Goal: Task Accomplishment & Management: Complete application form

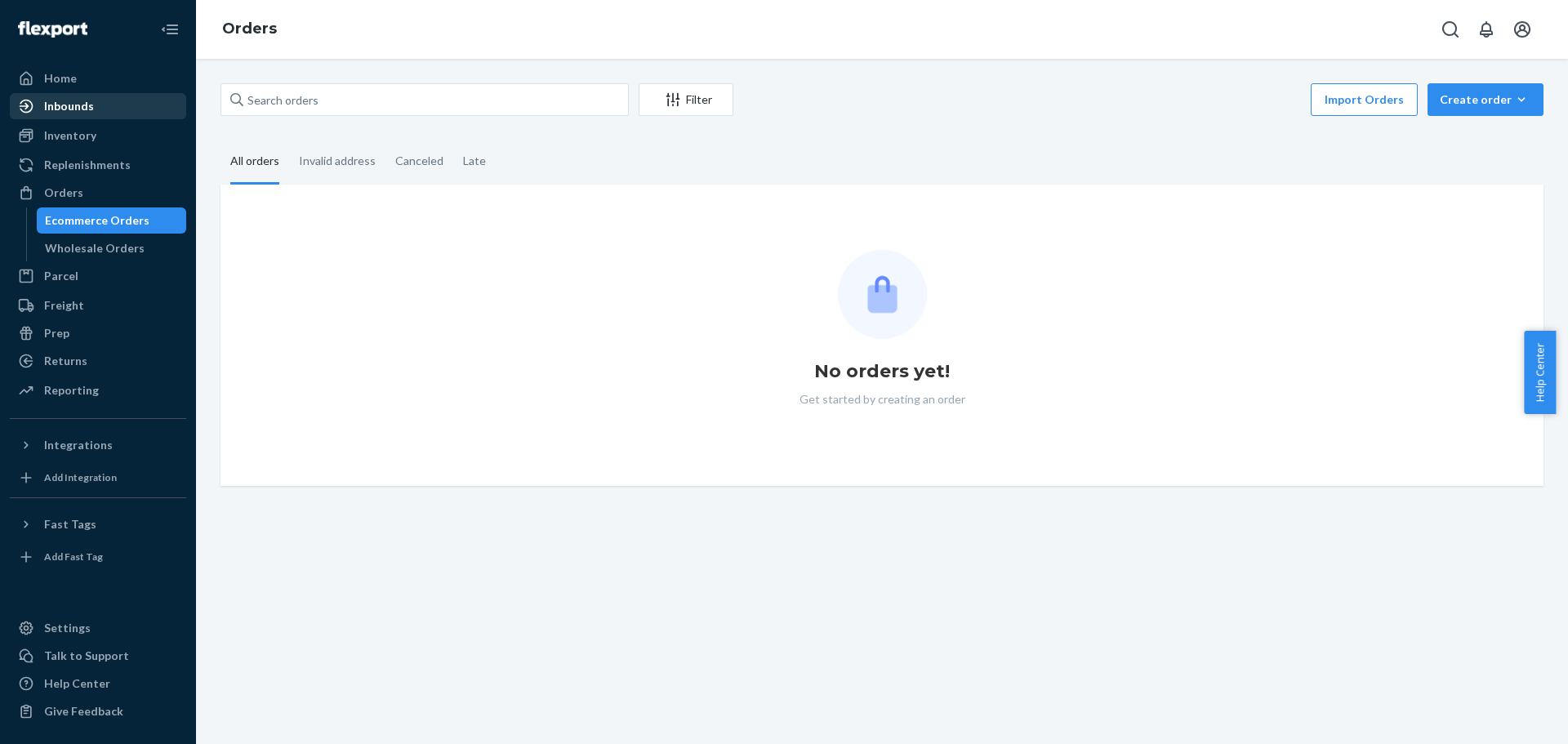
click at [96, 103] on div "Inbounds" at bounding box center [98, 106] width 174 height 23
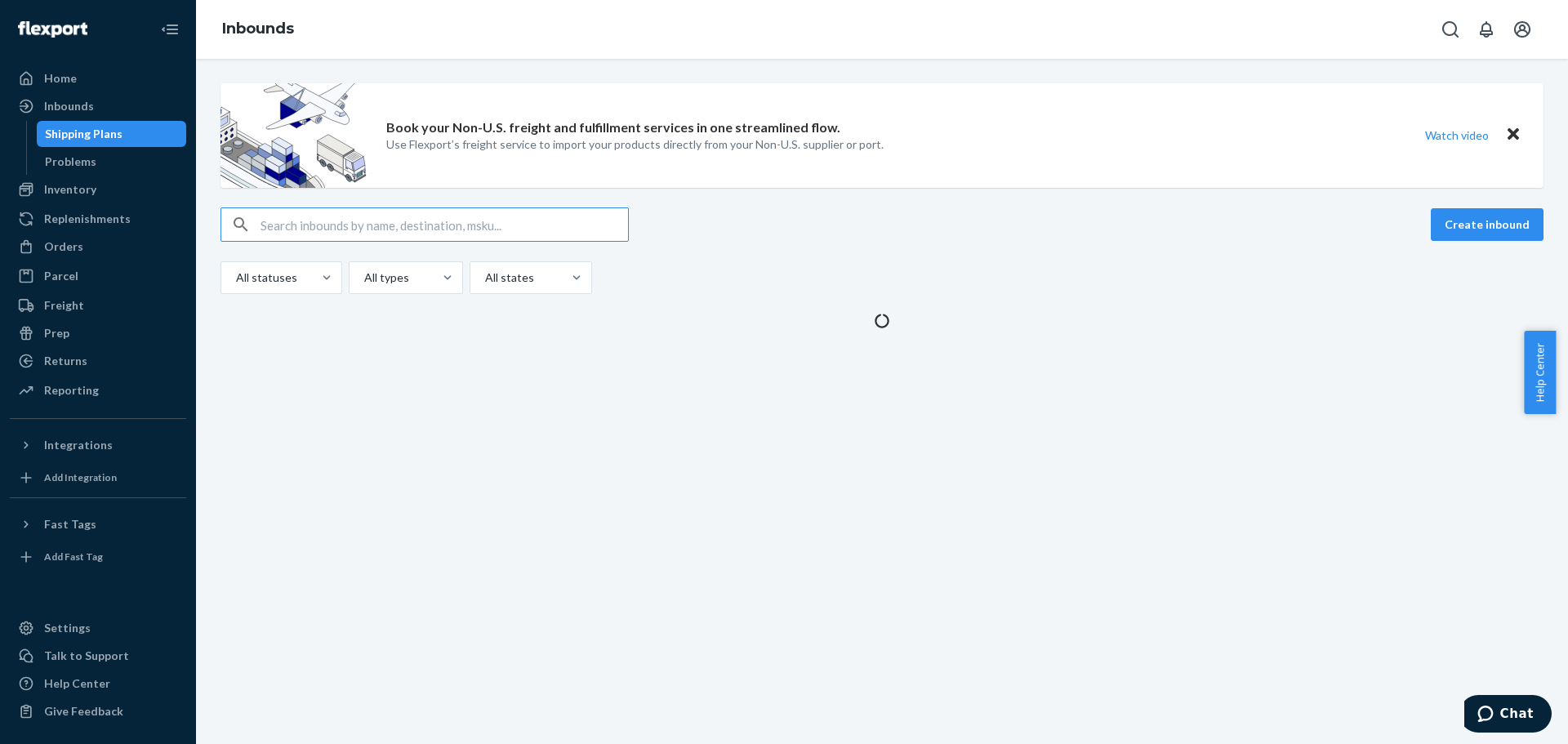
click at [367, 223] on input "text" at bounding box center [445, 224] width 368 height 33
type input "REST-ITS06CKK+"
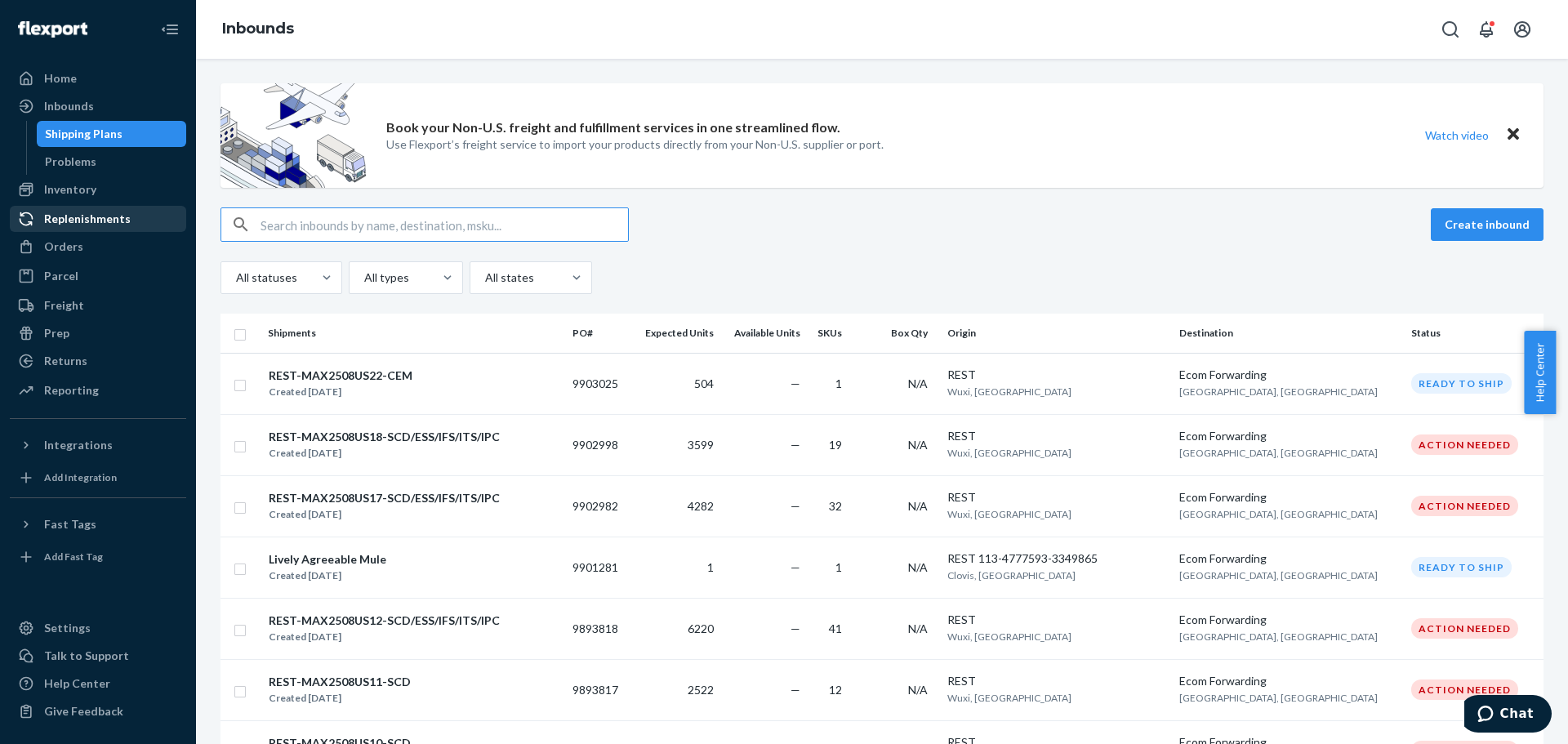
click at [109, 205] on link "Replenishments" at bounding box center [98, 219] width 176 height 26
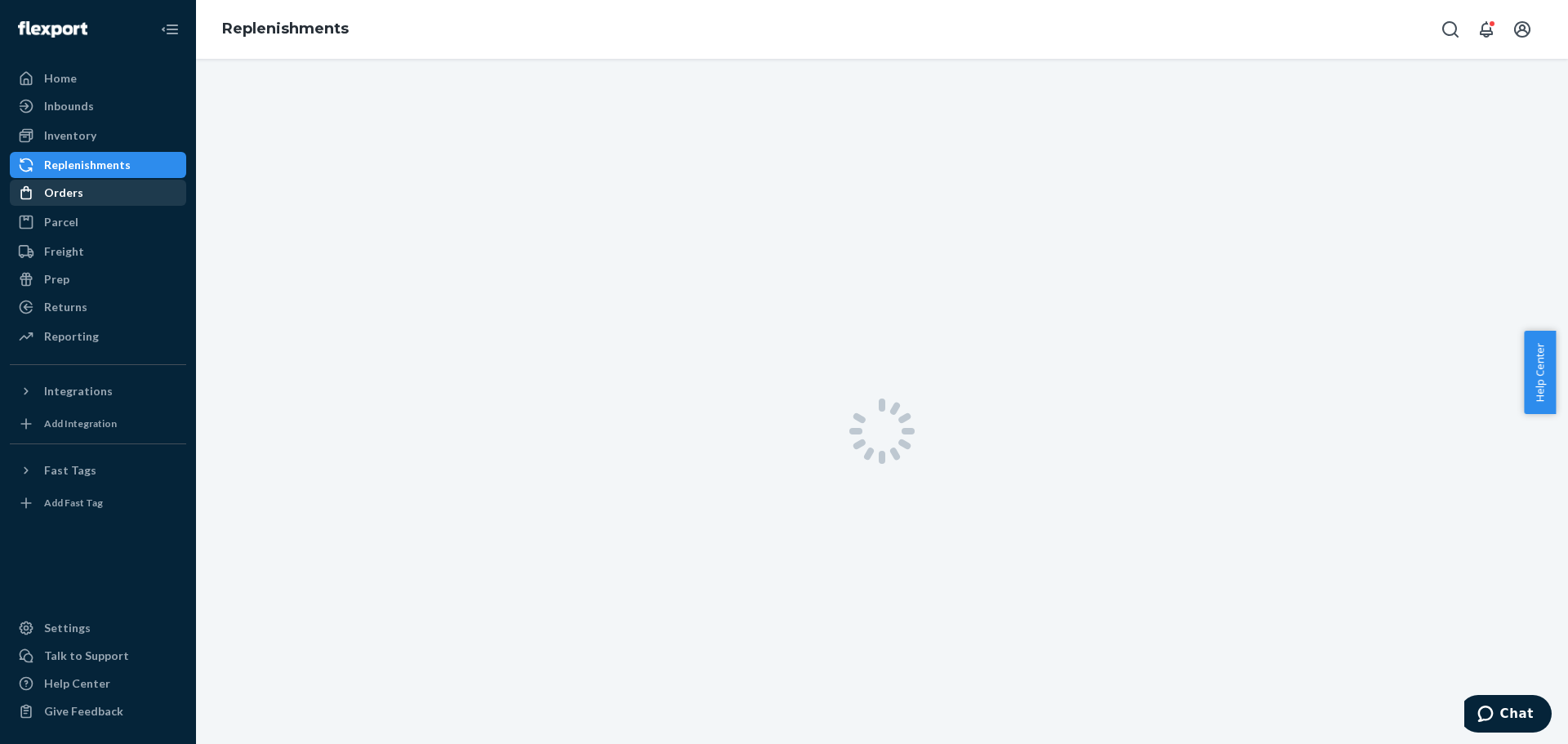
click at [104, 192] on div "Orders" at bounding box center [98, 192] width 174 height 23
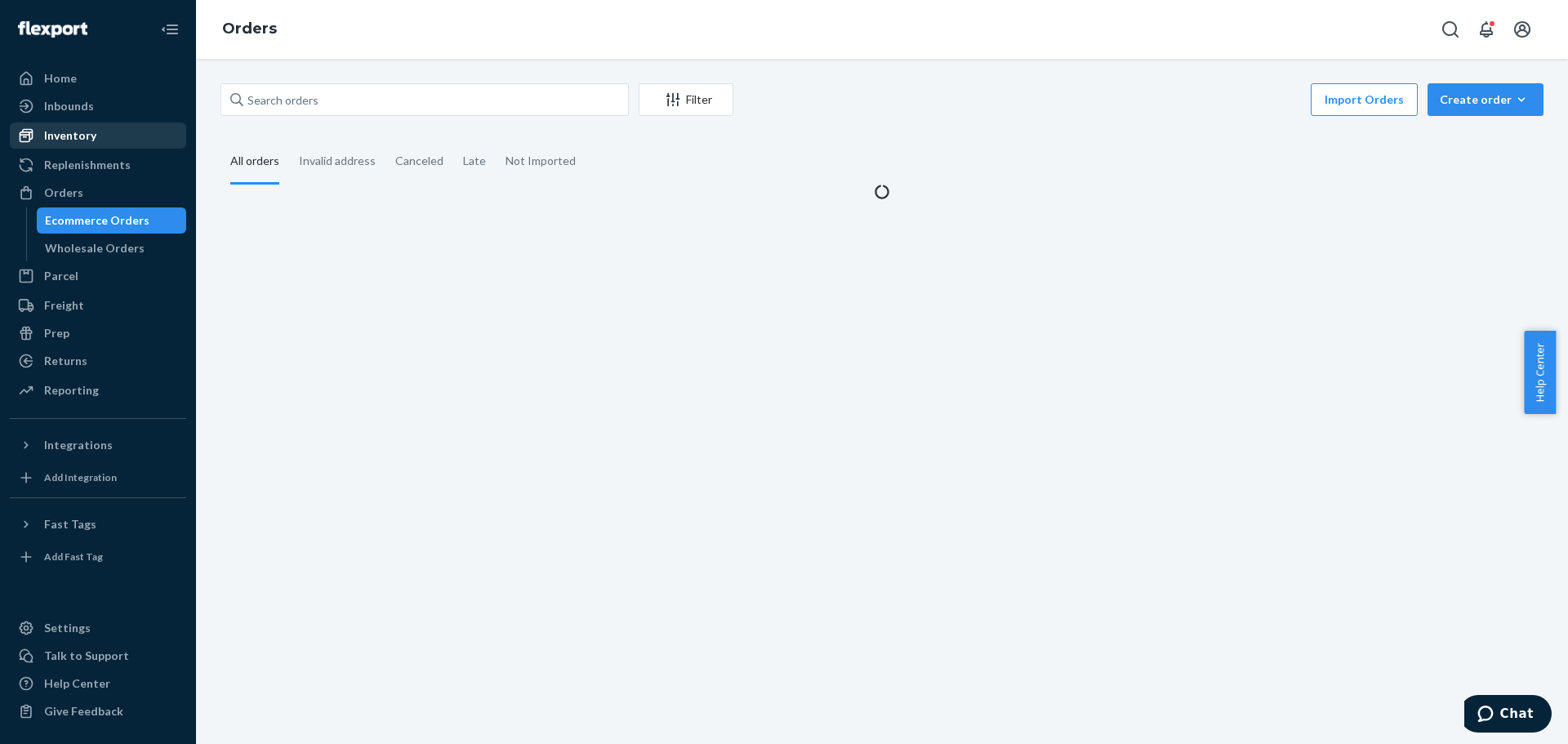
click at [110, 141] on div "Inventory" at bounding box center [98, 135] width 174 height 23
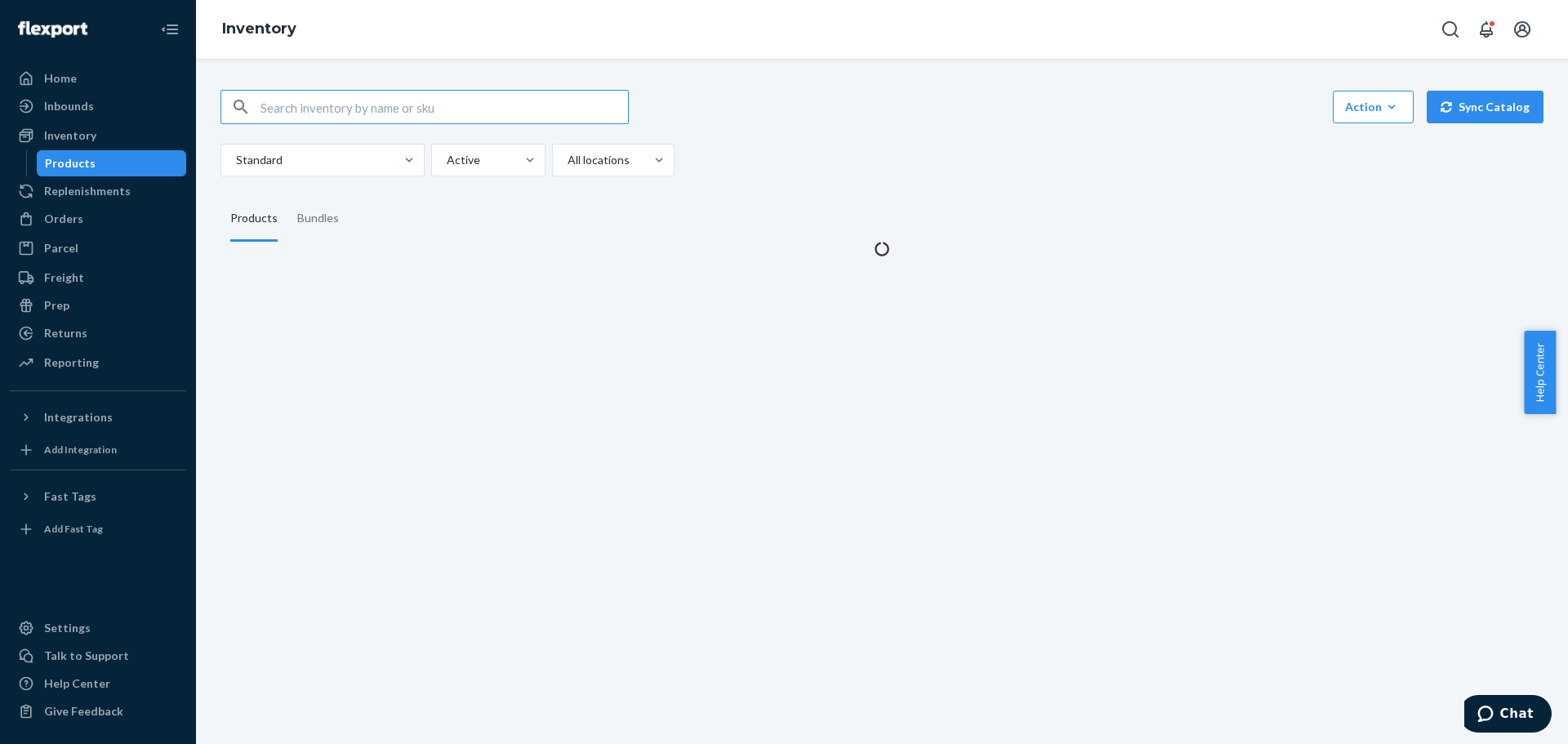
click at [295, 106] on input "text" at bounding box center [445, 107] width 368 height 33
type input "REST-ITS06CKK"
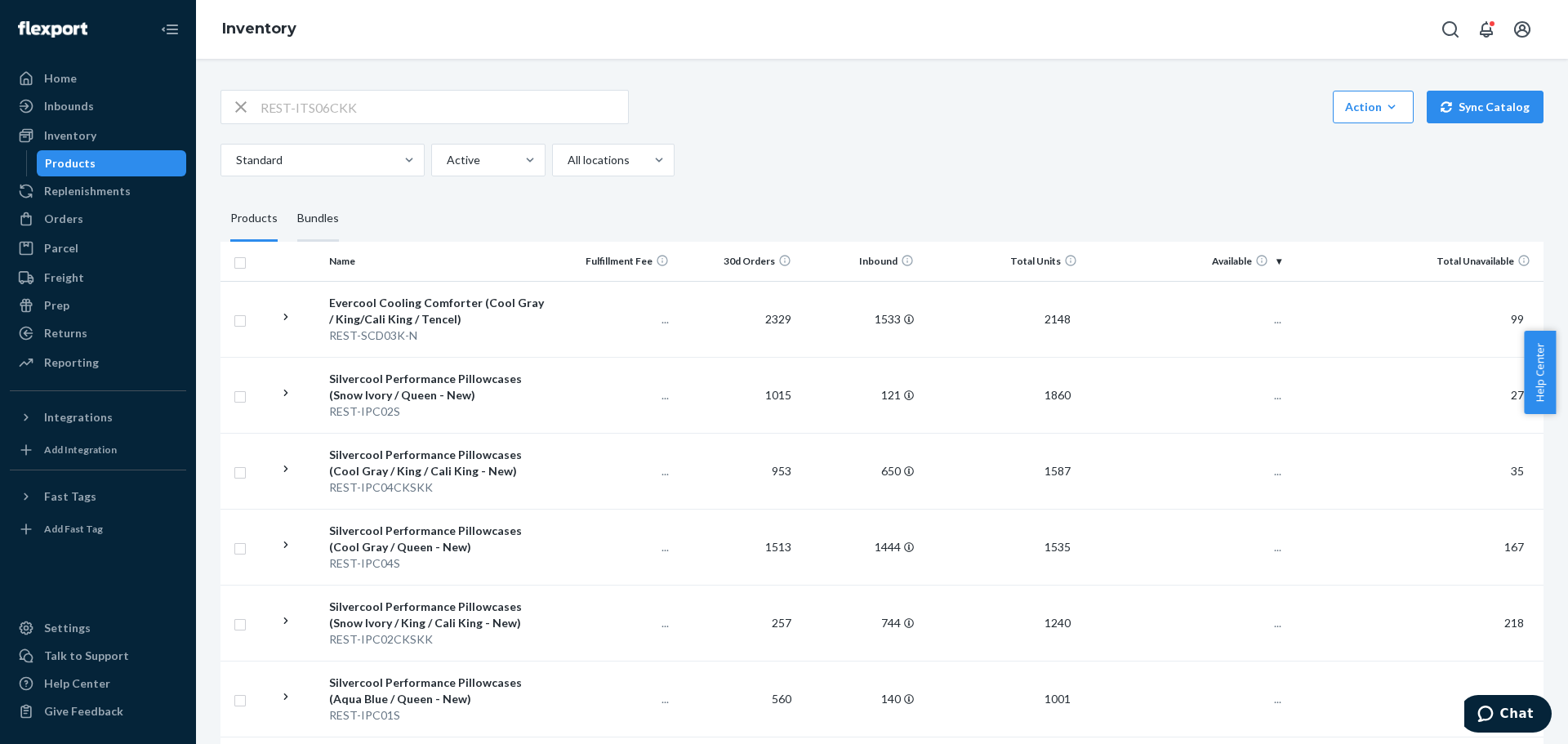
click at [318, 219] on div "Bundles" at bounding box center [318, 219] width 41 height 46
click at [287, 196] on input "Bundles" at bounding box center [287, 196] width 0 height 0
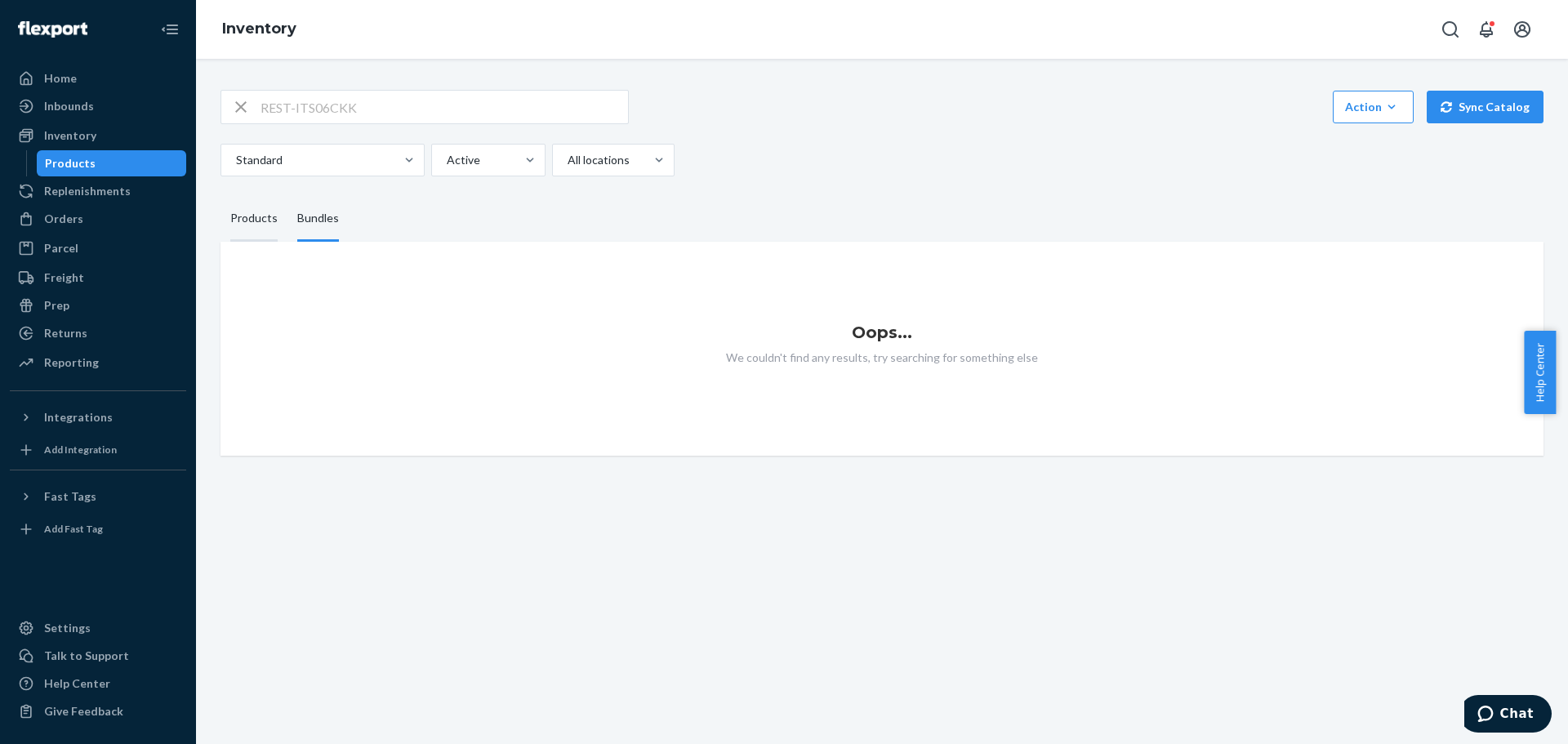
click at [240, 212] on div "Products" at bounding box center [253, 219] width 47 height 46
click at [221, 196] on input "Products" at bounding box center [221, 196] width 0 height 0
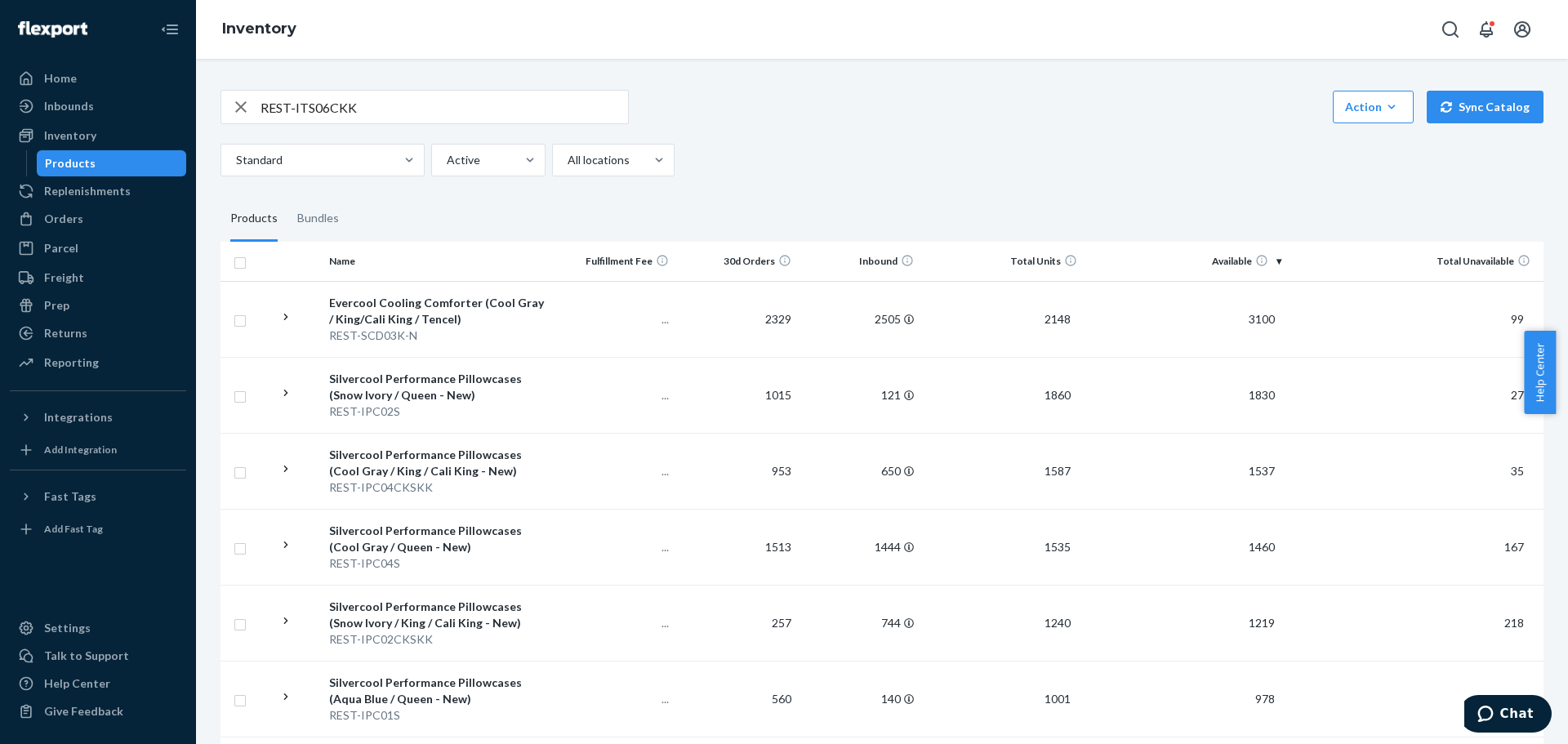
click at [400, 110] on input "REST-ITS06CKK" at bounding box center [445, 107] width 368 height 33
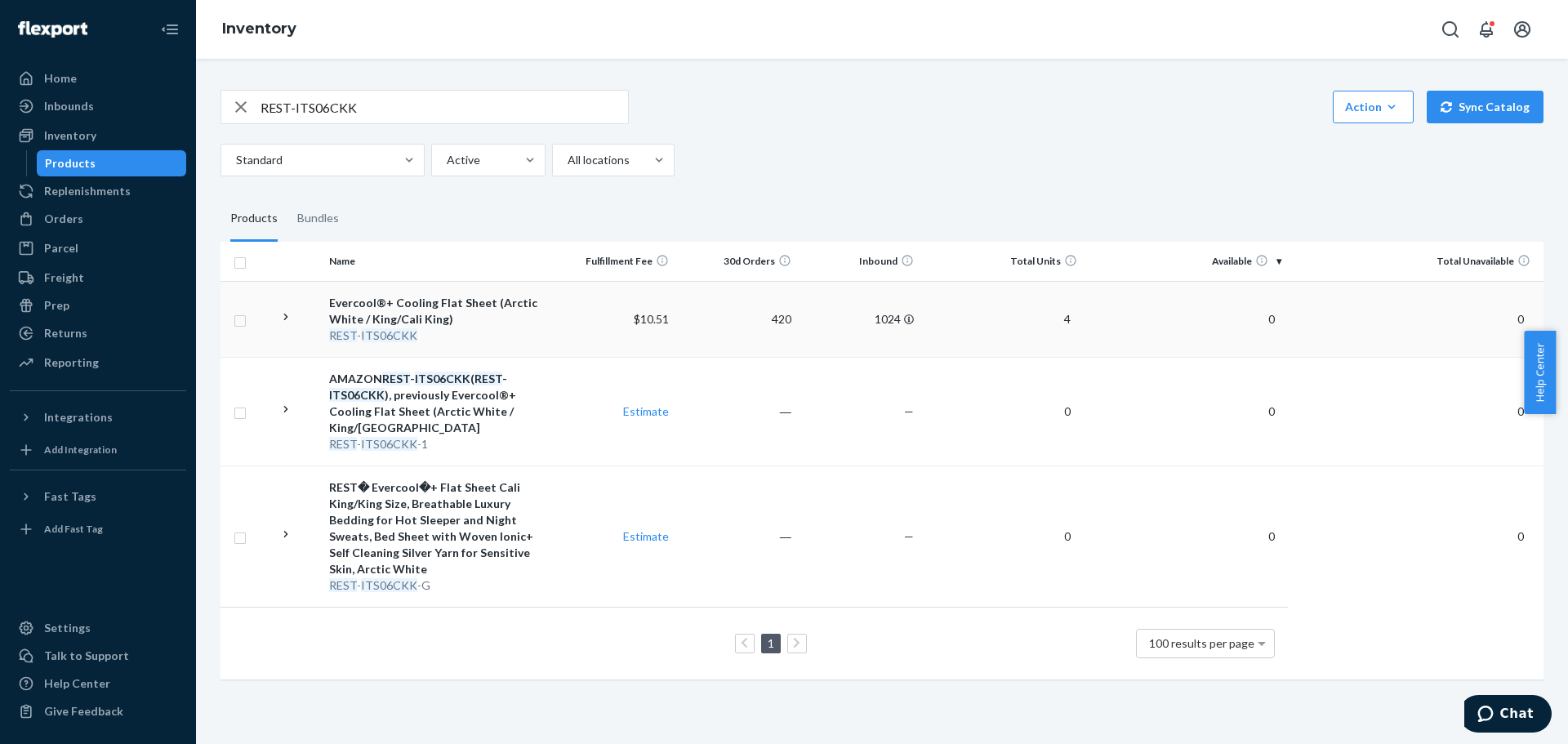
click at [378, 318] on div "Evercool®+ Cooling Flat Sheet (Arctic White / King/Cali King)" at bounding box center [437, 311] width 217 height 33
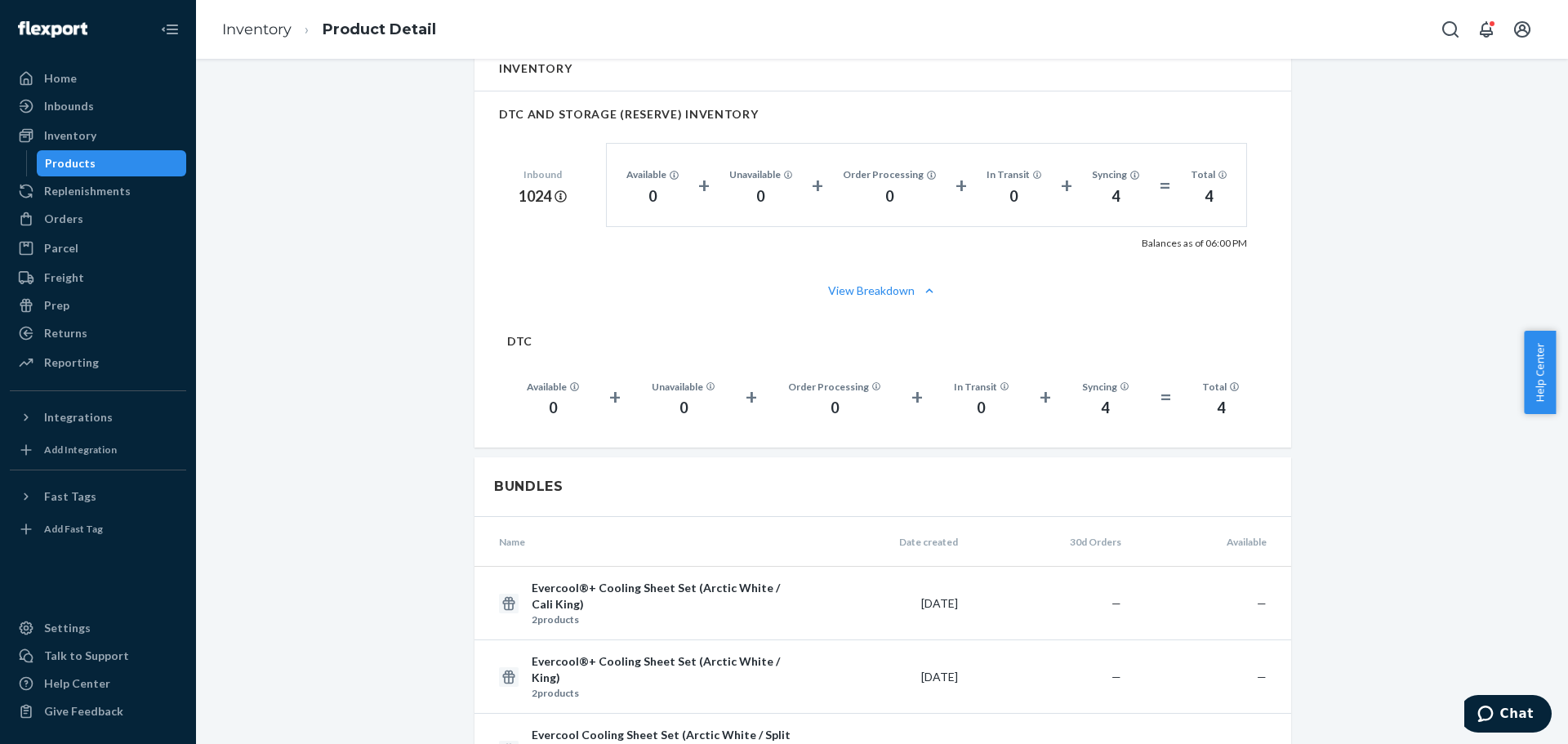
scroll to position [1143, 0]
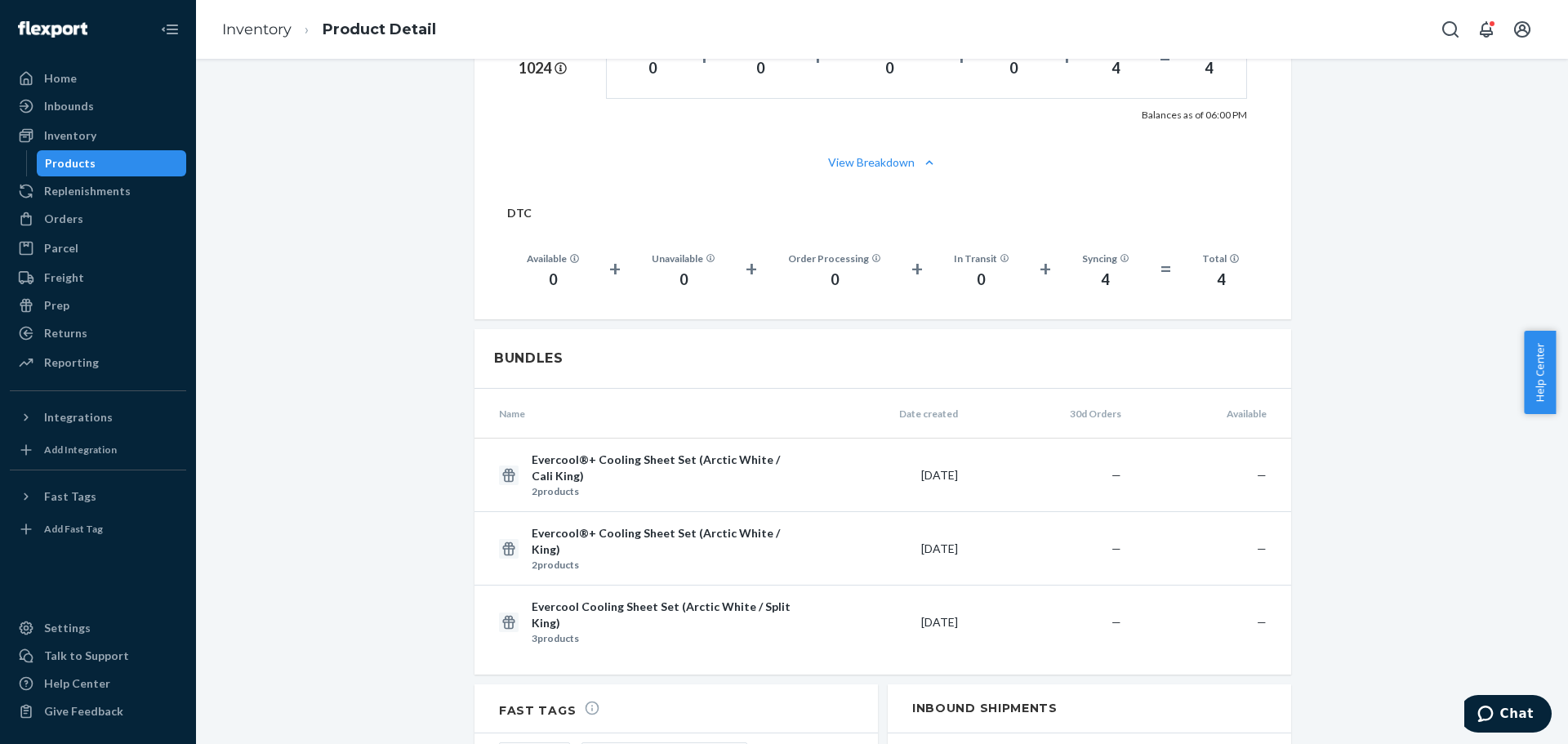
click at [1439, 249] on div "Evercool®+ Cooling Flat Sheet (Arctic White / King/Cali King) Actions Hide Requ…" at bounding box center [882, 40] width 1347 height 2201
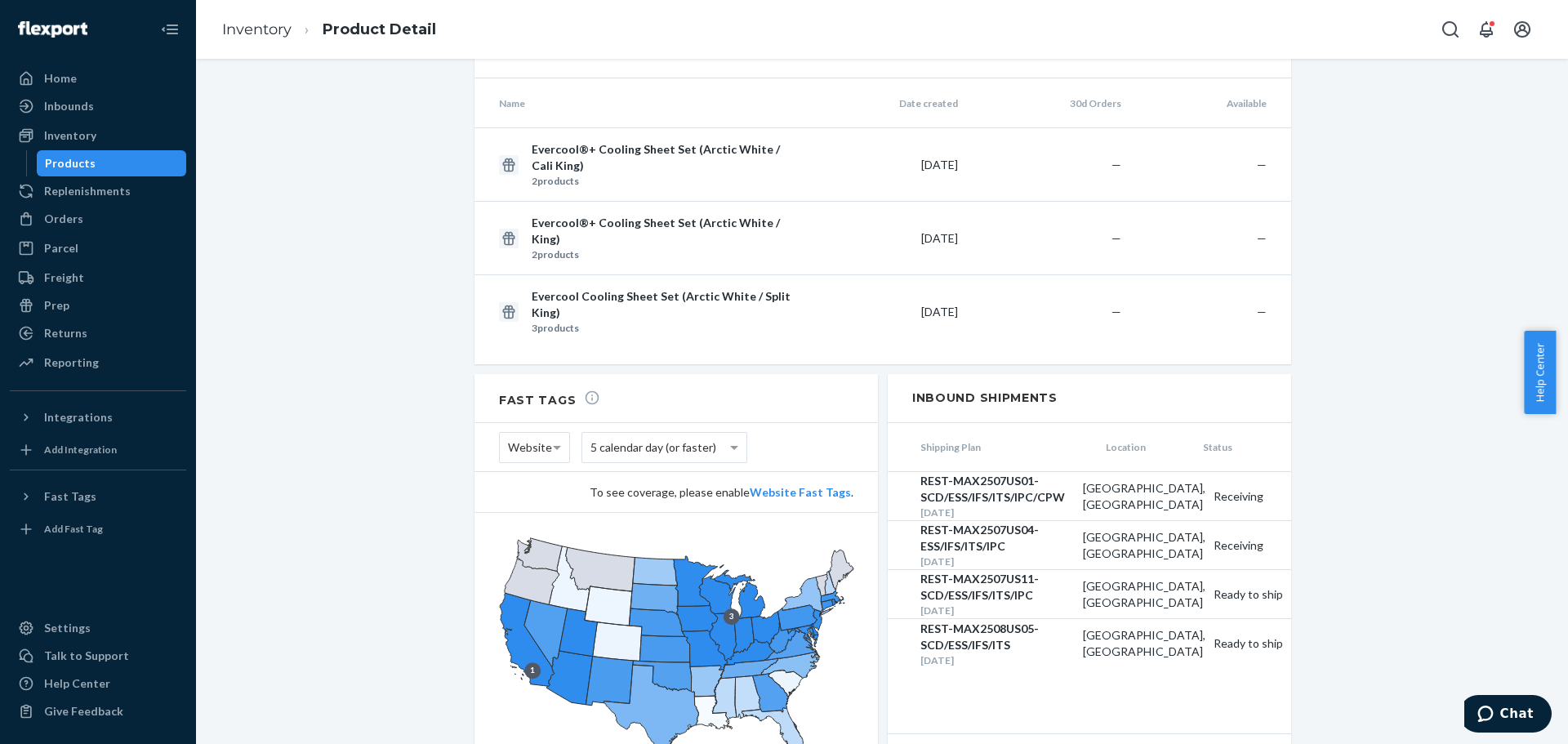
scroll to position [1509, 0]
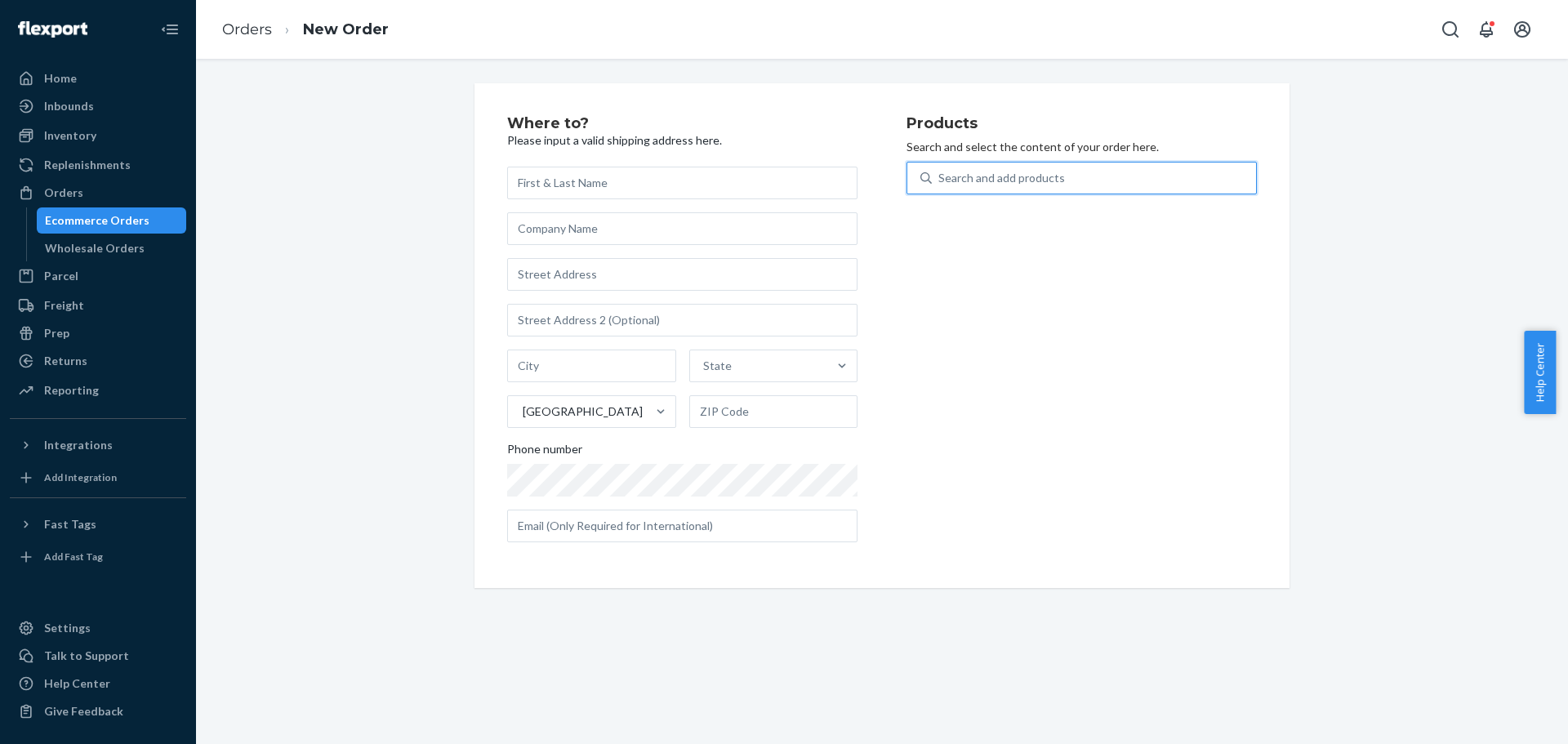
paste input "SCD03Q"
click at [1037, 190] on div "Search and add products" at bounding box center [1094, 177] width 325 height 29
click at [940, 186] on input "0 results available. Use Up and Down to choose options, press Enter to select t…" at bounding box center [939, 177] width 2 height 16
type input "SCD03Q"
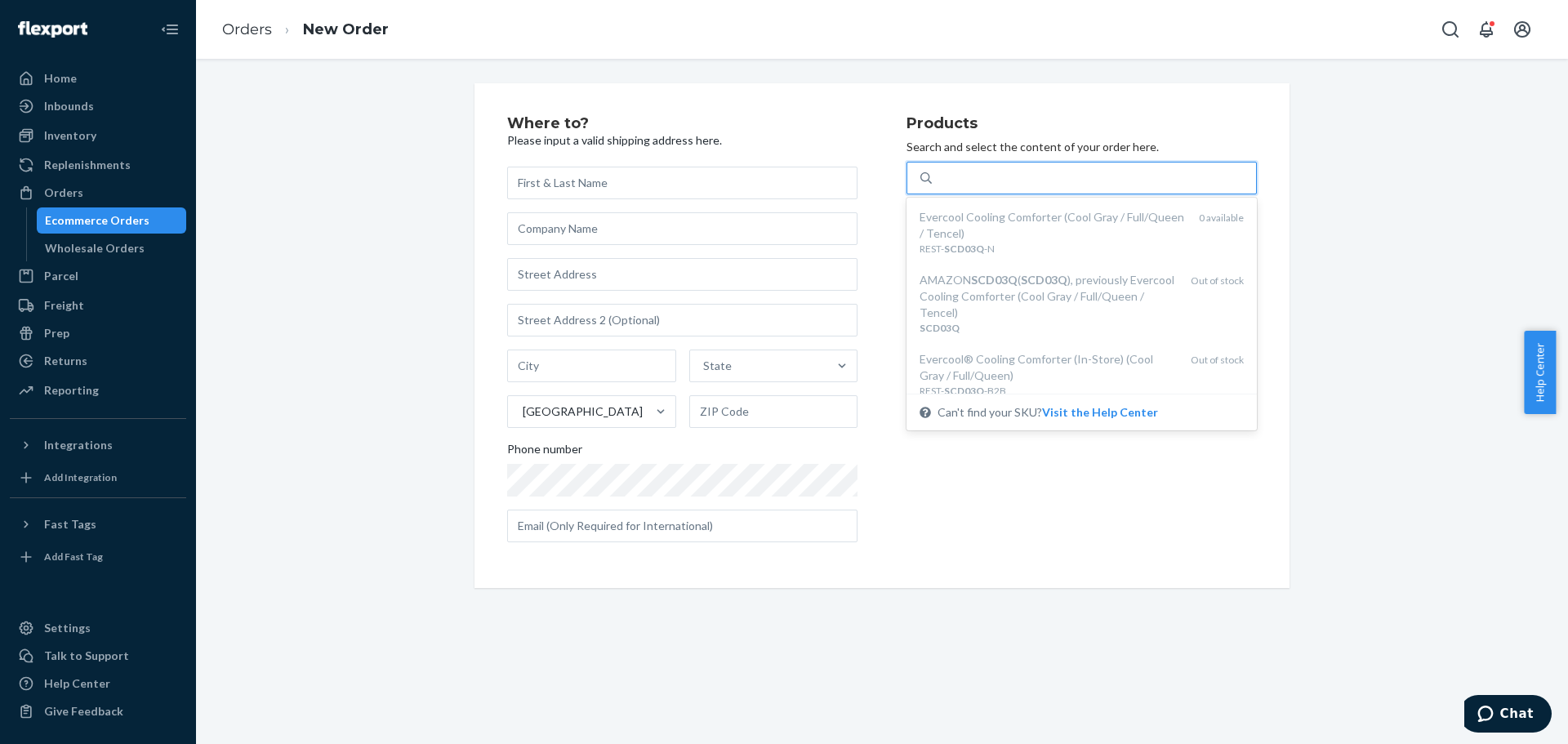
click at [1053, 536] on div "Products Search and select the content of your order here. option undefined foc…" at bounding box center [1081, 336] width 350 height 439
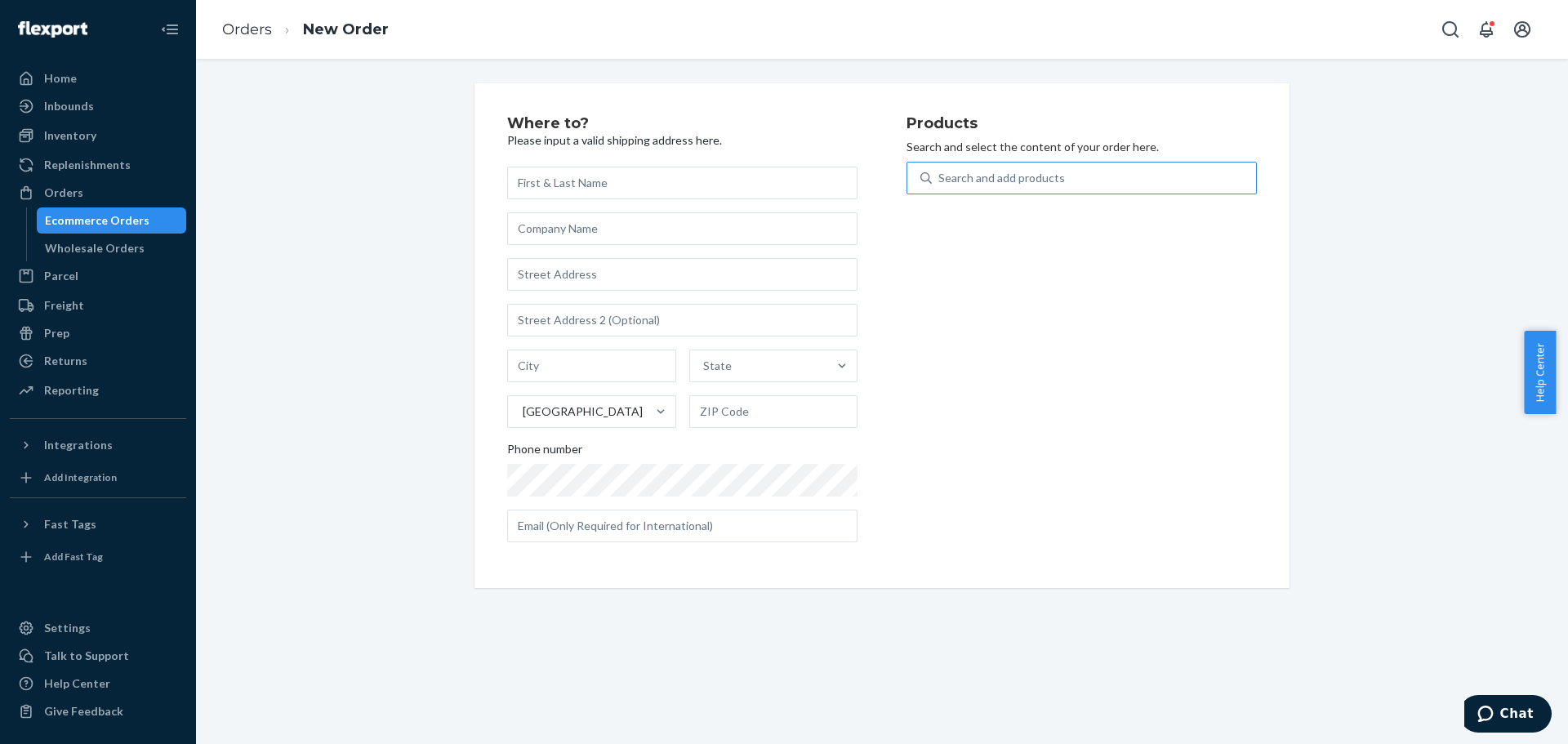
click at [1034, 177] on div "Search and add products" at bounding box center [1001, 177] width 127 height 16
click at [940, 177] on input "Search and add products" at bounding box center [939, 177] width 2 height 16
paste input "REST-ESSS04QK"
type input "REST-ESSS04QK"
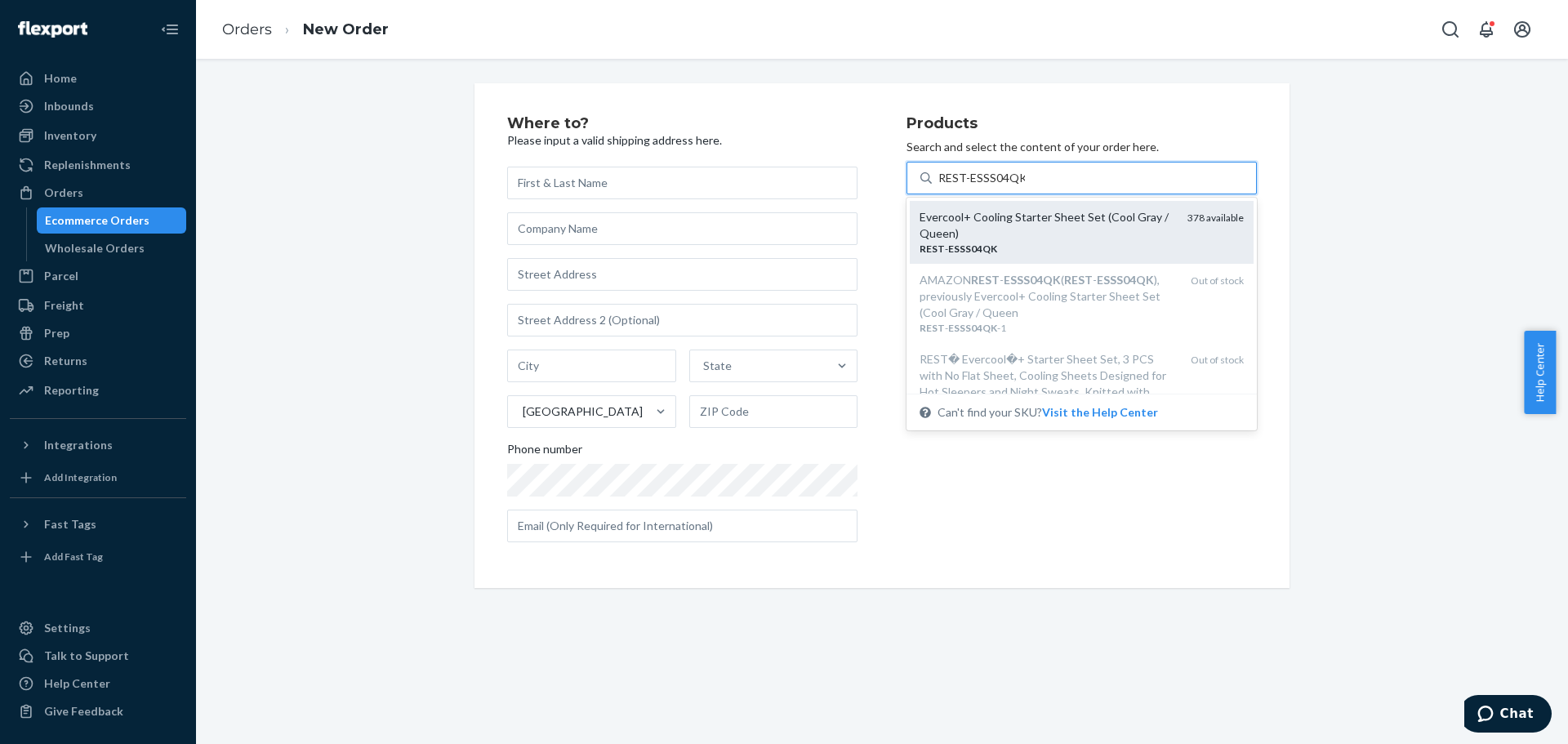
click at [1038, 235] on div "Evercool+ Cooling Starter Sheet Set (Cool Gray / Queen)" at bounding box center [1047, 225] width 255 height 33
click at [1025, 186] on input "REST-ESSS04QK" at bounding box center [982, 177] width 86 height 16
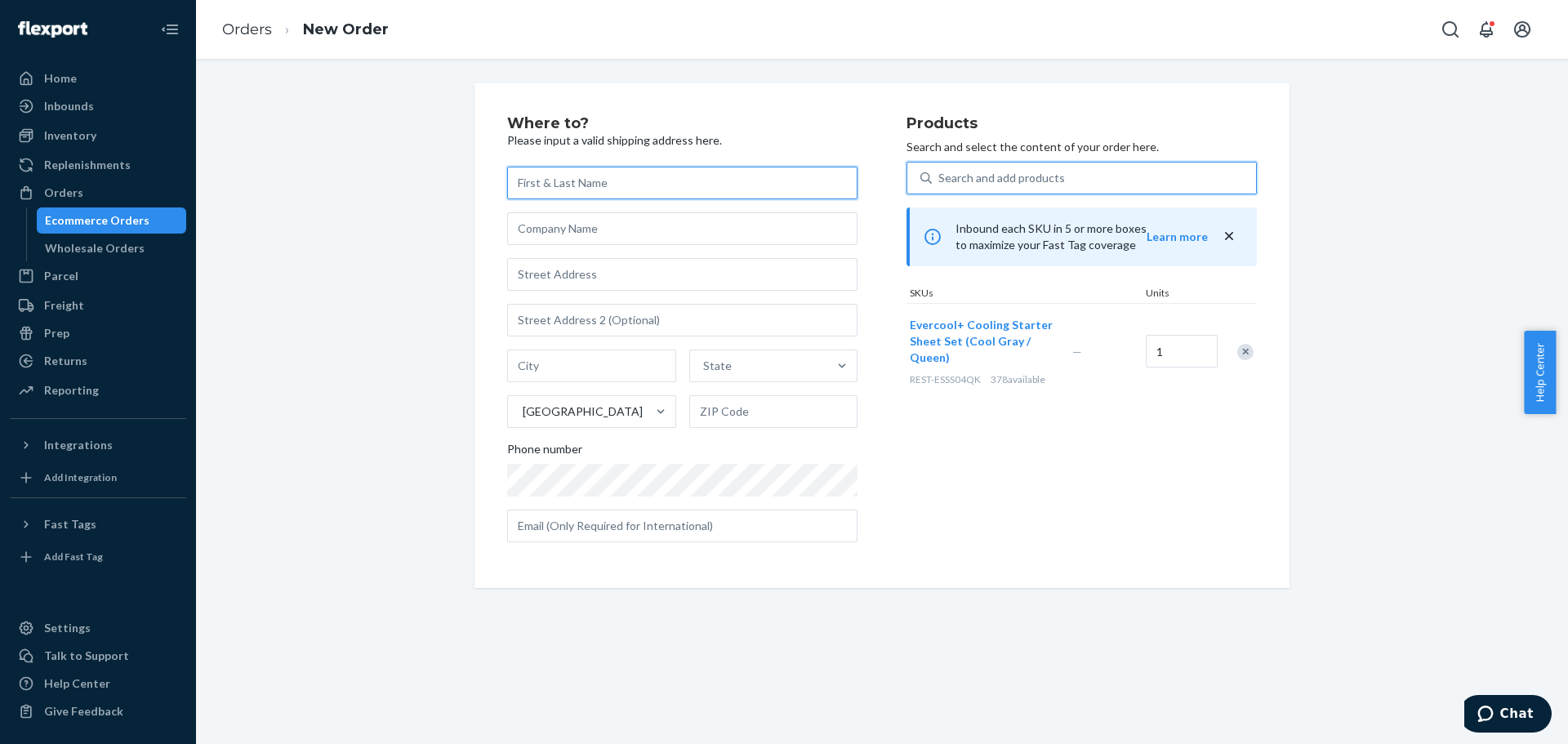
paste input "114-0507297-7801015-1"
click at [601, 178] on input "text" at bounding box center [681, 183] width 350 height 33
drag, startPoint x: 721, startPoint y: 177, endPoint x: 293, endPoint y: 170, distance: 428.1
click at [291, 184] on div "Where to? Please input a valid shipping address here. 114-0507297-7801015-1 Sta…" at bounding box center [882, 336] width 1347 height 505
paste input "Kyle wilson 519 TIVOLI PARK DR DAVENPORT, FL 33897-9680"
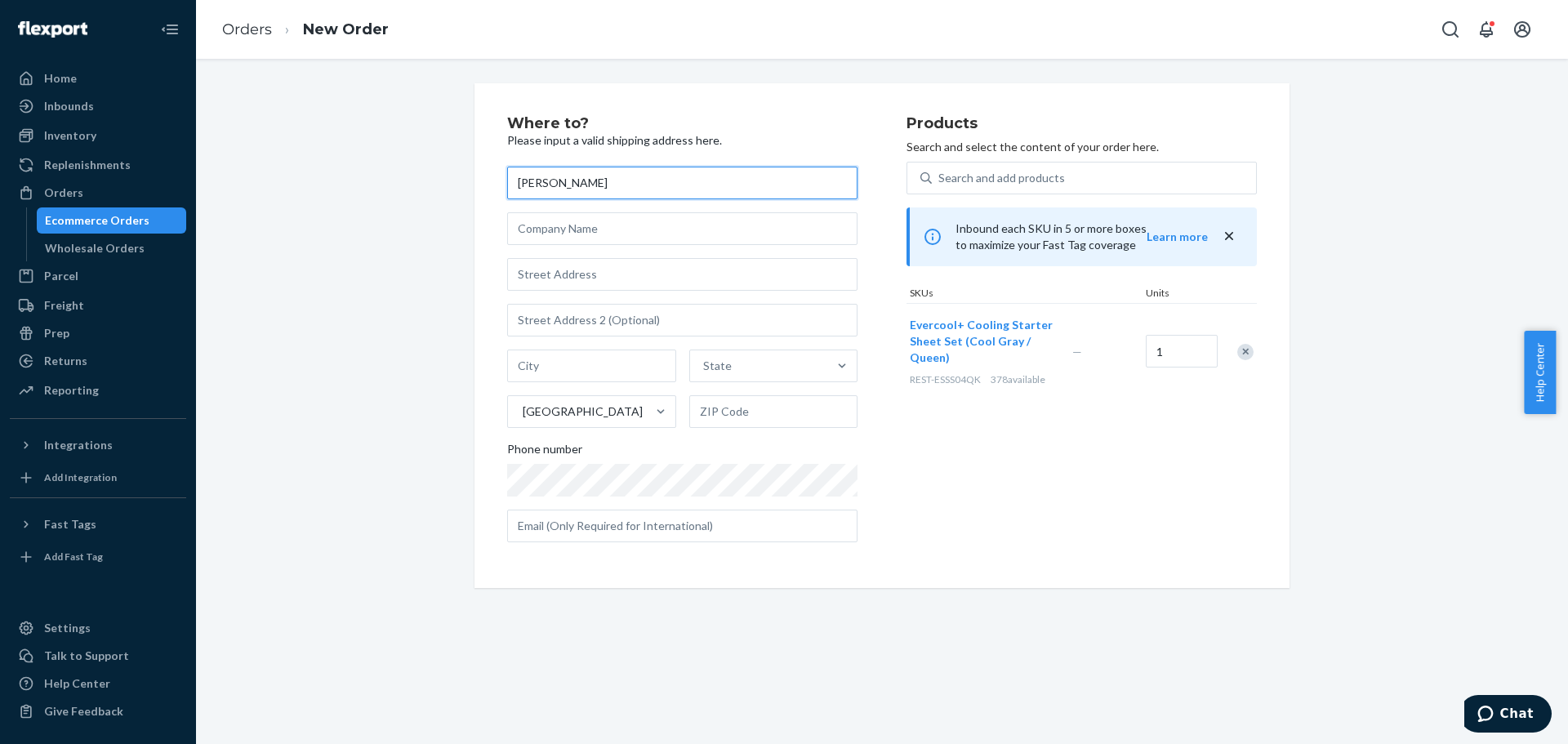
type input "Kyle wilson"
paste input "519 TIVOLI PARK DR DAVENPORT, FL 33897-9680"
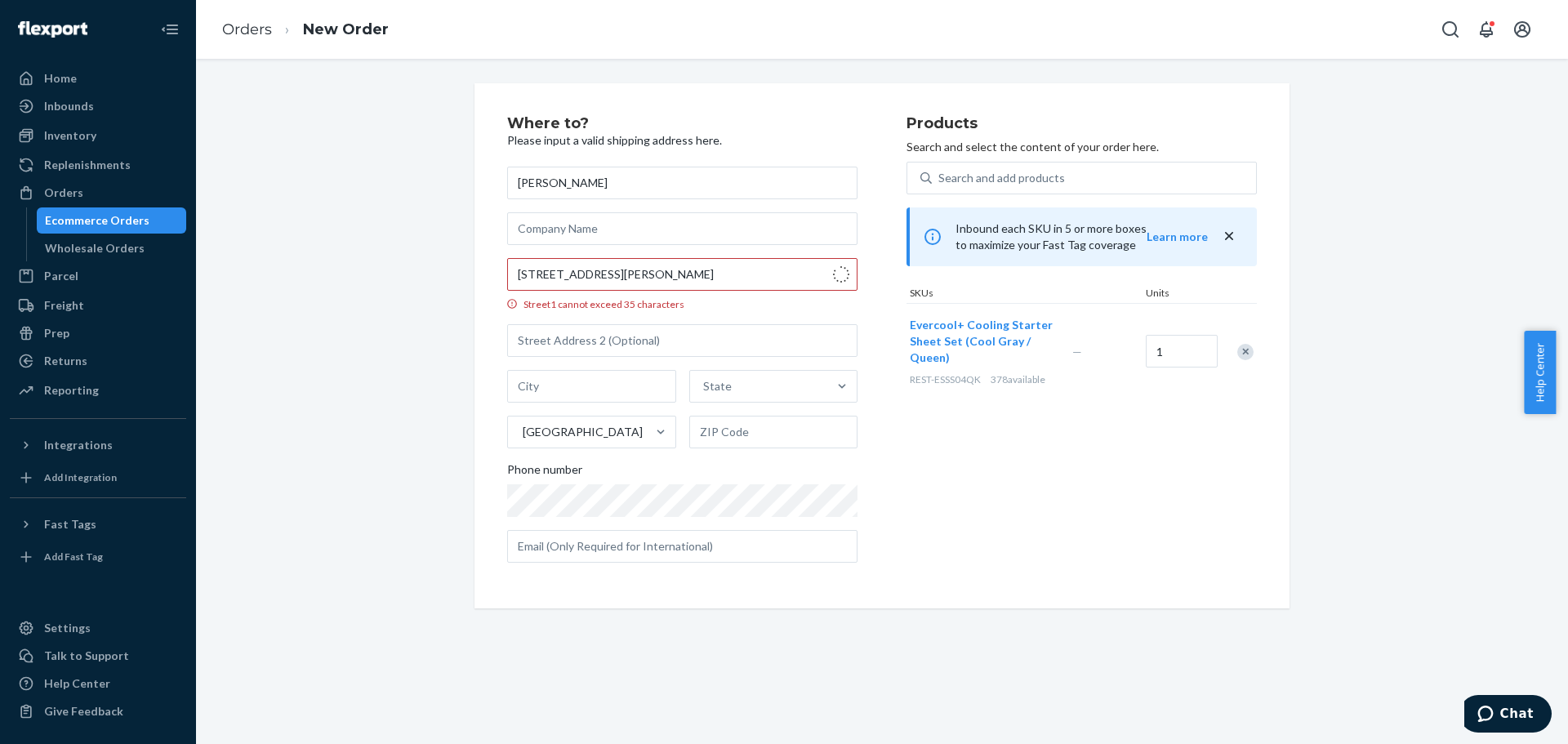
type input "519 Tivoli Park Dr"
type input "Davenport"
type input "33897"
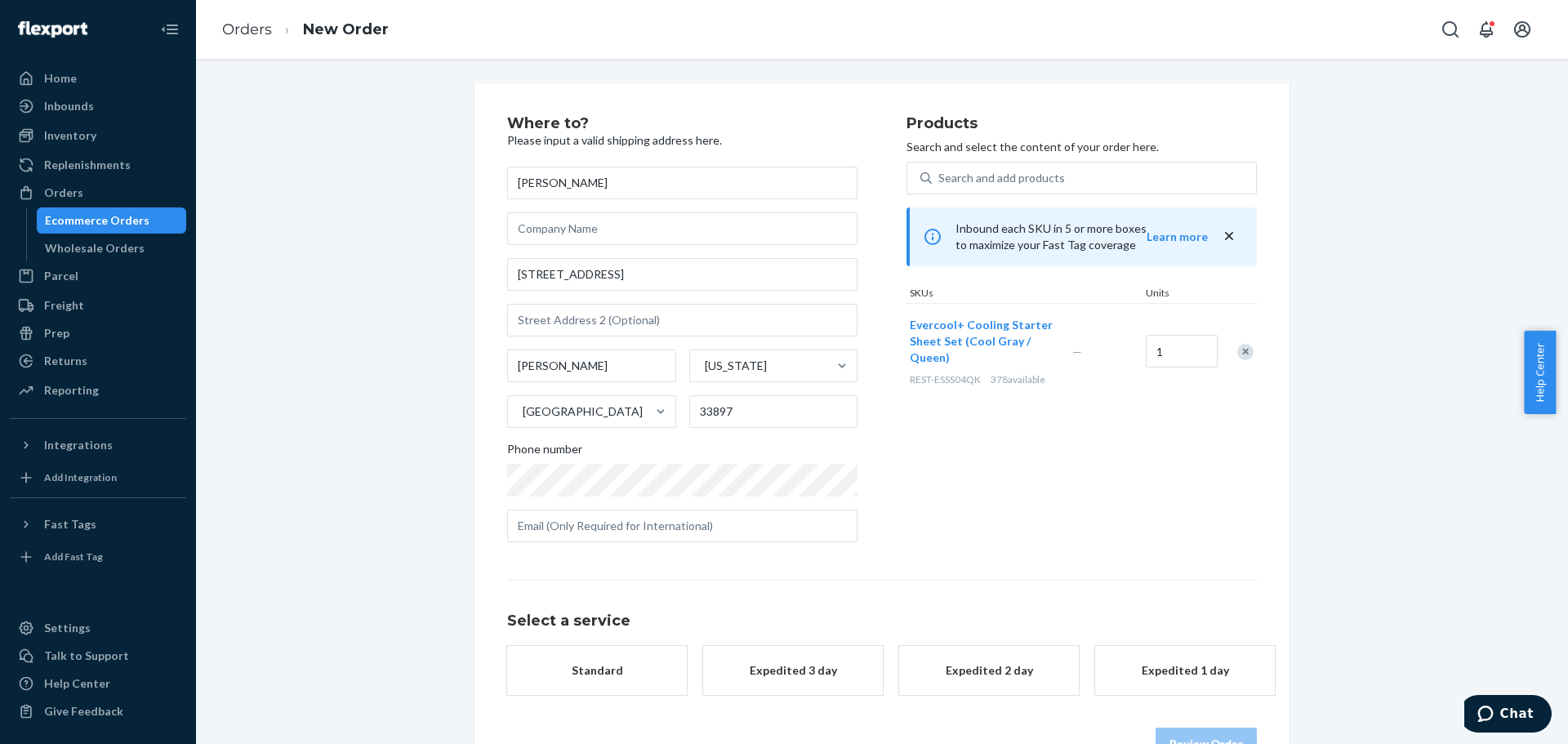
click at [404, 233] on div "Where to? Please input a valid shipping address here. Kyle wilson 519 Tivoli Pa…" at bounding box center [882, 438] width 1347 height 709
click at [1001, 475] on div "Products Search and select the content of your order here. Search and add produ…" at bounding box center [1081, 336] width 350 height 439
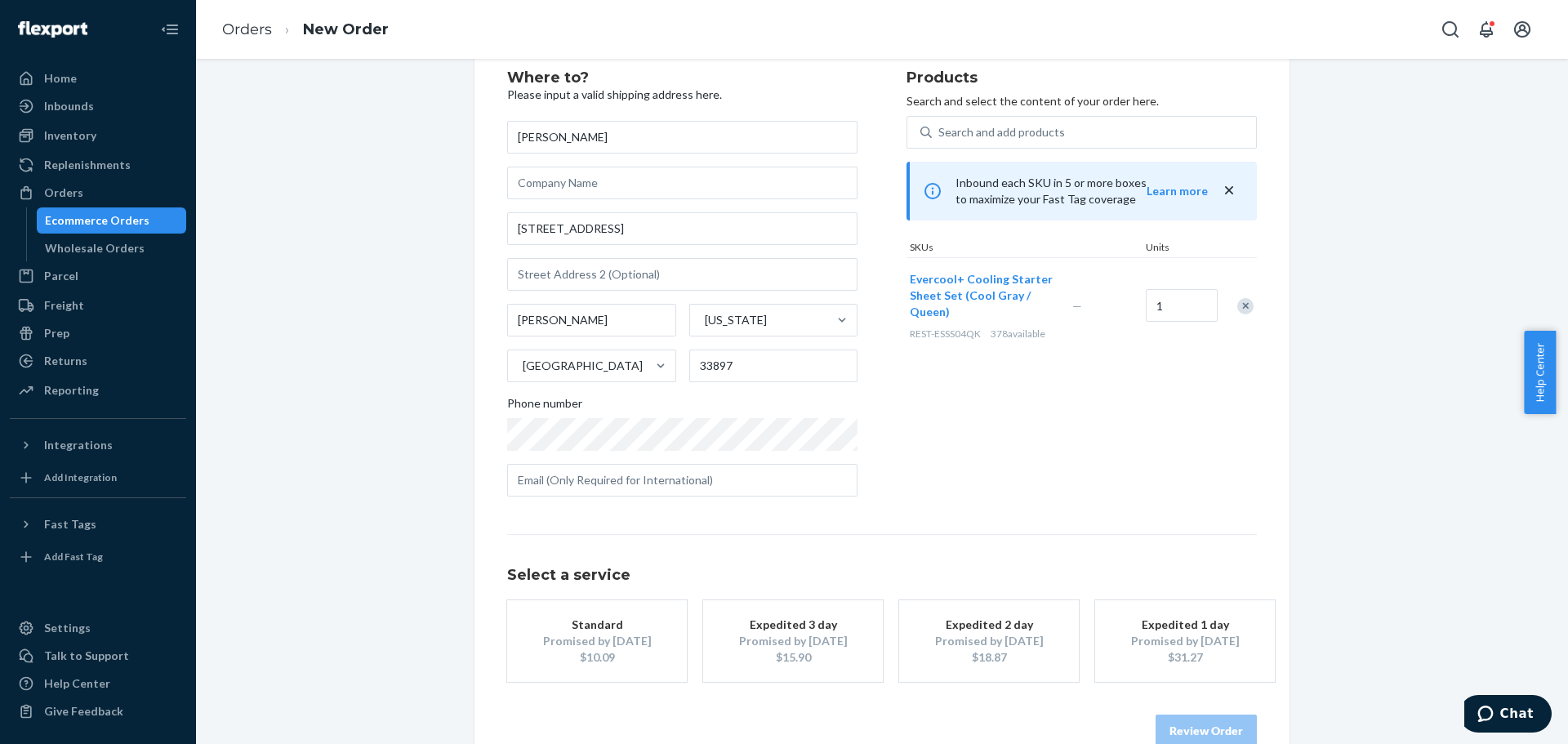
scroll to position [82, 0]
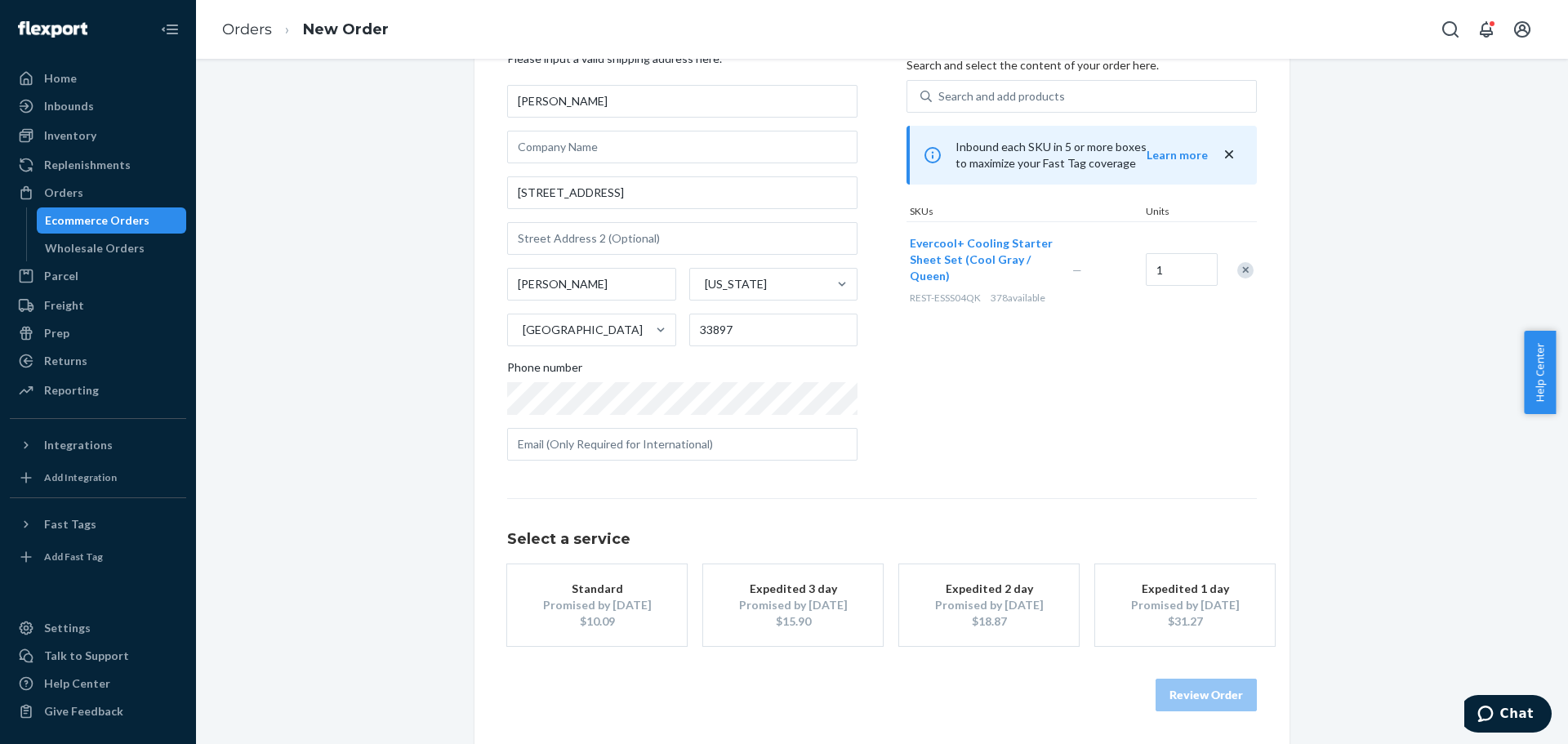
drag, startPoint x: 778, startPoint y: 606, endPoint x: 786, endPoint y: 613, distance: 10.6
click at [779, 606] on div "Promised by [DATE]" at bounding box center [792, 604] width 130 height 16
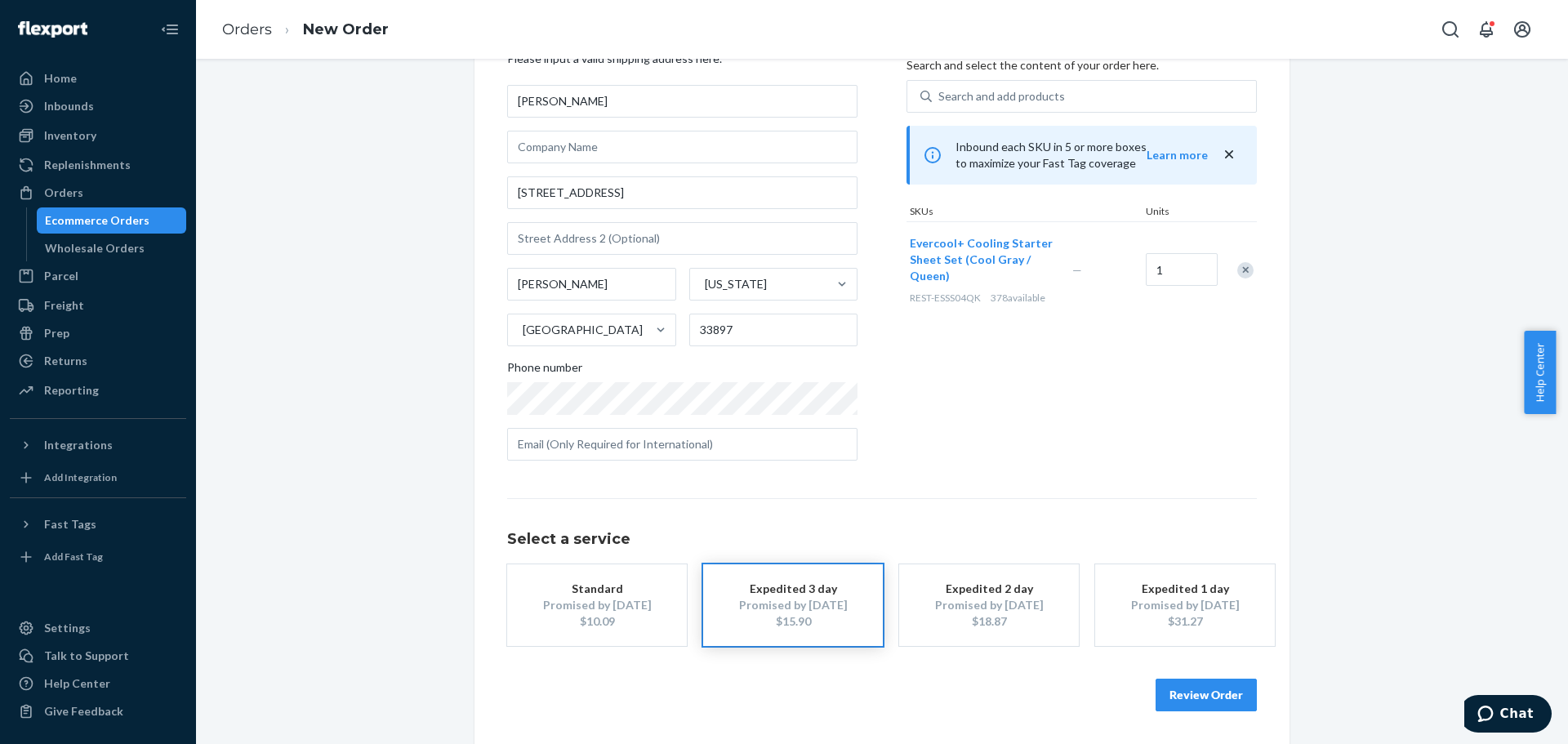
click at [1187, 687] on button "Review Order" at bounding box center [1207, 694] width 101 height 33
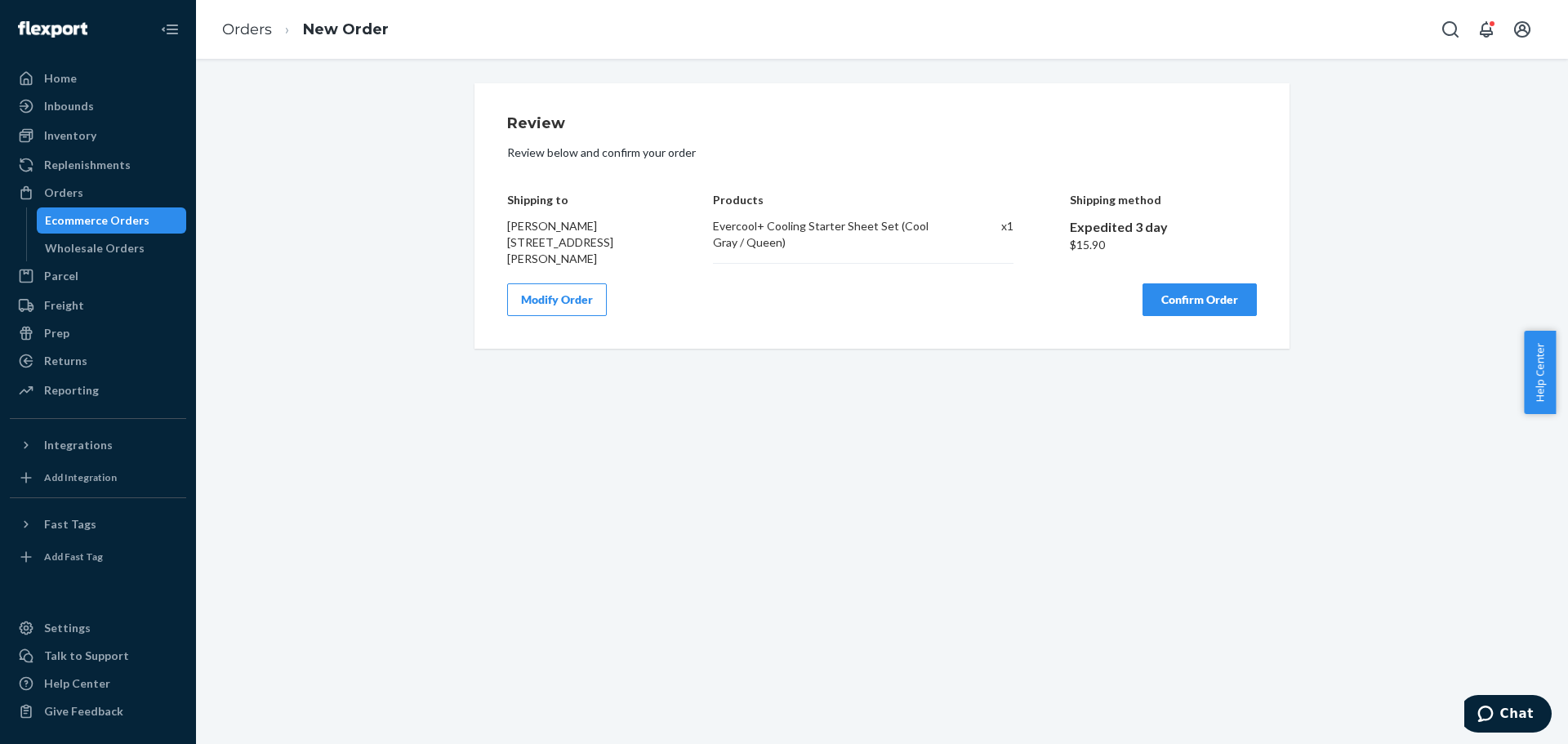
click at [1193, 295] on button "Confirm Order" at bounding box center [1200, 299] width 114 height 33
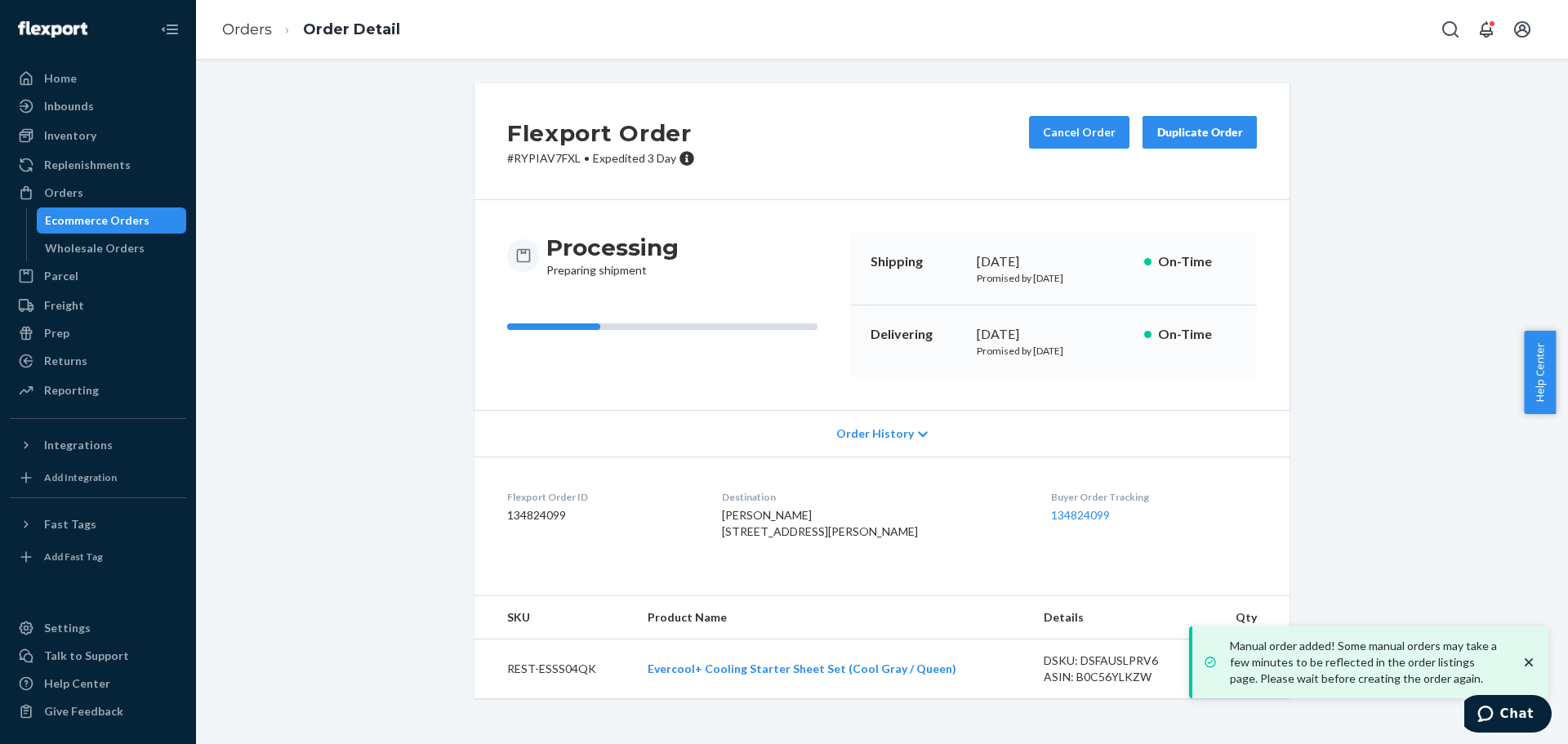
click at [325, 91] on div "Flexport Order # RYPIAV7FXL • Expedited 3 Day Cancel Order Duplicate Order Proc…" at bounding box center [882, 401] width 1347 height 634
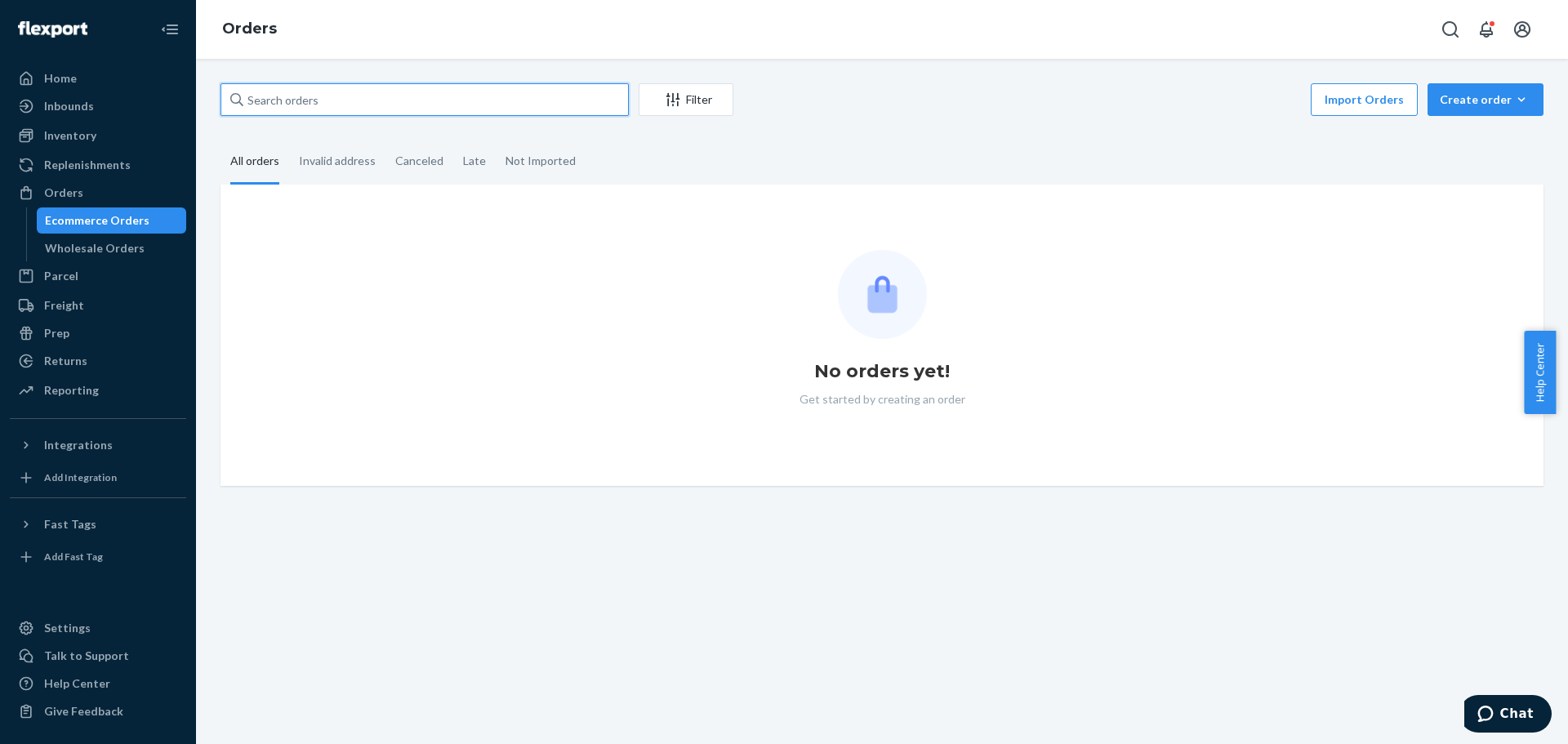
click at [432, 102] on input "text" at bounding box center [424, 99] width 408 height 33
paste input "111-9026897-2611442"
type input "111-9026897-2611442"
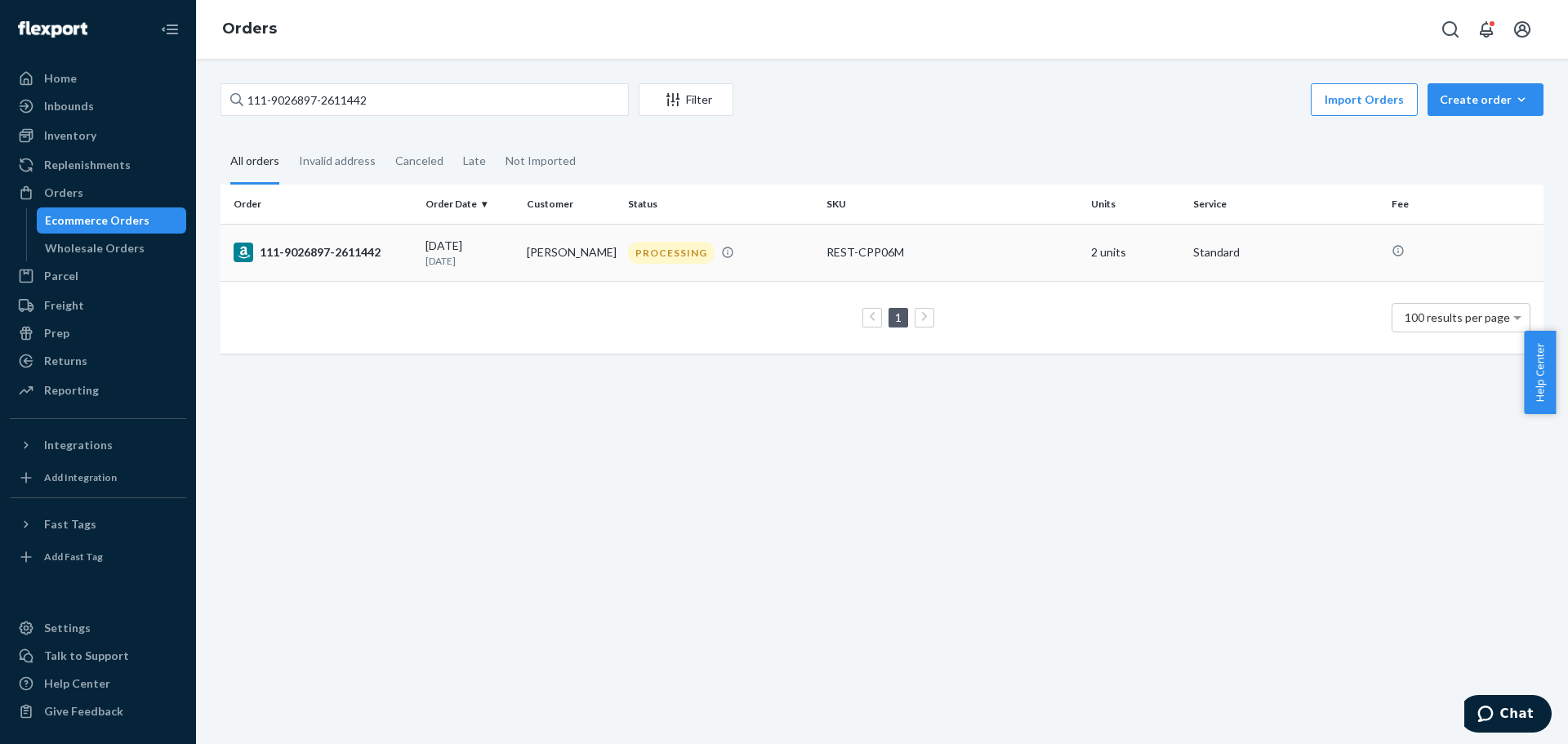
click at [334, 235] on td "111-9026897-2611442" at bounding box center [319, 251] width 198 height 57
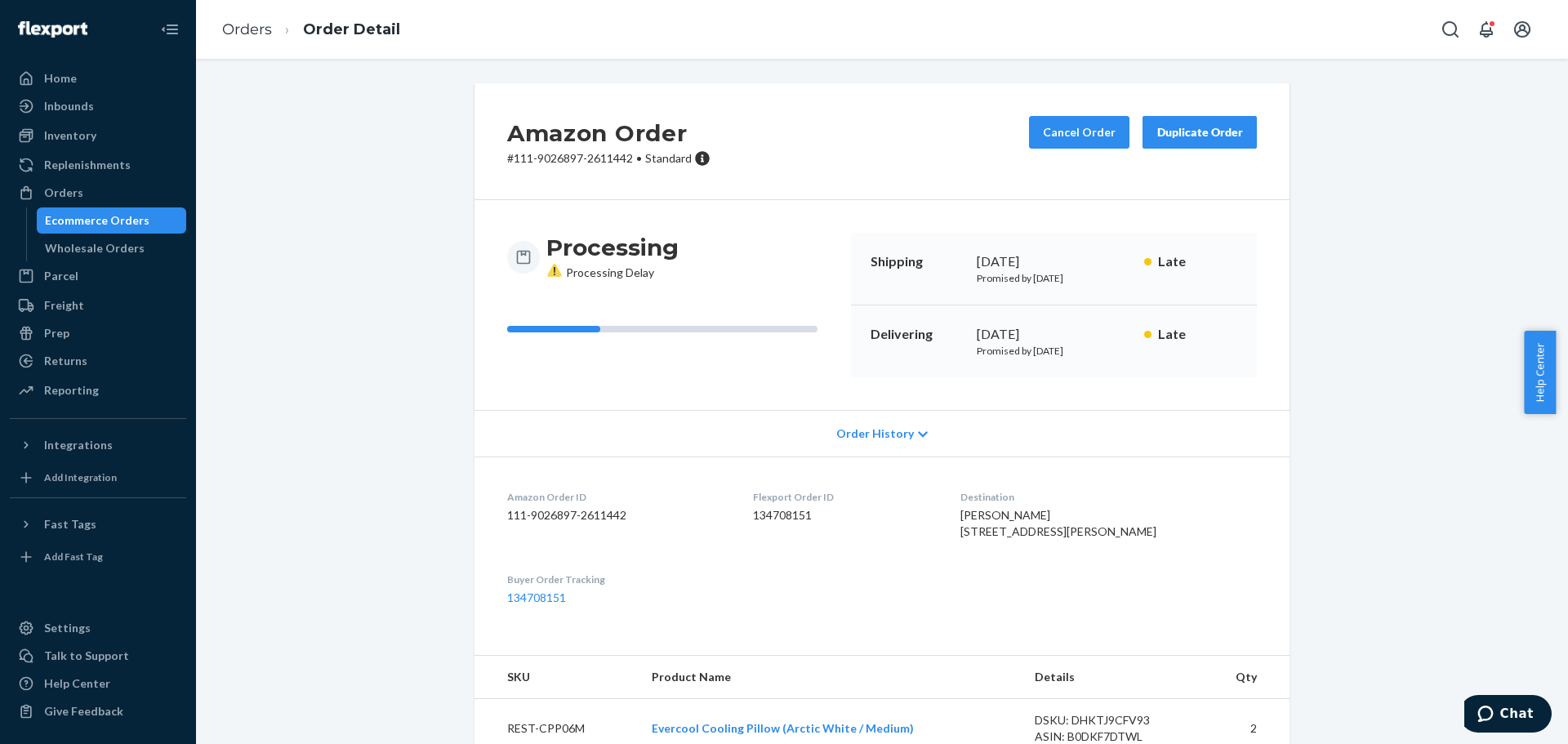
click at [1349, 211] on div "Amazon Order # 111-9026897-2611442 • Standard Cancel Order Duplicate Order Proc…" at bounding box center [882, 587] width 1347 height 1008
click at [1318, 242] on div "Amazon Order # 111-9026897-2611442 • Standard Cancel Order Duplicate Order Proc…" at bounding box center [882, 587] width 1347 height 1008
click at [1318, 241] on div "Amazon Order # 111-9026897-2611442 • Standard Cancel Order Duplicate Order Proc…" at bounding box center [882, 587] width 1347 height 1008
click at [1333, 242] on div "Amazon Order # 111-9026897-2611442 • Standard Cancel Order Duplicate Order Proc…" at bounding box center [882, 587] width 1347 height 1008
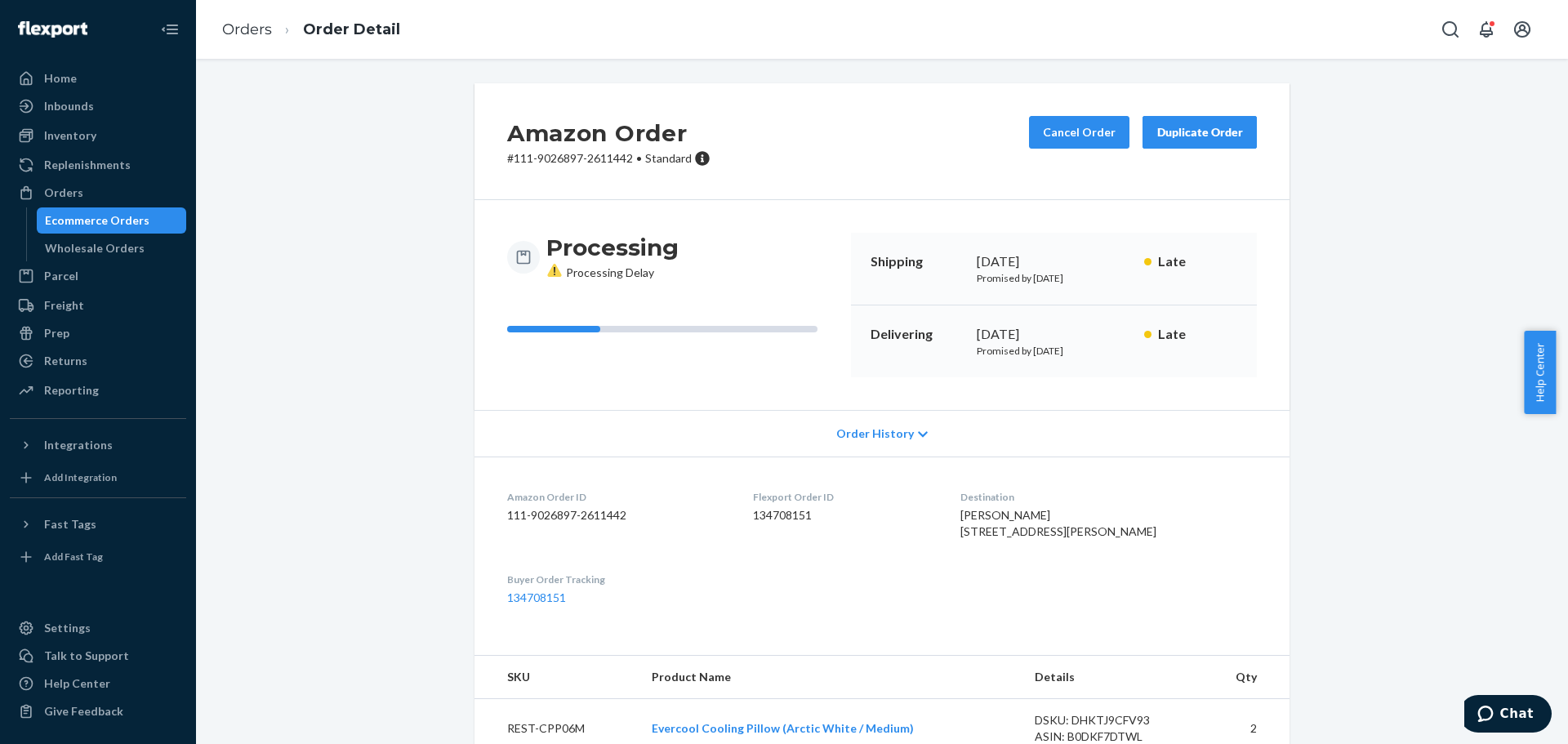
scroll to position [190, 0]
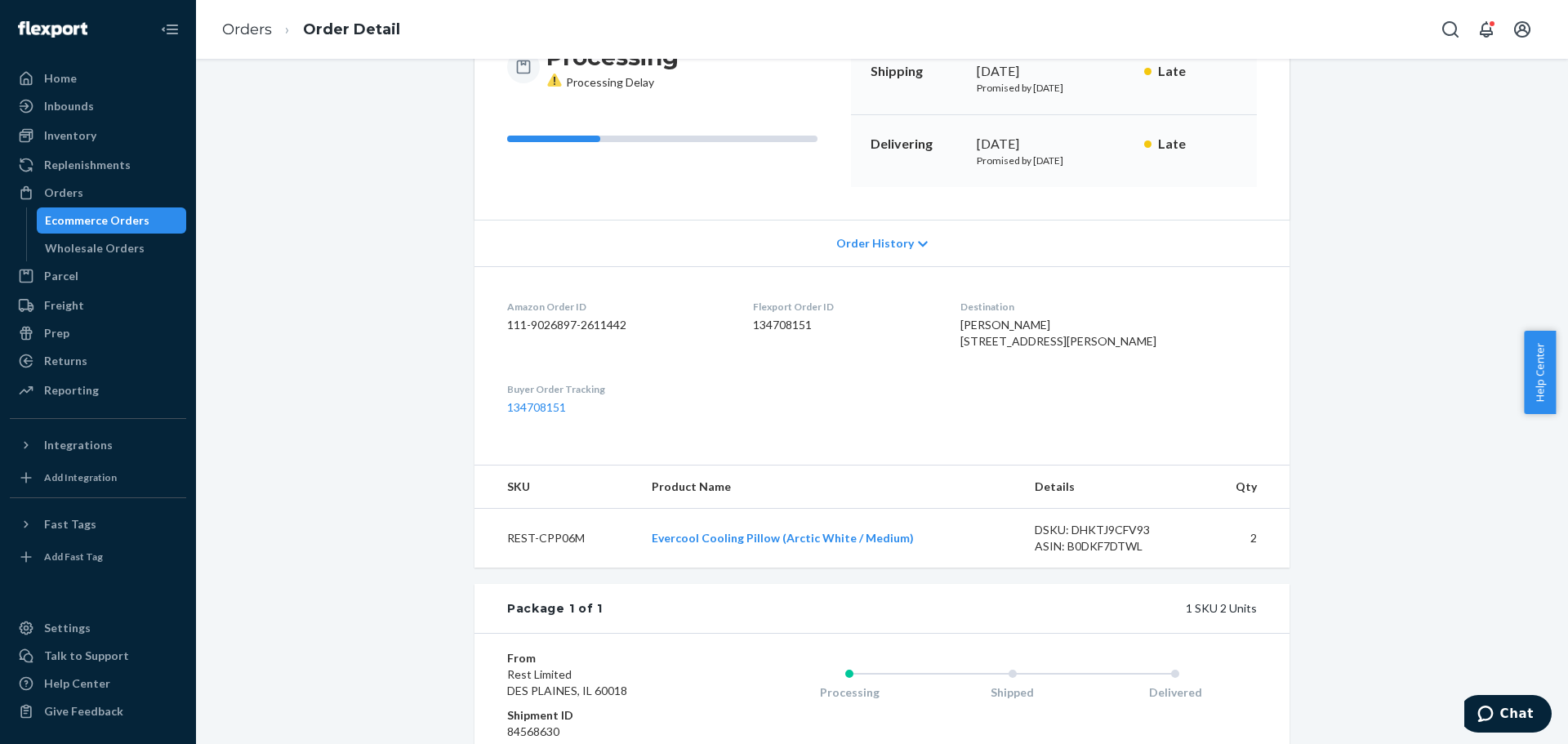
drag, startPoint x: 989, startPoint y: 324, endPoint x: 1131, endPoint y: 355, distance: 145.3
click at [1132, 355] on dl "Amazon Order ID 111-9026897-2611442 Flexport Order ID 134708151 Destination Avn…" at bounding box center [882, 357] width 815 height 182
copy span "Avnet Yosef 10 E Reed St # 2107 San Jose, CA 95112-5701"
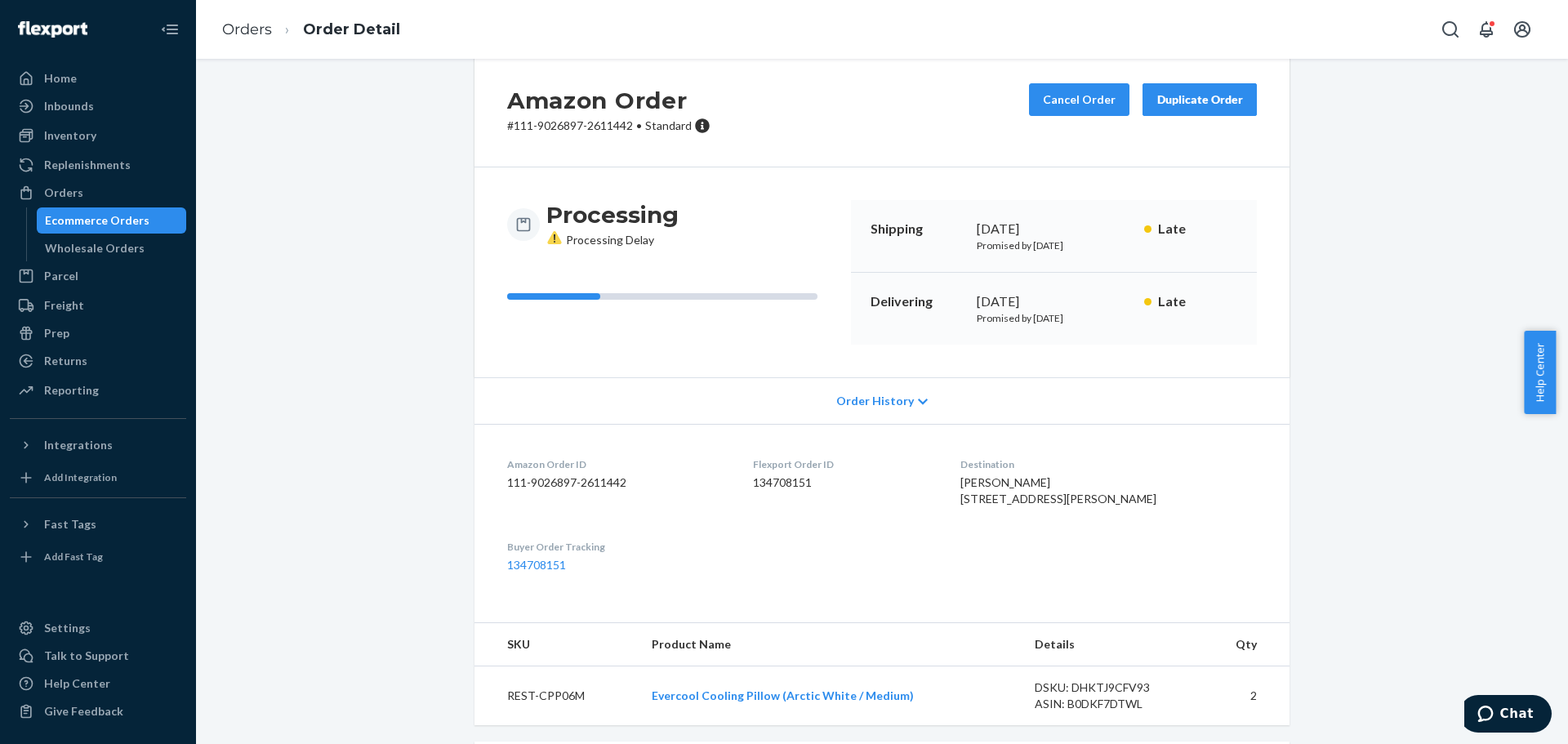
scroll to position [0, 0]
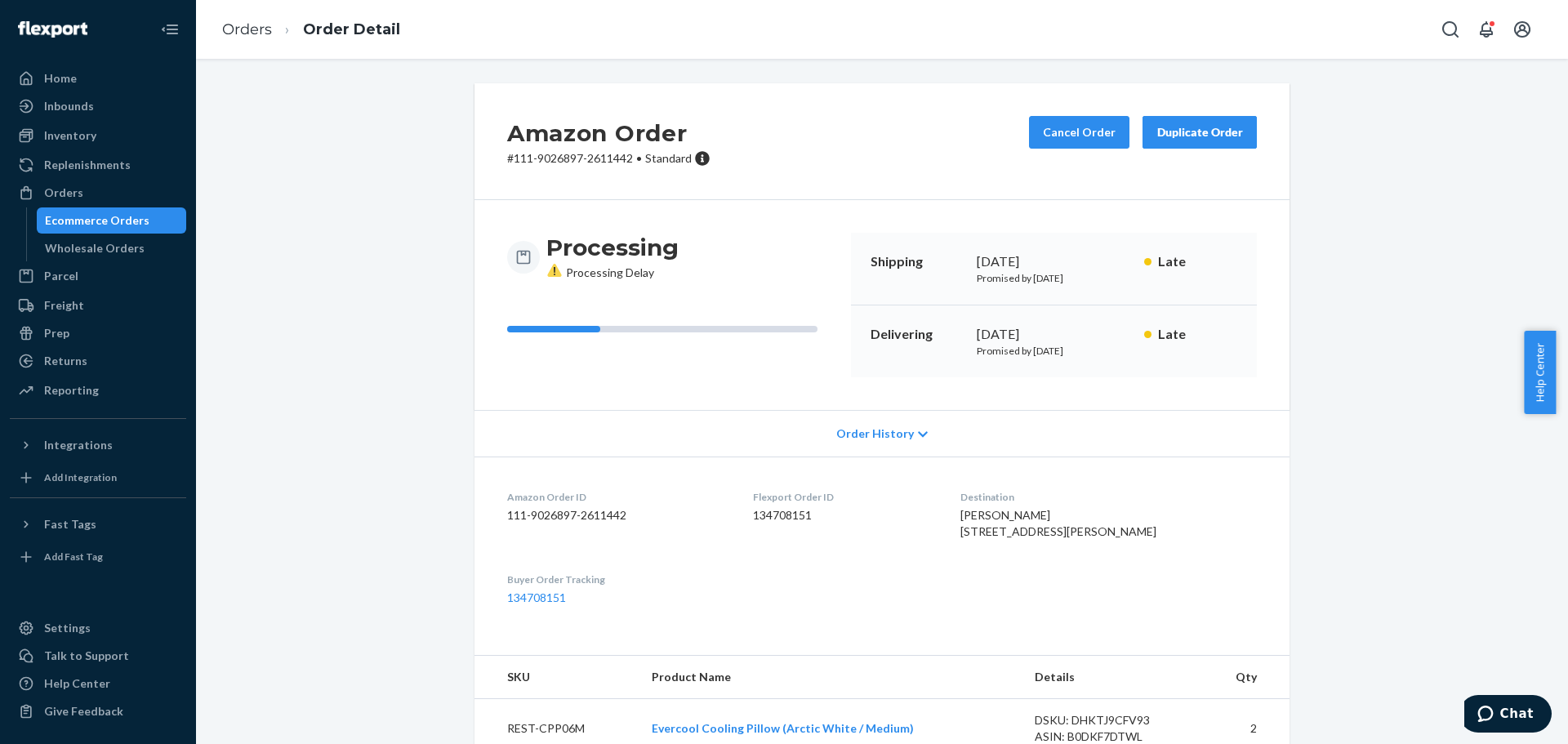
click at [1071, 539] on div "[PERSON_NAME] [STREET_ADDRESS][PERSON_NAME]" at bounding box center [1109, 523] width 297 height 33
drag, startPoint x: 1067, startPoint y: 550, endPoint x: 1148, endPoint y: 551, distance: 81.0
click at [1148, 539] on div "[PERSON_NAME] [STREET_ADDRESS][PERSON_NAME]" at bounding box center [1109, 523] width 297 height 33
copy span "95112-5701"
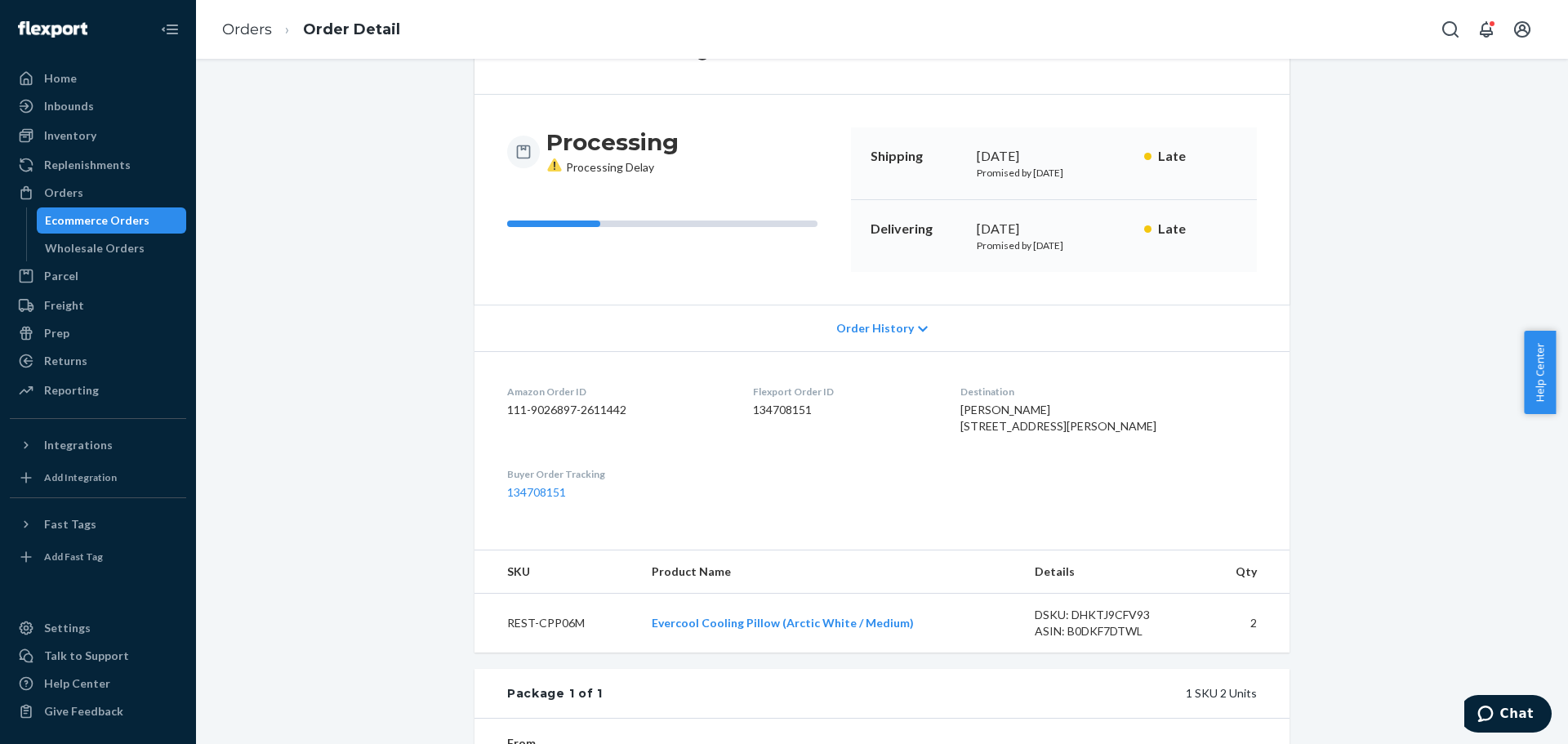
scroll to position [380, 0]
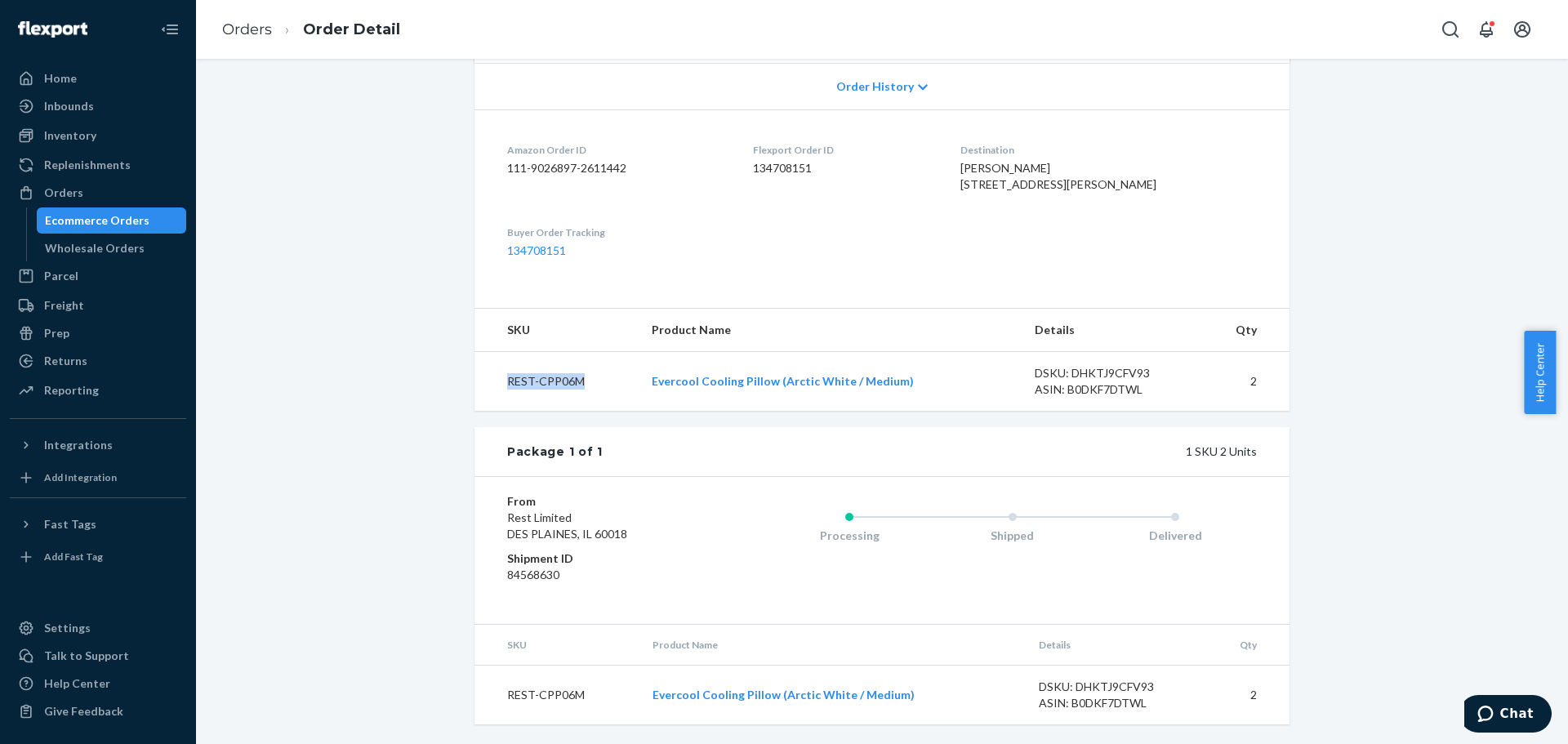
drag, startPoint x: 485, startPoint y: 387, endPoint x: 601, endPoint y: 391, distance: 116.1
click at [601, 391] on td "REST-CPP06M" at bounding box center [556, 382] width 164 height 60
copy td "REST-CPP06M"
click at [1318, 287] on div "Amazon Order # 111-9026897-2611442 • Standard Cancel Order Duplicate Order Proc…" at bounding box center [882, 240] width 1347 height 1008
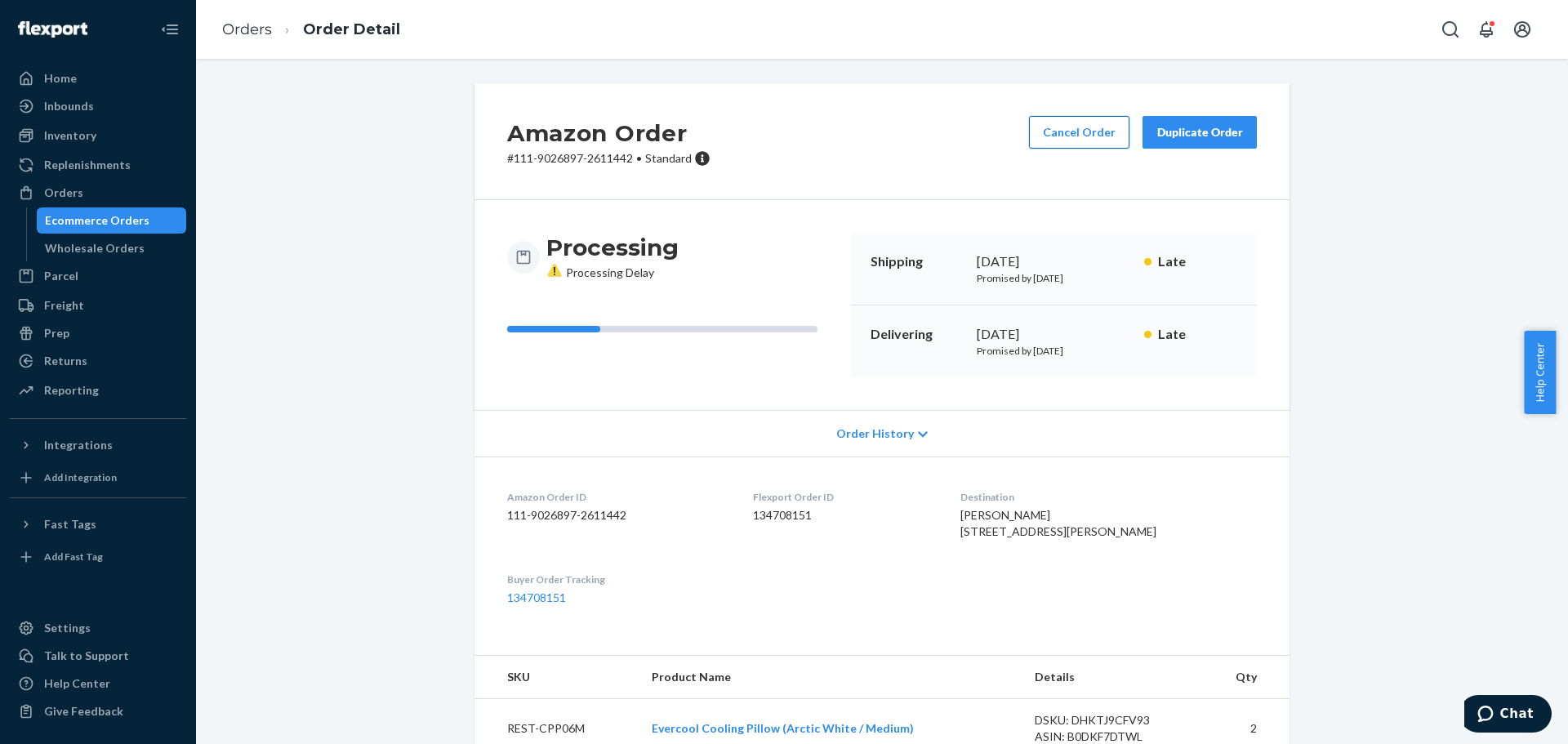
click at [1078, 126] on button "Cancel Order" at bounding box center [1079, 132] width 100 height 33
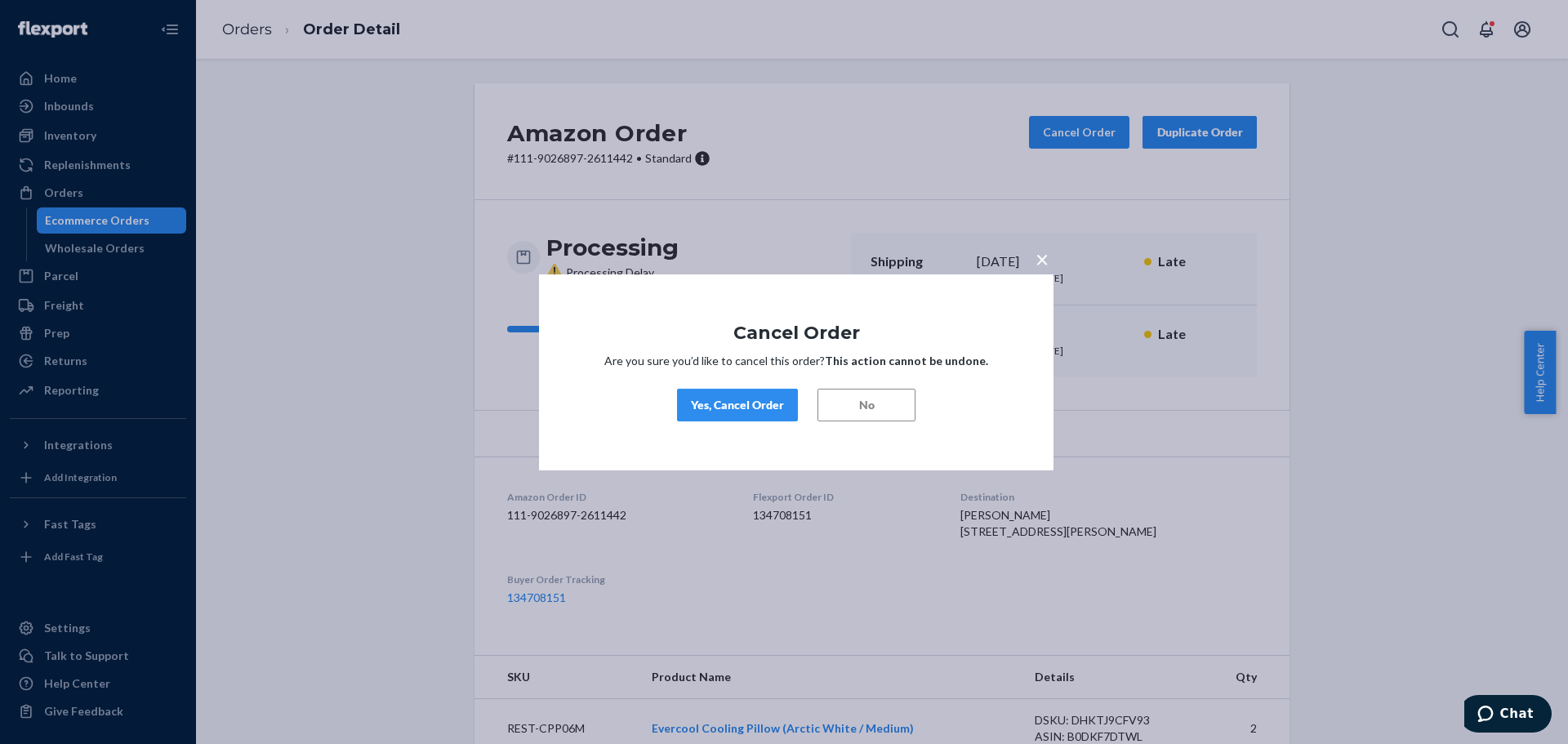
click at [776, 395] on button "Yes, Cancel Order" at bounding box center [738, 404] width 121 height 33
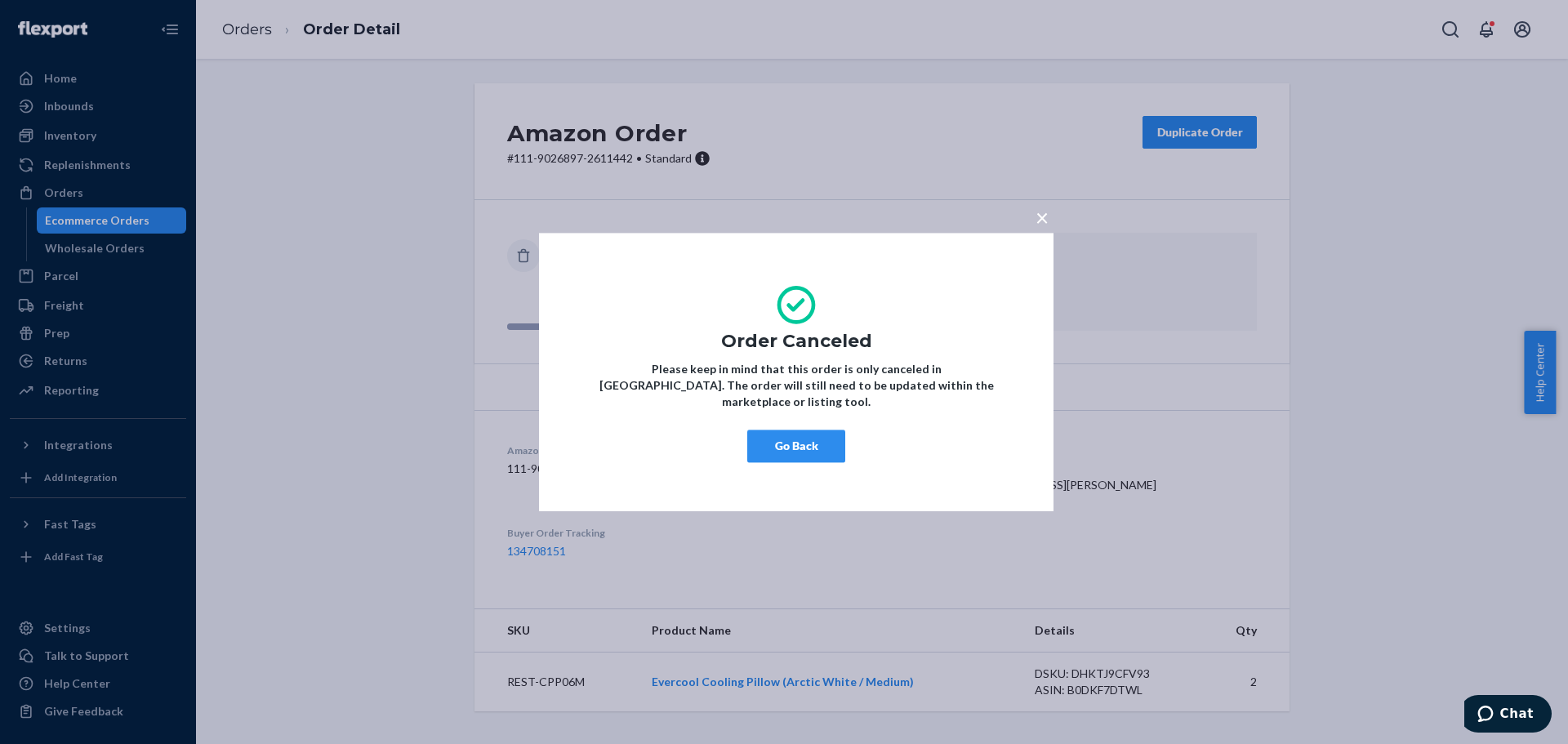
click at [822, 430] on button "Go Back" at bounding box center [796, 446] width 98 height 33
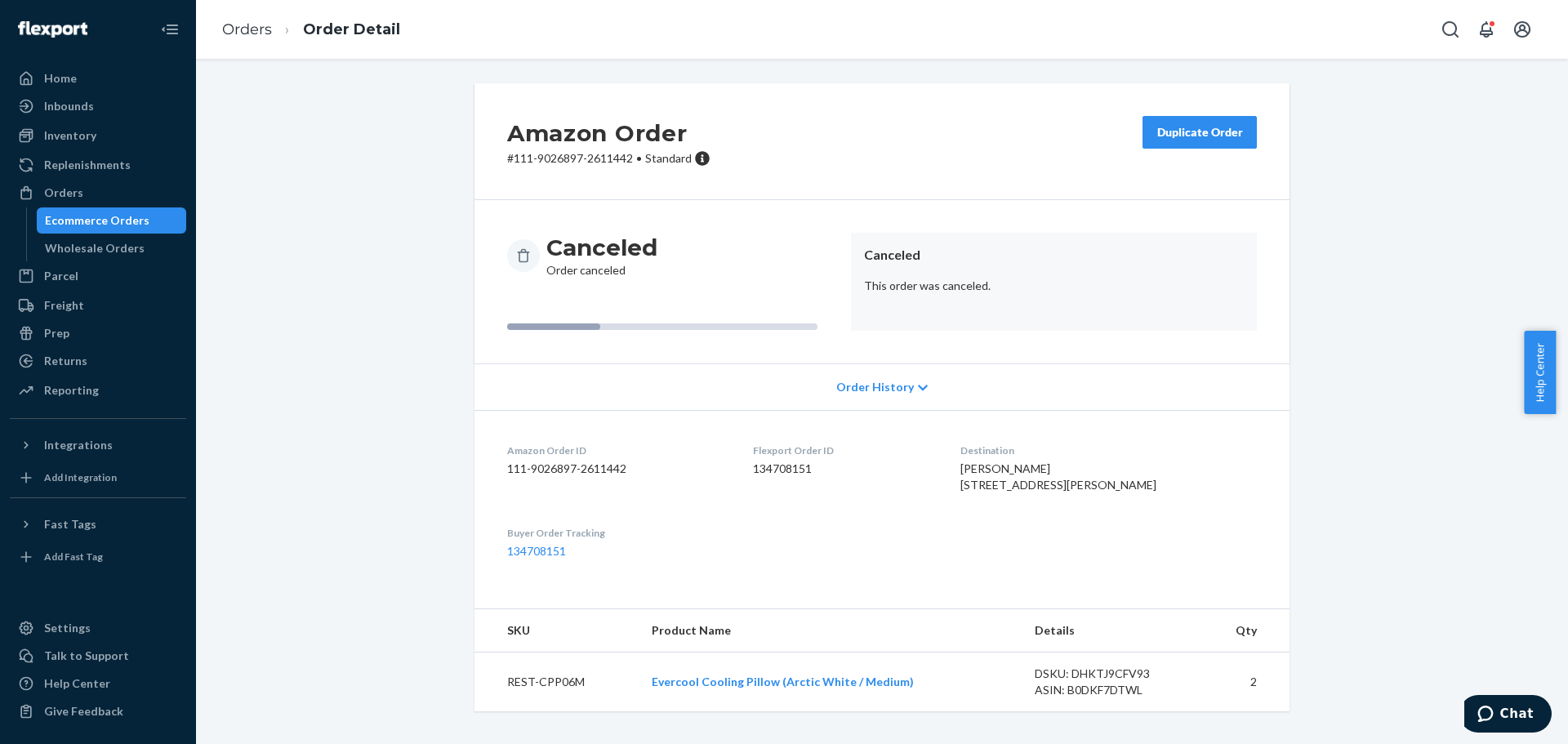
click at [1395, 198] on div "Amazon Order # 111-9026897-2611442 • Standard Duplicate Order Canceled Order ca…" at bounding box center [882, 407] width 1347 height 647
click at [272, 22] on li "Order Detail" at bounding box center [336, 29] width 129 height 22
click at [262, 26] on link "Orders" at bounding box center [247, 29] width 50 height 18
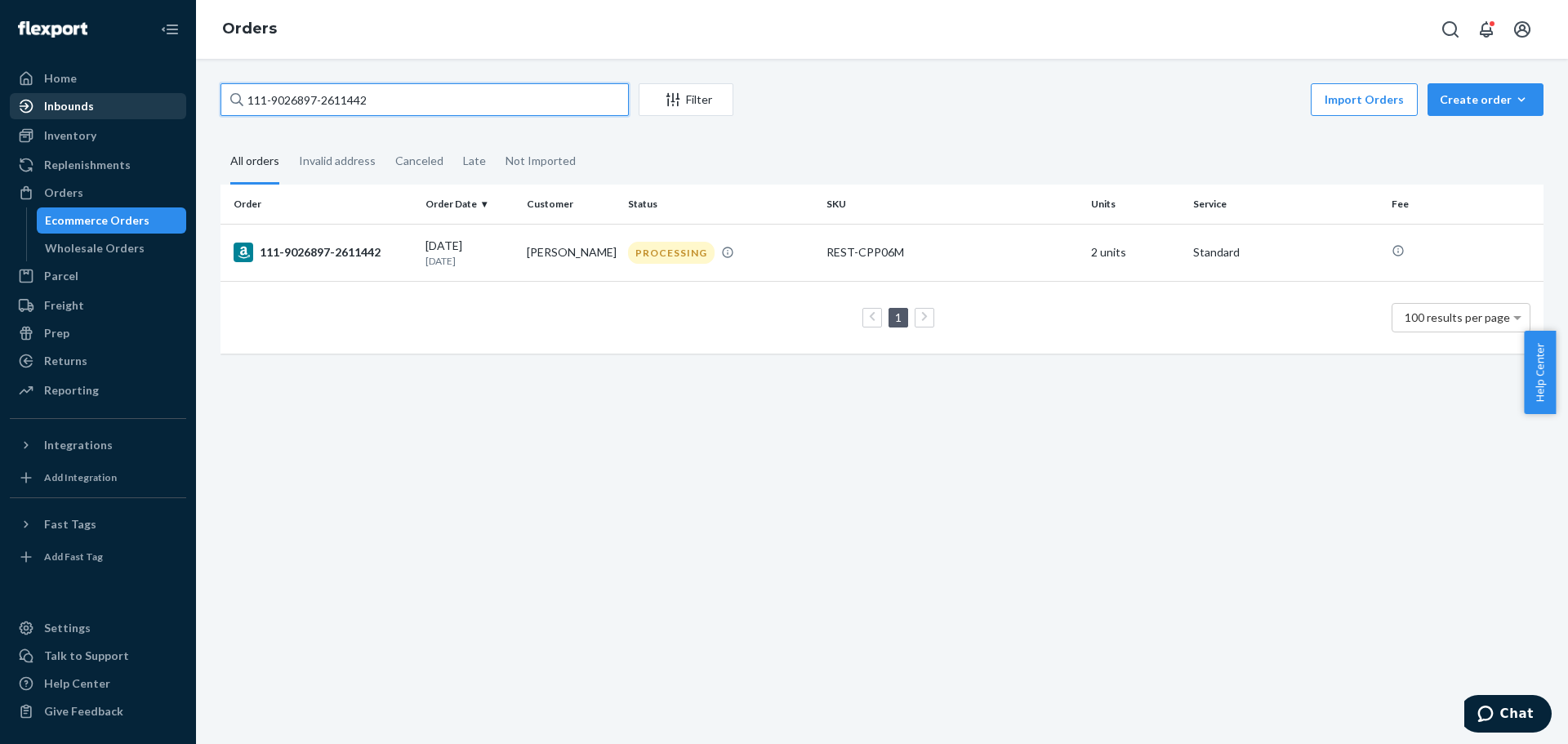
drag, startPoint x: 332, startPoint y: 114, endPoint x: 154, endPoint y: 114, distance: 178.0
click at [154, 114] on div "Home Inbounds Shipping Plans Problems Inventory Products Replenishments Orders …" at bounding box center [784, 372] width 1568 height 744
paste input "2-6663328-0701010"
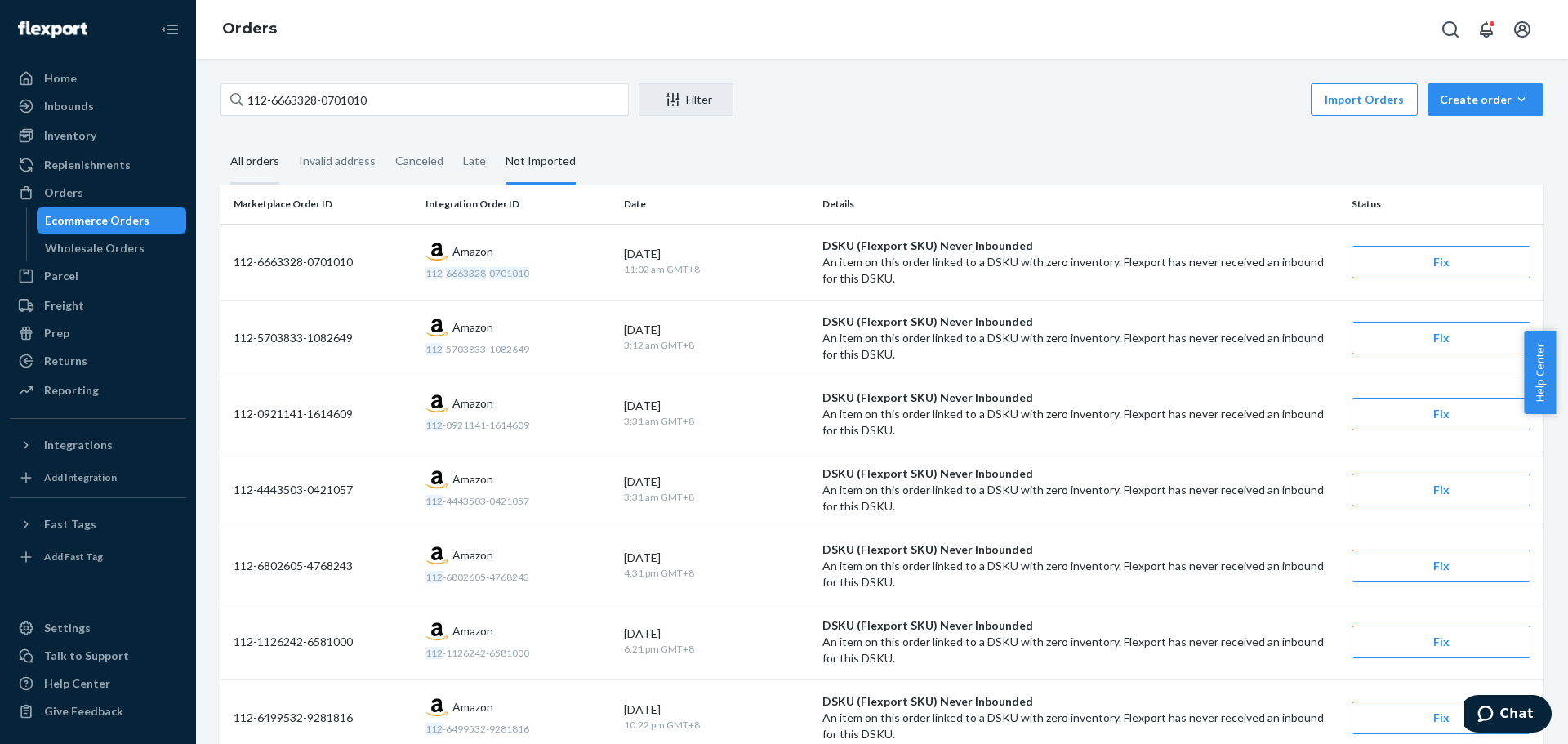
click at [262, 150] on div "All orders" at bounding box center [254, 162] width 49 height 45
click at [221, 140] on input "All orders" at bounding box center [221, 140] width 0 height 0
click at [263, 160] on div "All orders" at bounding box center [254, 162] width 49 height 45
click at [221, 140] on input "All orders" at bounding box center [221, 140] width 0 height 0
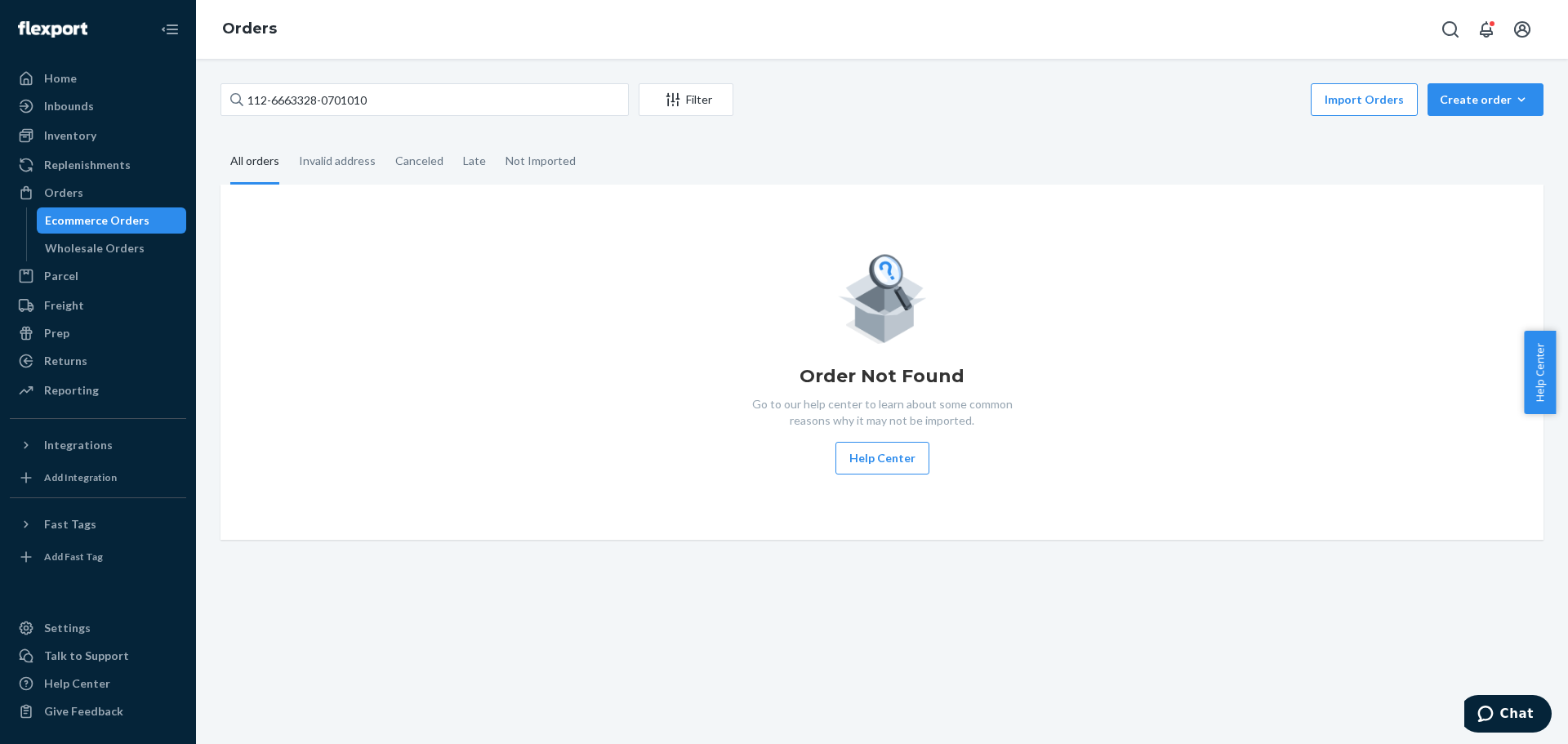
click at [1028, 124] on div "112-6663328-0701010 Filter Import Orders Create order Ecommerce order Removal o…" at bounding box center [882, 311] width 1347 height 457
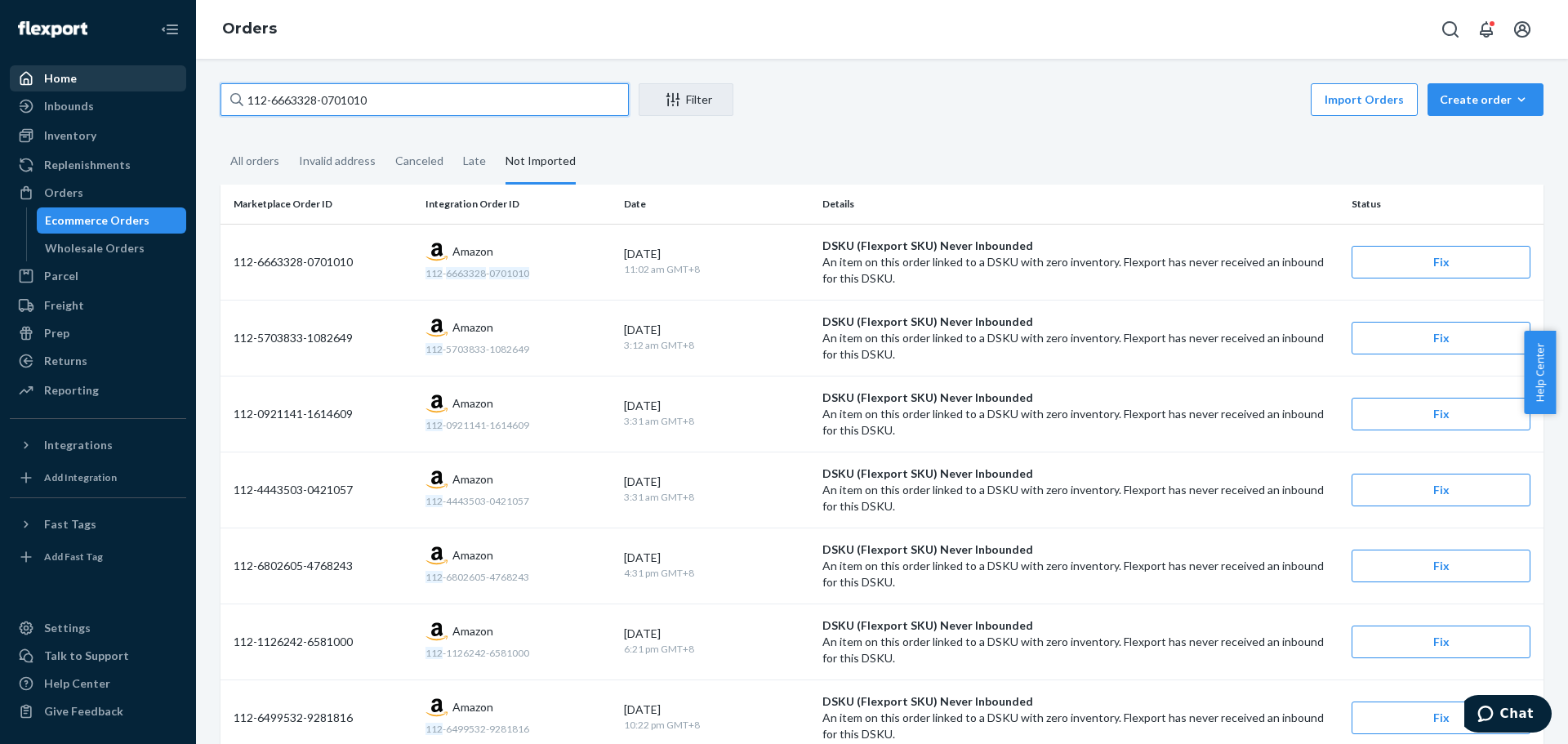
drag, startPoint x: 430, startPoint y: 90, endPoint x: 161, endPoint y: 89, distance: 269.0
click at [161, 89] on div "Home Inbounds Shipping Plans Problems Inventory Products Replenishments Orders …" at bounding box center [784, 372] width 1568 height 744
paste input "4-3248105-1701047"
click at [256, 162] on div "All orders" at bounding box center [254, 162] width 49 height 45
click at [221, 140] on input "All orders" at bounding box center [221, 140] width 0 height 0
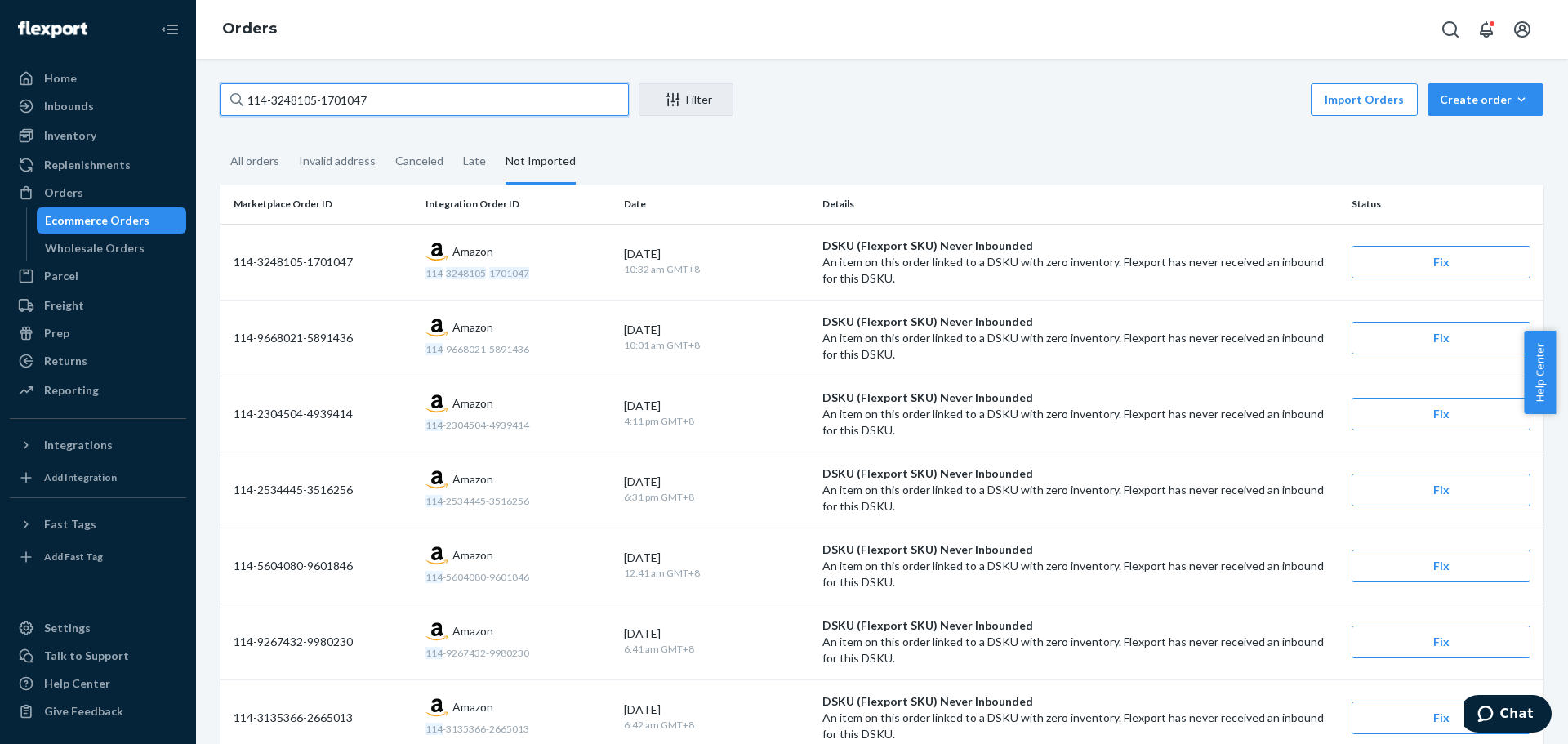
drag, startPoint x: 430, startPoint y: 104, endPoint x: 207, endPoint y: 114, distance: 223.2
click at [207, 114] on div "114-3248105-1701047 Filter Import Orders Create order Ecommerce order Removal o…" at bounding box center [882, 402] width 1372 height 685
paste input "REST-SCD02Q"
type input "REST-SCD02Q"
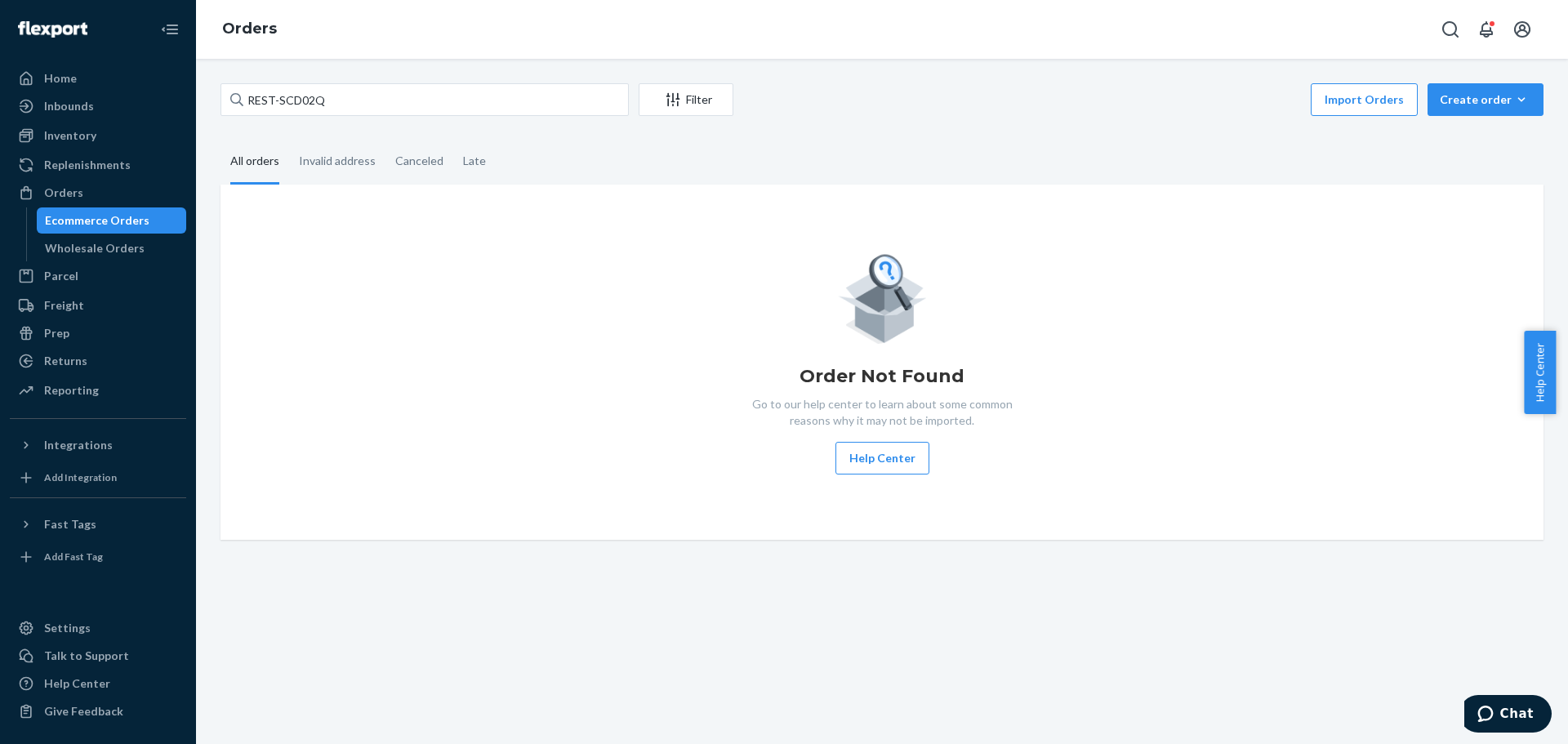
click at [260, 159] on div "All orders" at bounding box center [254, 162] width 49 height 45
click at [221, 140] on input "All orders" at bounding box center [221, 140] width 0 height 0
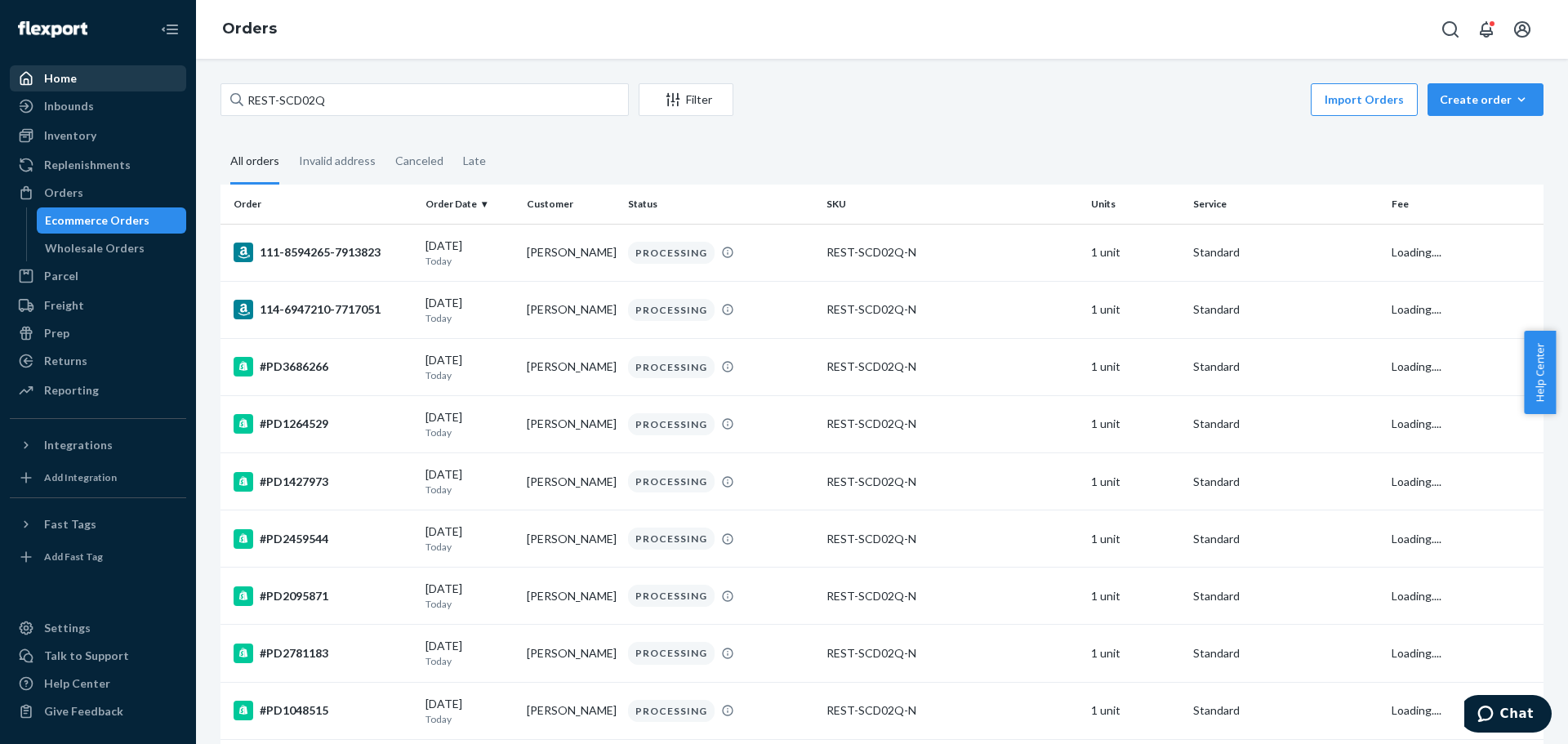
click at [95, 79] on div "Home" at bounding box center [98, 78] width 174 height 23
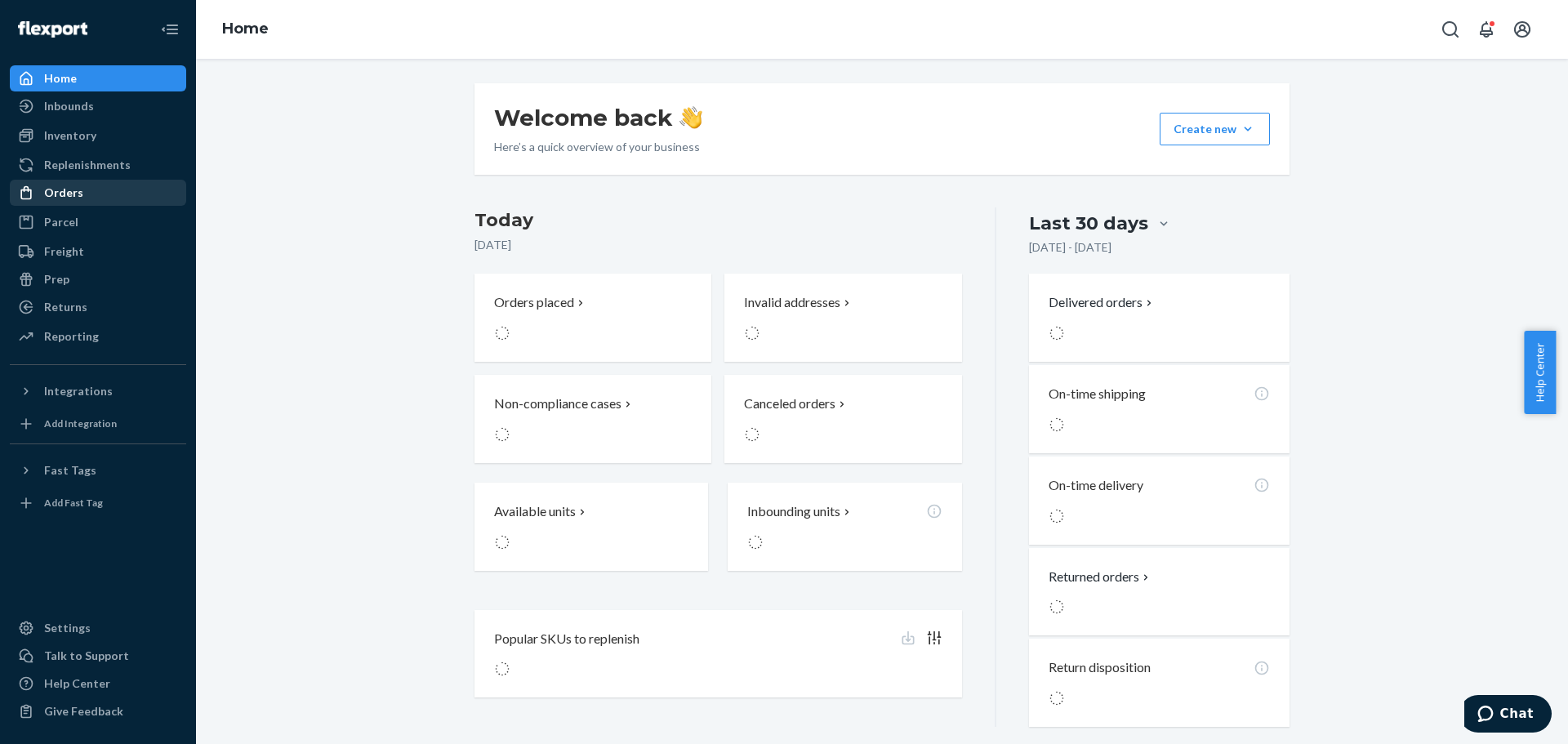
click at [63, 192] on div "Orders" at bounding box center [64, 192] width 39 height 16
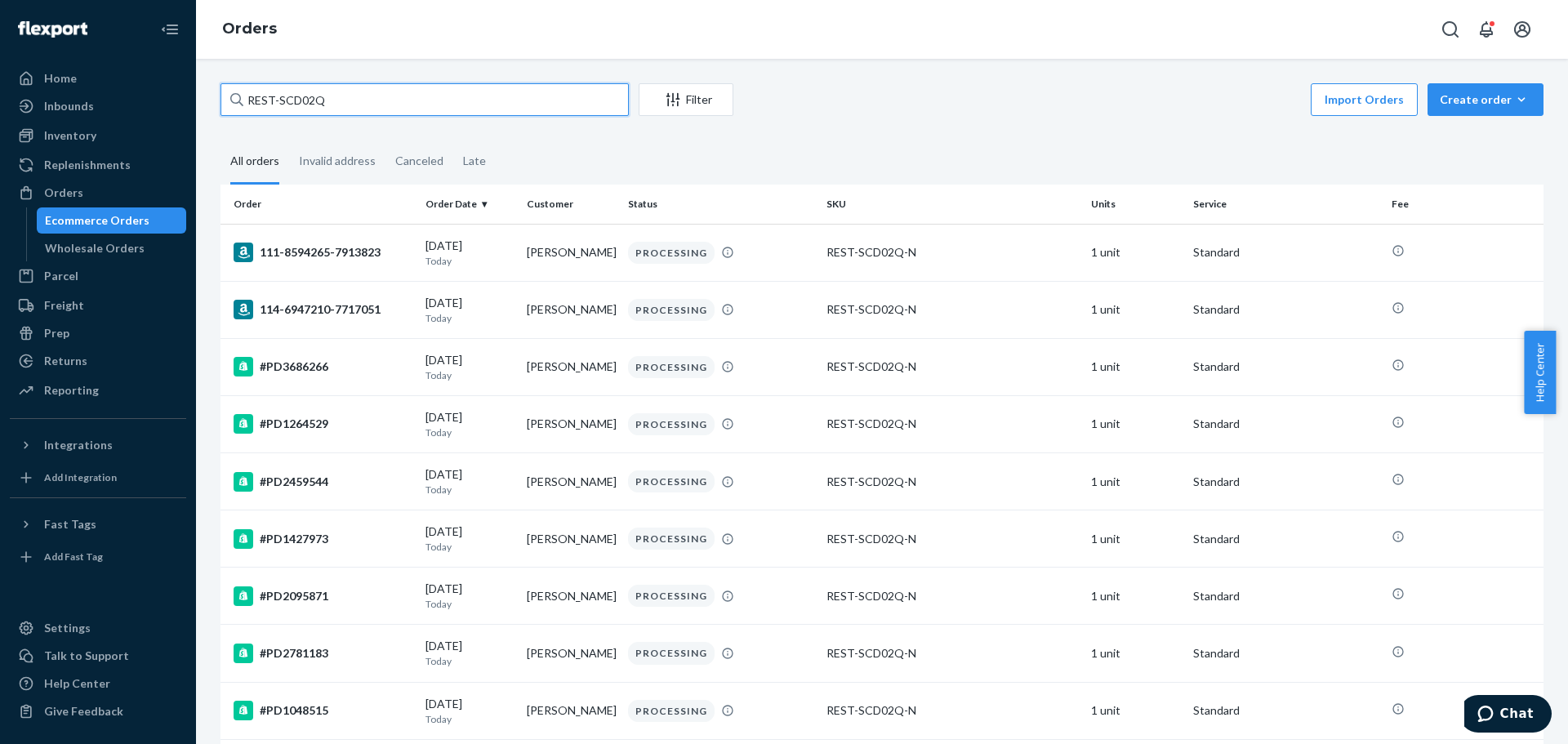
drag, startPoint x: 380, startPoint y: 85, endPoint x: 202, endPoint y: 98, distance: 178.5
click at [202, 98] on div "REST-SCD02Q Filter Import Orders Create order Ecommerce order Removal order All…" at bounding box center [882, 402] width 1372 height 685
click at [374, 110] on input "REST-SCD02Q" at bounding box center [424, 99] width 408 height 33
drag, startPoint x: 409, startPoint y: 105, endPoint x: 230, endPoint y: 116, distance: 179.3
click at [238, 119] on div "REST-SCD02Q Filter Import Orders Create order Ecommerce order Removal order" at bounding box center [882, 101] width 1323 height 37
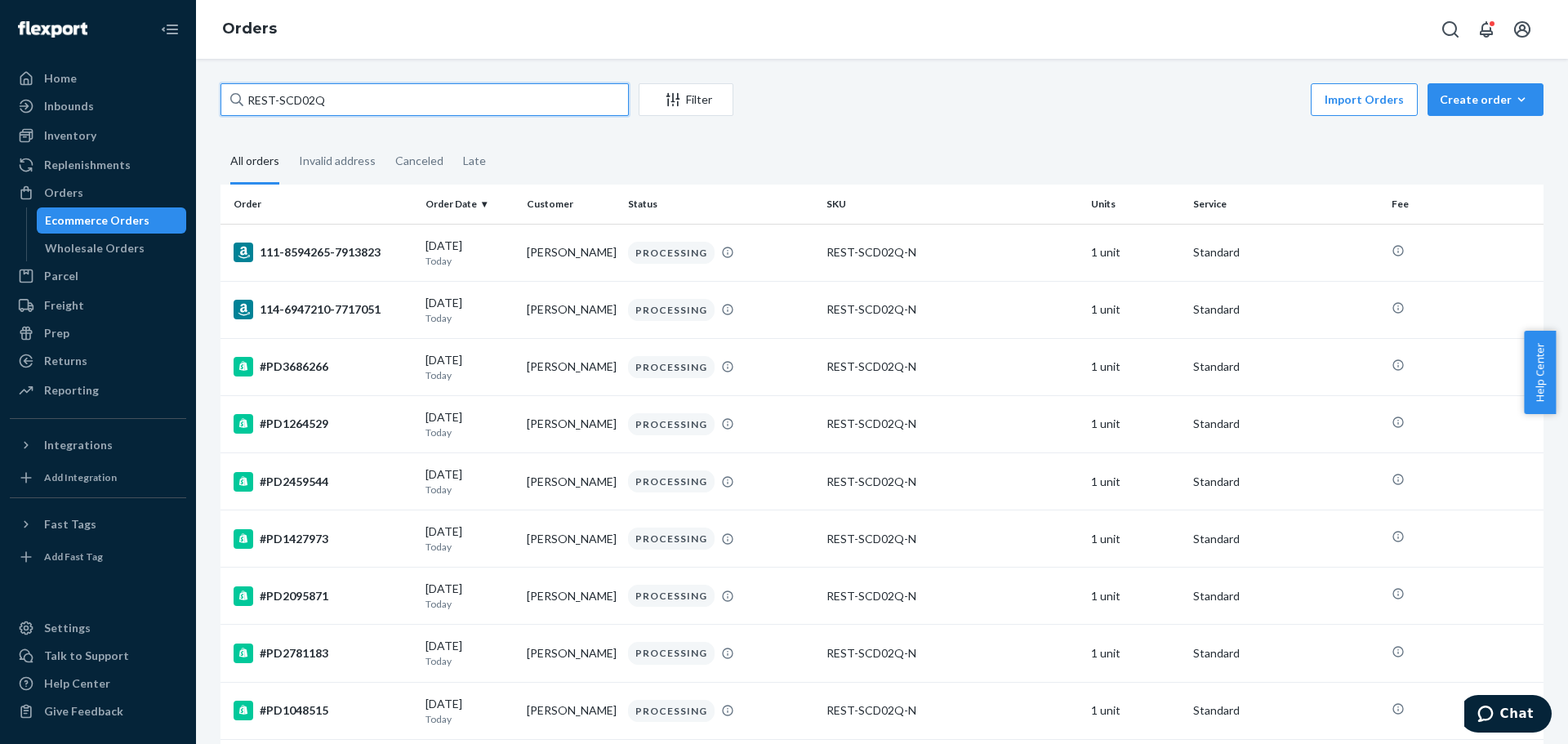
paste input "111-3425327-1609003"
type input "111-3425327-1609003"
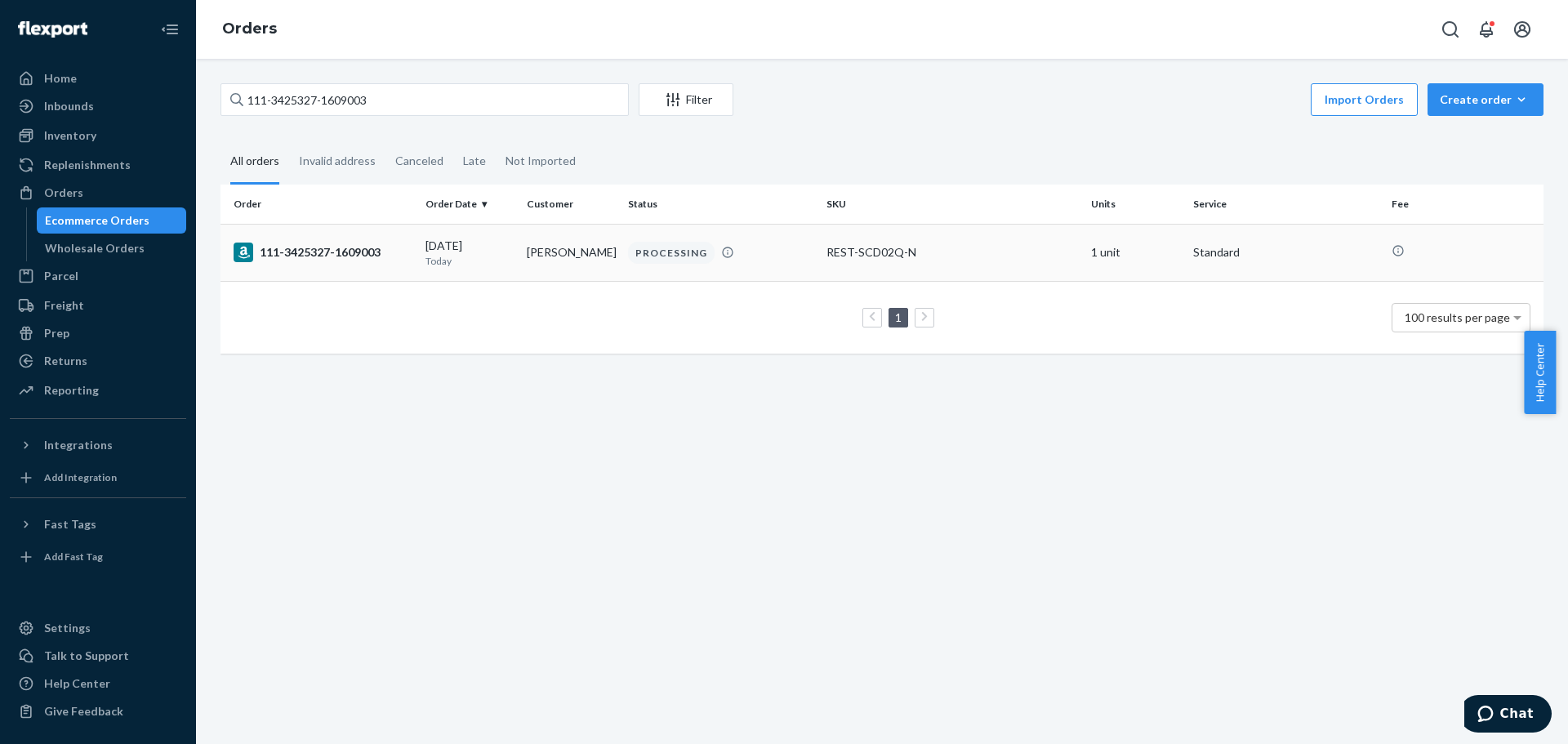
click at [340, 248] on div "111-3425327-1609003" at bounding box center [323, 251] width 179 height 20
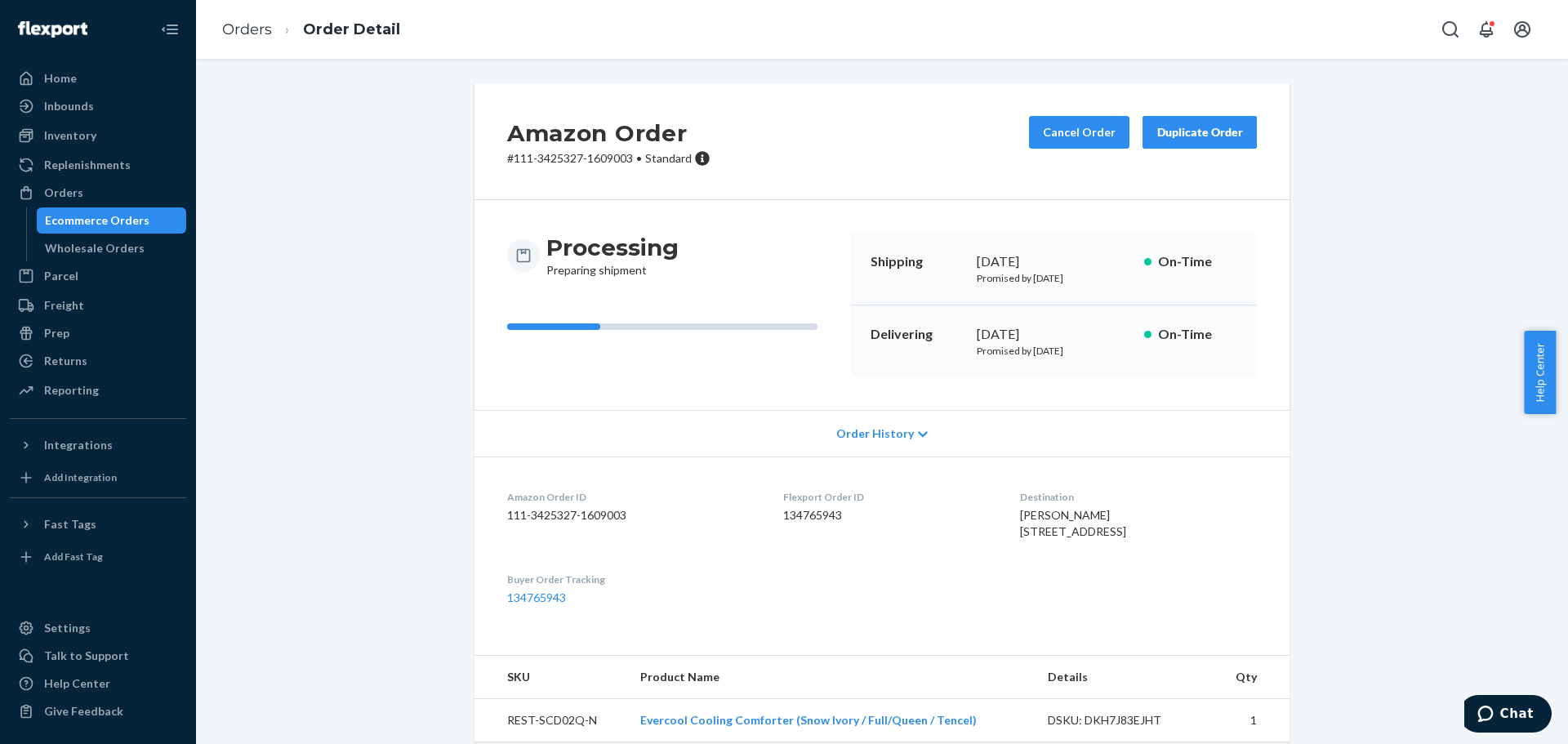
click at [1319, 290] on div "Amazon Order # 111-3425327-1609003 • Standard Cancel Order Duplicate Order Proc…" at bounding box center [882, 570] width 1347 height 975
click at [1395, 277] on div "Amazon Order # 111-3425327-1609003 • Standard Cancel Order Duplicate Order Proc…" at bounding box center [882, 570] width 1347 height 975
drag, startPoint x: 1407, startPoint y: 113, endPoint x: 1391, endPoint y: 148, distance: 38.5
click at [1407, 114] on div "Amazon Order # 111-3425327-1609003 • Standard Cancel Order Duplicate Order Proc…" at bounding box center [882, 570] width 1347 height 975
click at [1439, 167] on div "Amazon Order # 111-3425327-1609003 • Standard Cancel Order Duplicate Order Proc…" at bounding box center [882, 570] width 1347 height 975
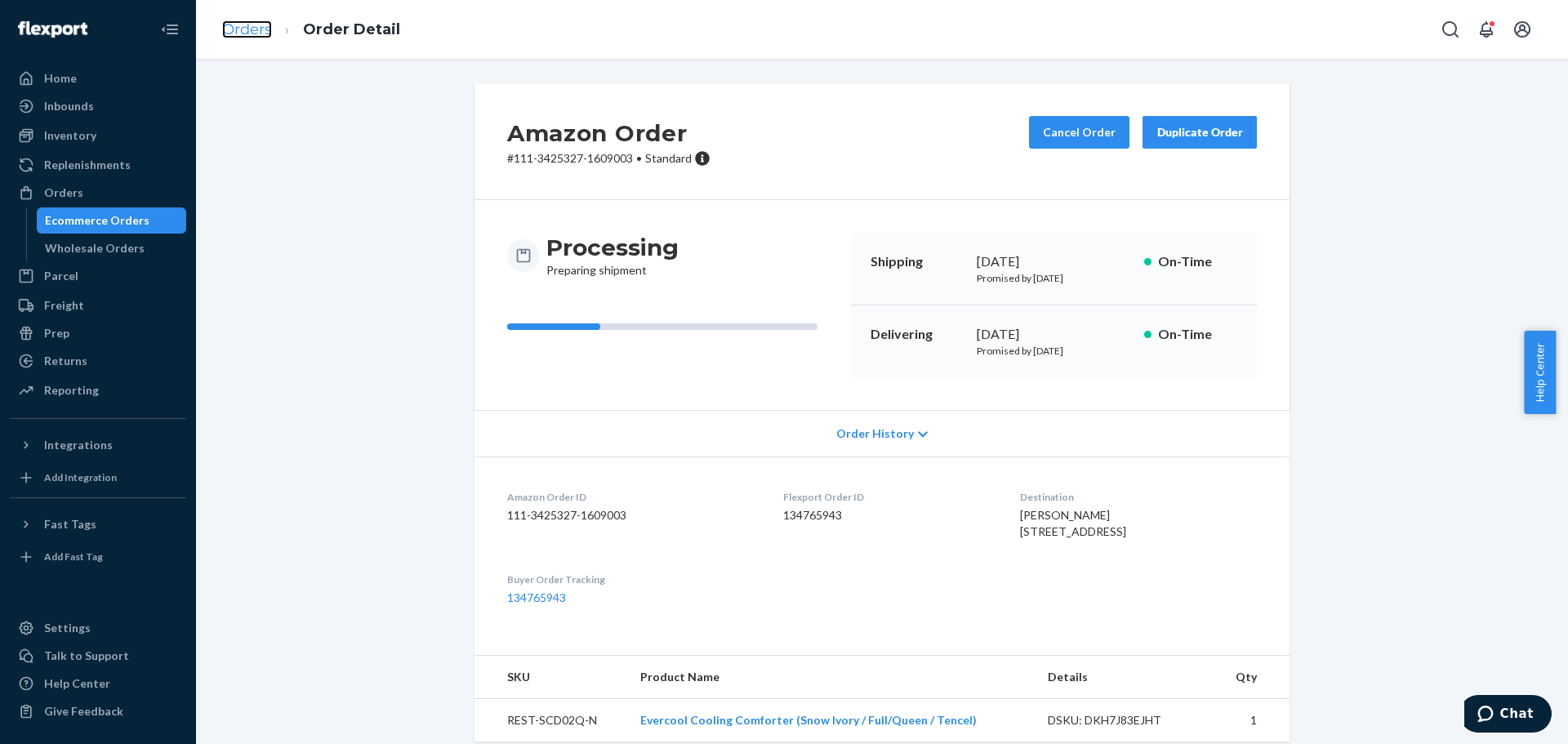
click at [255, 28] on link "Orders" at bounding box center [247, 29] width 50 height 18
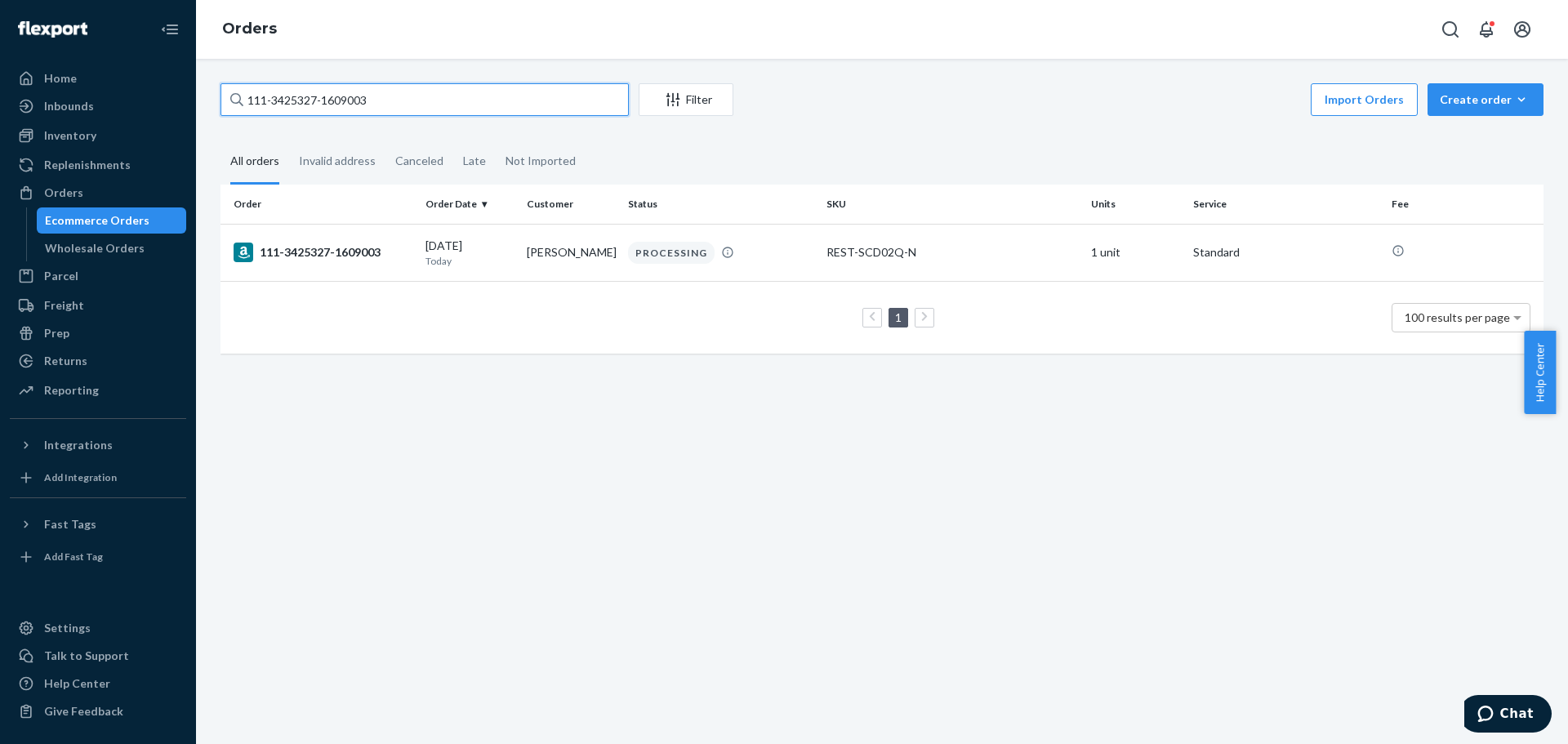
drag, startPoint x: 245, startPoint y: 111, endPoint x: 186, endPoint y: 116, distance: 59.2
click at [186, 116] on div "Home Inbounds Shipping Plans Problems Inventory Products Replenishments Orders …" at bounding box center [784, 372] width 1568 height 744
paste input "2096435-9014655"
type input "111-2096435-9014655"
click at [272, 265] on td "111-2096435-9014655" at bounding box center [319, 251] width 198 height 57
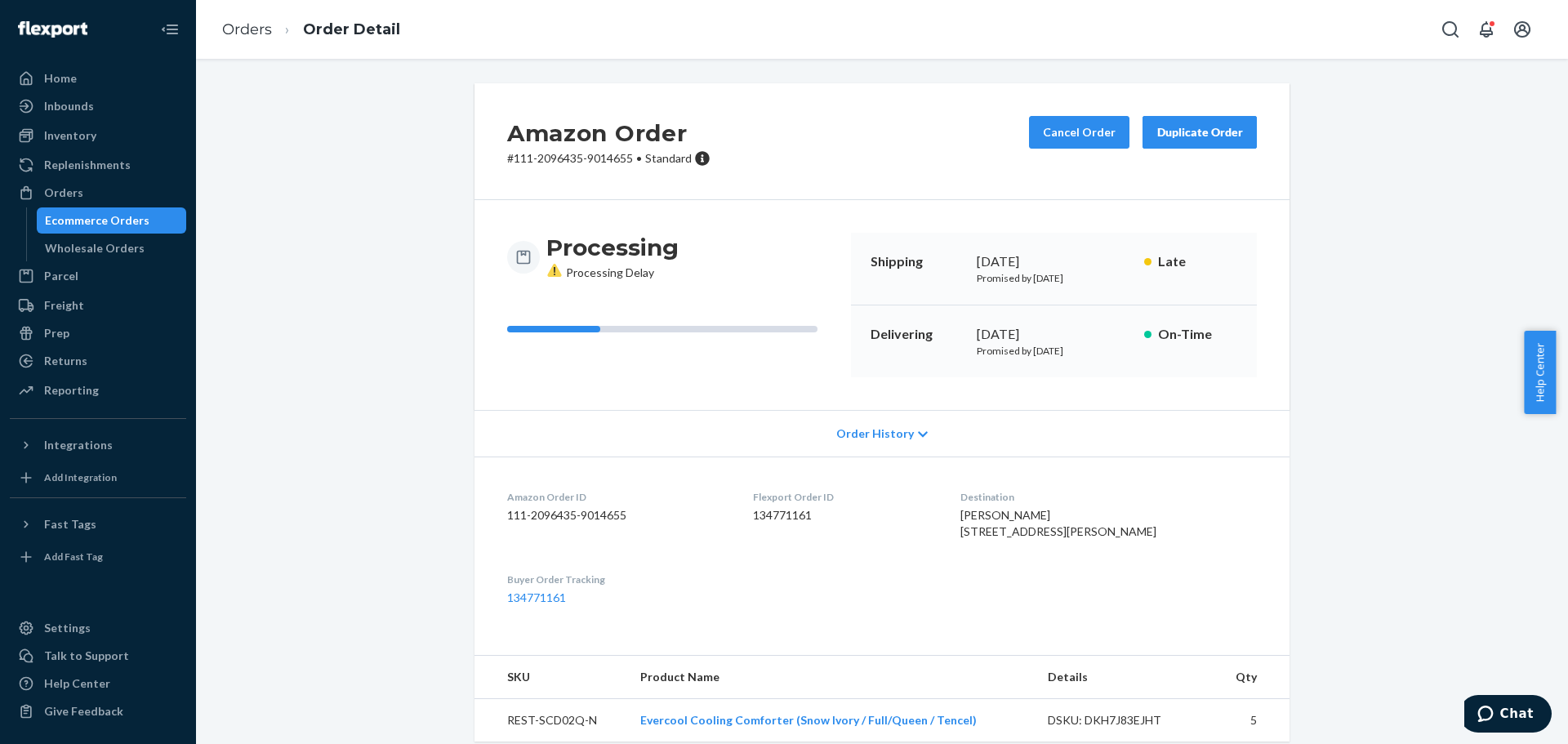
drag, startPoint x: 1292, startPoint y: 255, endPoint x: 1263, endPoint y: 326, distance: 76.7
click at [1291, 256] on div "Amazon Order # 111-2096435-9014655 • Standard Cancel Order Duplicate Order Proc…" at bounding box center [882, 561] width 840 height 955
click at [1317, 275] on div "Amazon Order # 111-2096435-9014655 • Standard Cancel Order Duplicate Order Proc…" at bounding box center [882, 570] width 1347 height 975
click at [1337, 360] on div "Amazon Order # 111-2096435-9014655 • Standard Cancel Order Duplicate Order Proc…" at bounding box center [882, 570] width 1347 height 975
click at [1367, 236] on div "Amazon Order # 111-2096435-9014655 • Standard Cancel Order Duplicate Order Proc…" at bounding box center [882, 570] width 1347 height 975
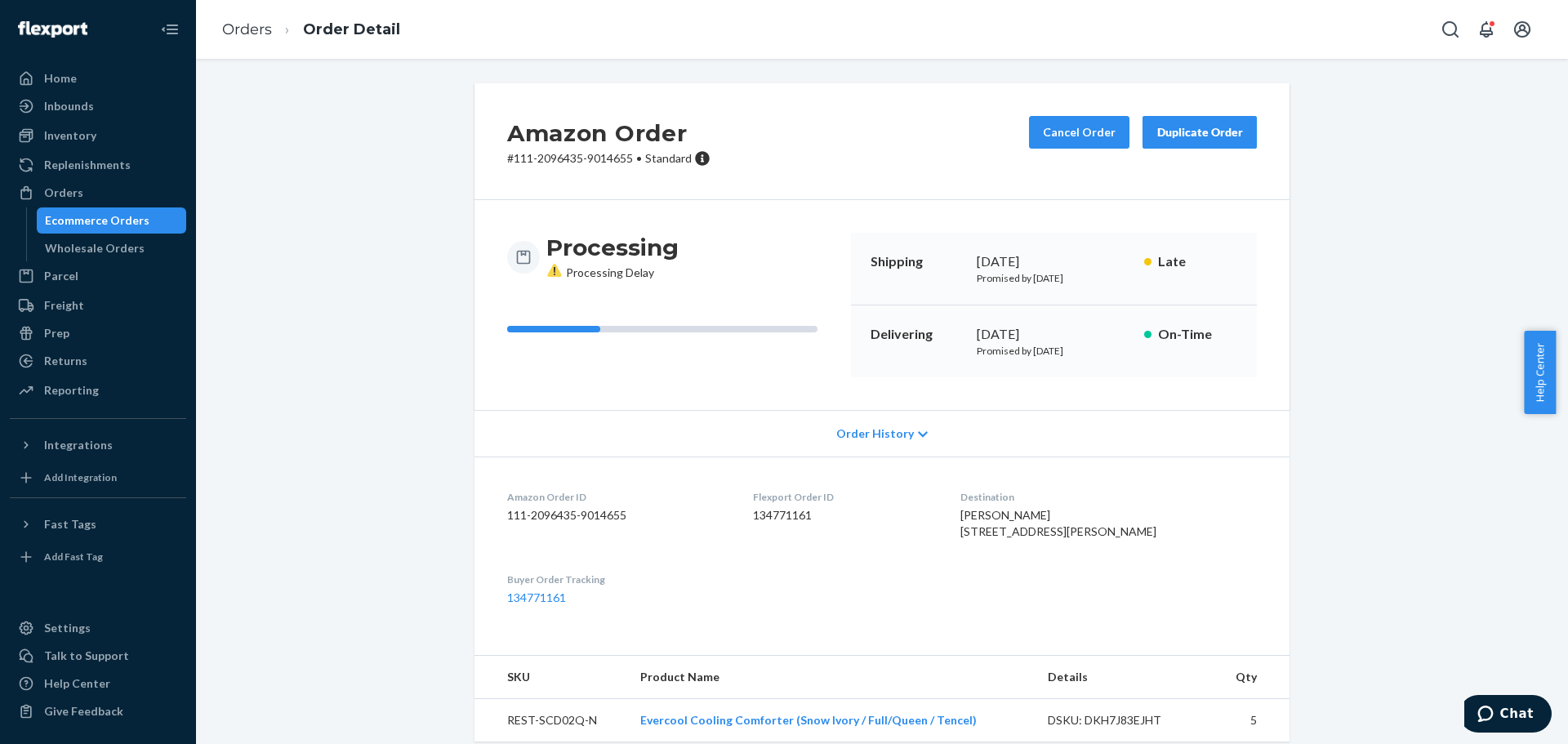
click at [1369, 236] on div "Amazon Order # 111-2096435-9014655 • Standard Cancel Order Duplicate Order Proc…" at bounding box center [882, 570] width 1347 height 975
click at [1362, 124] on div "Amazon Order # 111-2096435-9014655 • Standard Cancel Order Duplicate Order Proc…" at bounding box center [882, 570] width 1347 height 975
click at [245, 31] on link "Orders" at bounding box center [247, 29] width 50 height 18
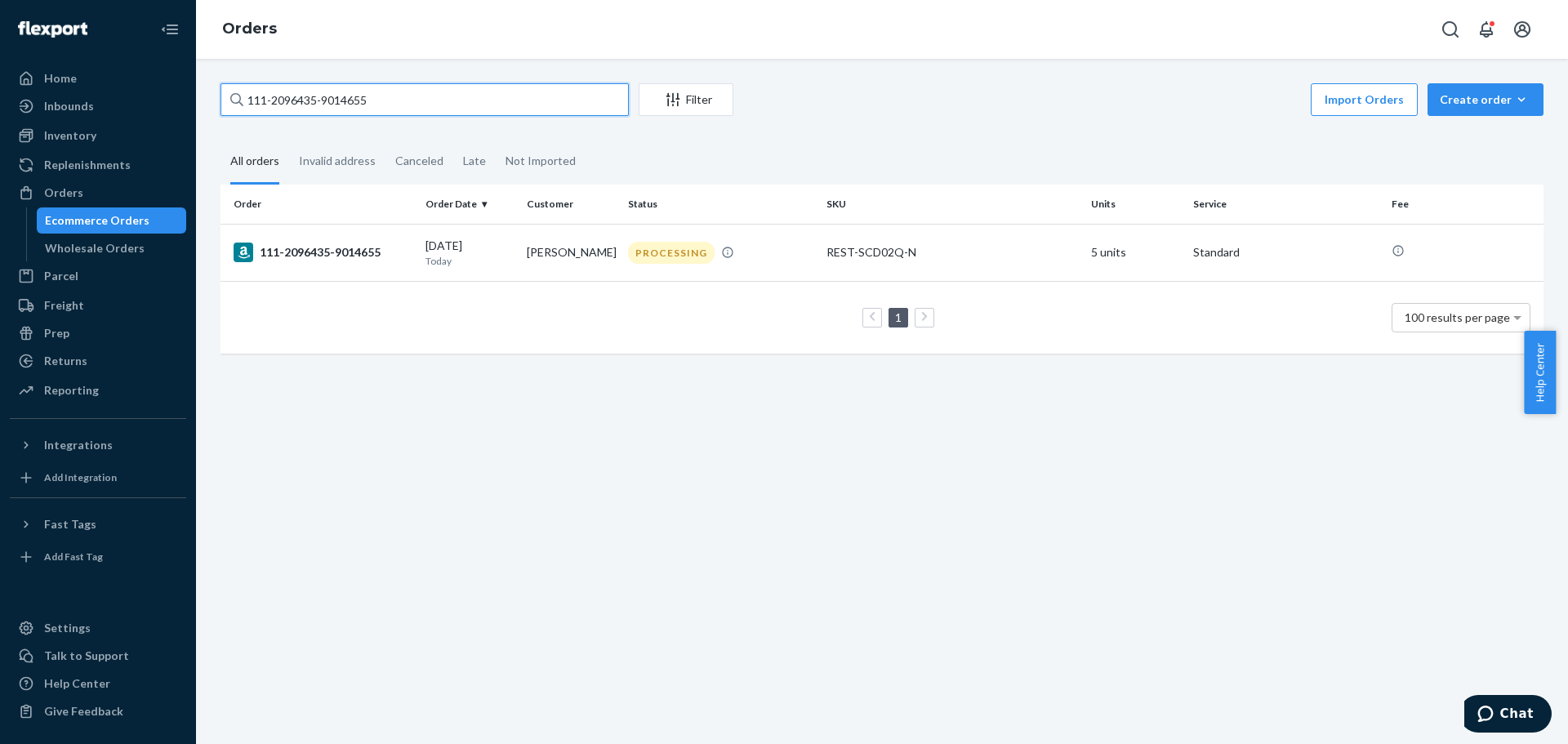
drag, startPoint x: 402, startPoint y: 111, endPoint x: 196, endPoint y: 116, distance: 206.1
click at [196, 116] on div "111-2096435-9014655 Filter Import Orders Create order Ecommerce order Removal o…" at bounding box center [882, 402] width 1372 height 685
paste input "2-1726594-4796263"
type input "112-1726594-4796263"
click at [307, 251] on div "112-1726594-4796263" at bounding box center [323, 251] width 179 height 20
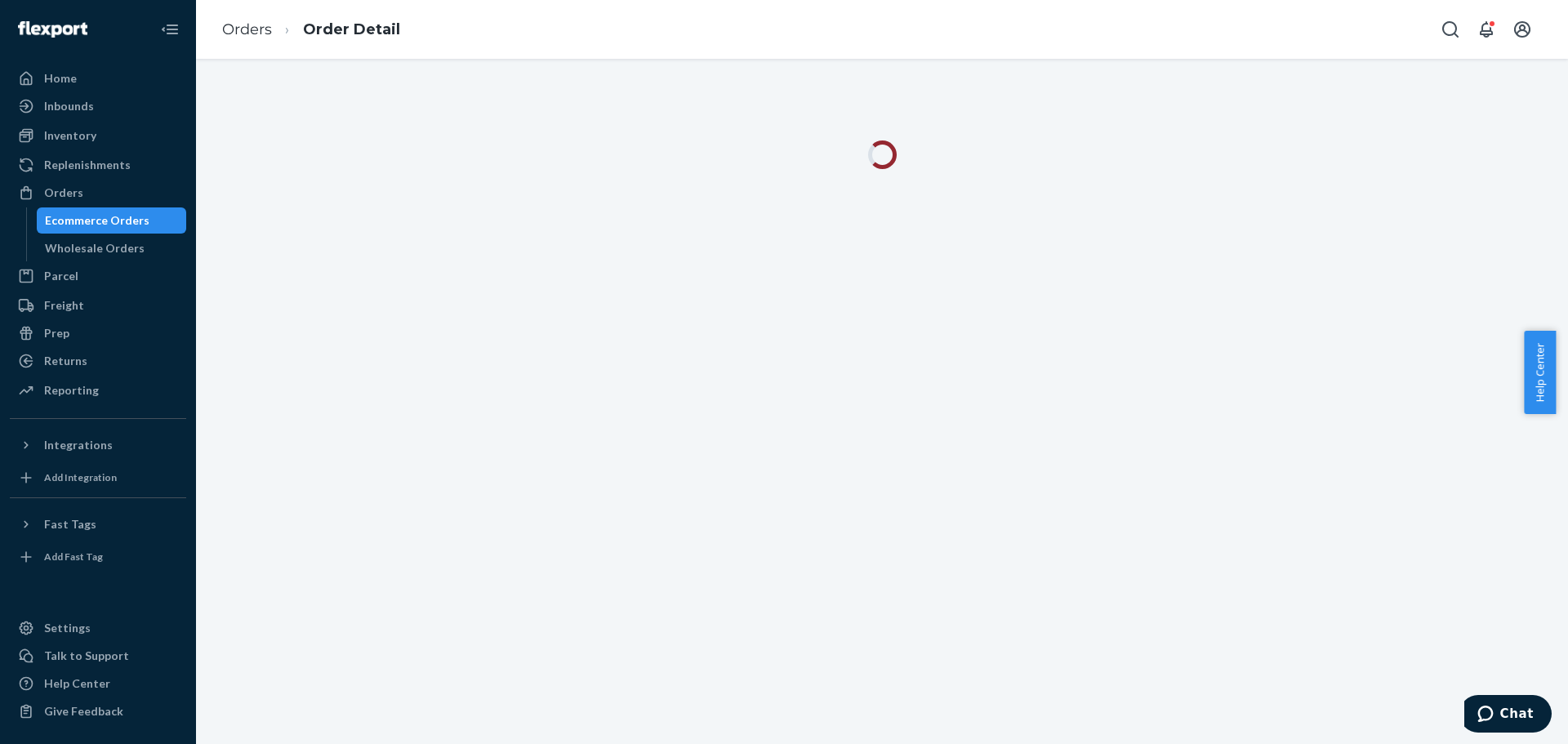
click at [973, 46] on div "Orders Order Detail" at bounding box center [882, 29] width 1372 height 59
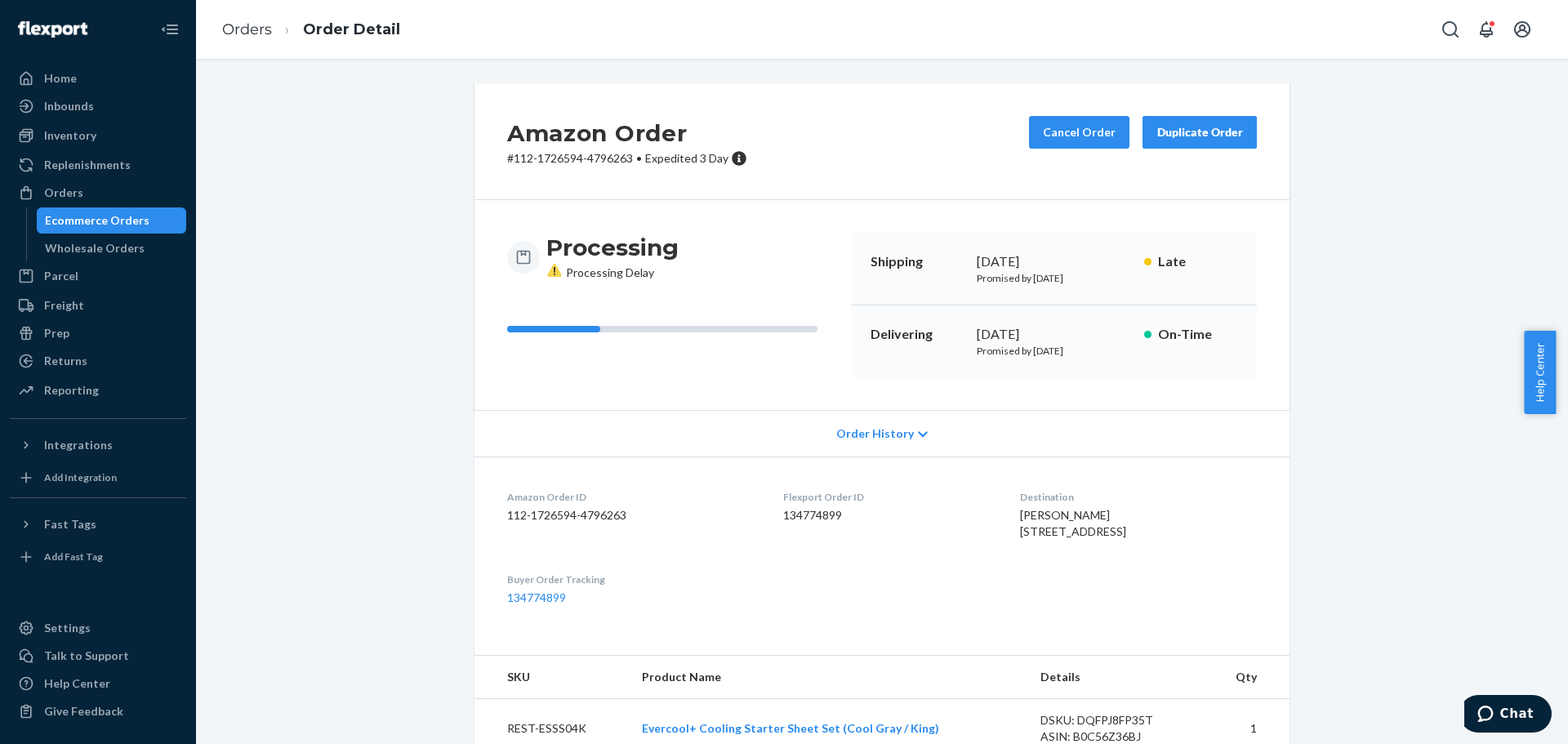
click at [1414, 325] on div "Amazon Order # 112-1726594-4796263 • Expedited 3 Day Cancel Order Duplicate Ord…" at bounding box center [882, 587] width 1347 height 1008
click at [1378, 236] on div "Amazon Order # 112-1726594-4796263 • Expedited 3 Day Cancel Order Duplicate Ord…" at bounding box center [882, 587] width 1347 height 1008
click at [1370, 216] on div "Amazon Order # 112-1726594-4796263 • Expedited 3 Day Cancel Order Duplicate Ord…" at bounding box center [882, 587] width 1347 height 1008
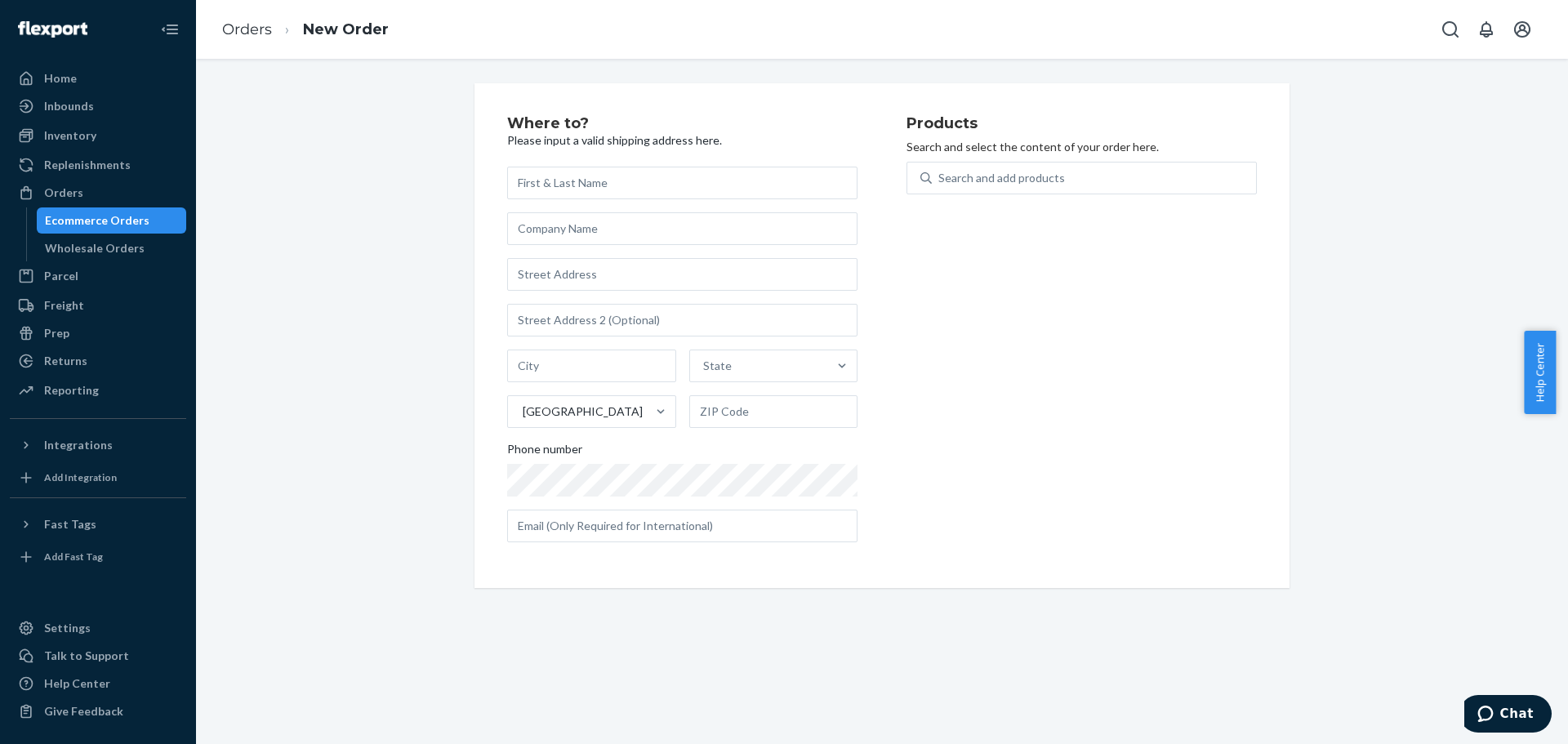
click at [709, 175] on input "text" at bounding box center [681, 183] width 350 height 33
type input "[PERSON_NAME]"
paste input "[STREET_ADDRESS][PERSON_NAME]"
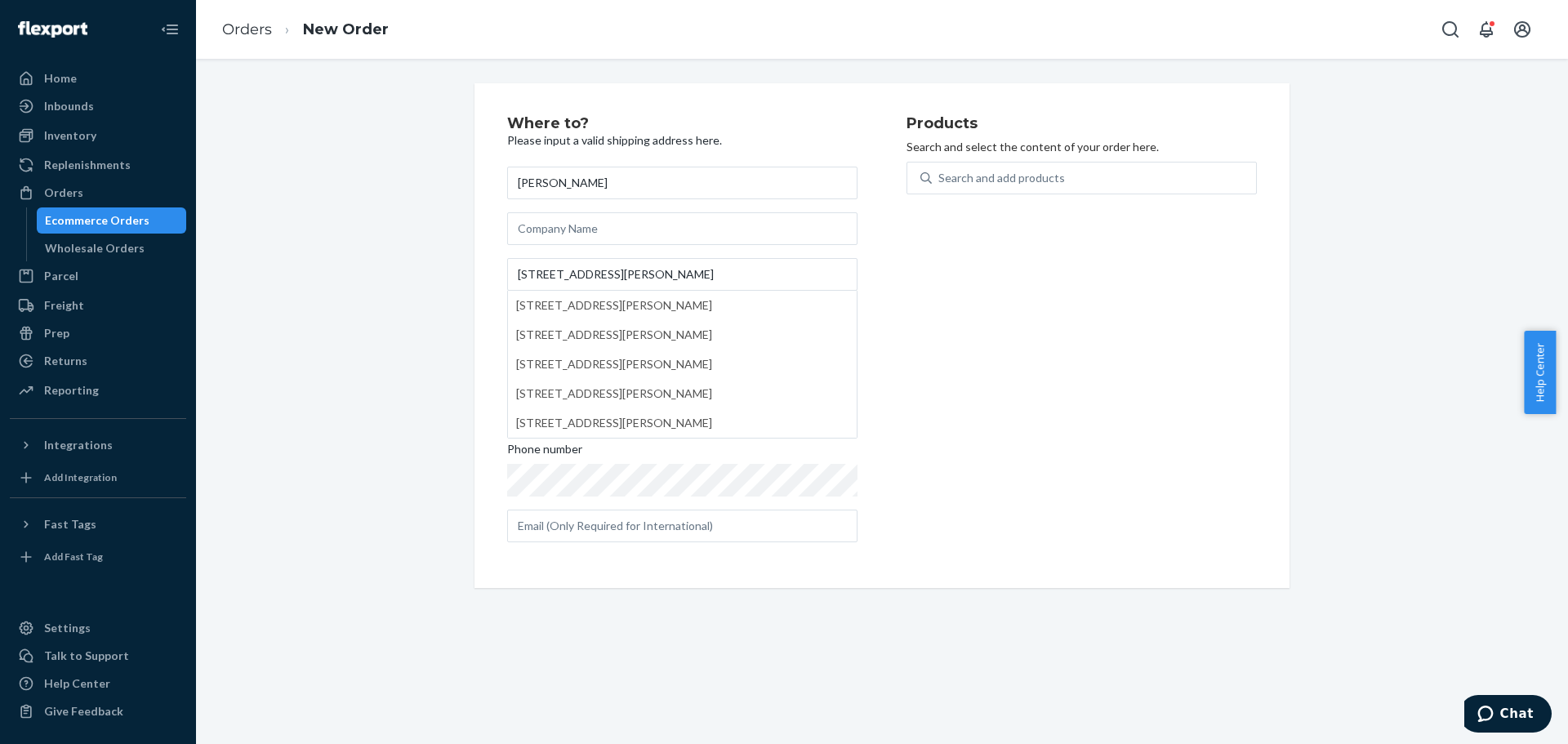
click at [1043, 344] on div "Products Search and select the content of your order here. Search and add produ…" at bounding box center [1081, 336] width 350 height 439
click at [664, 274] on input "[STREET_ADDRESS][PERSON_NAME]" at bounding box center [681, 274] width 350 height 33
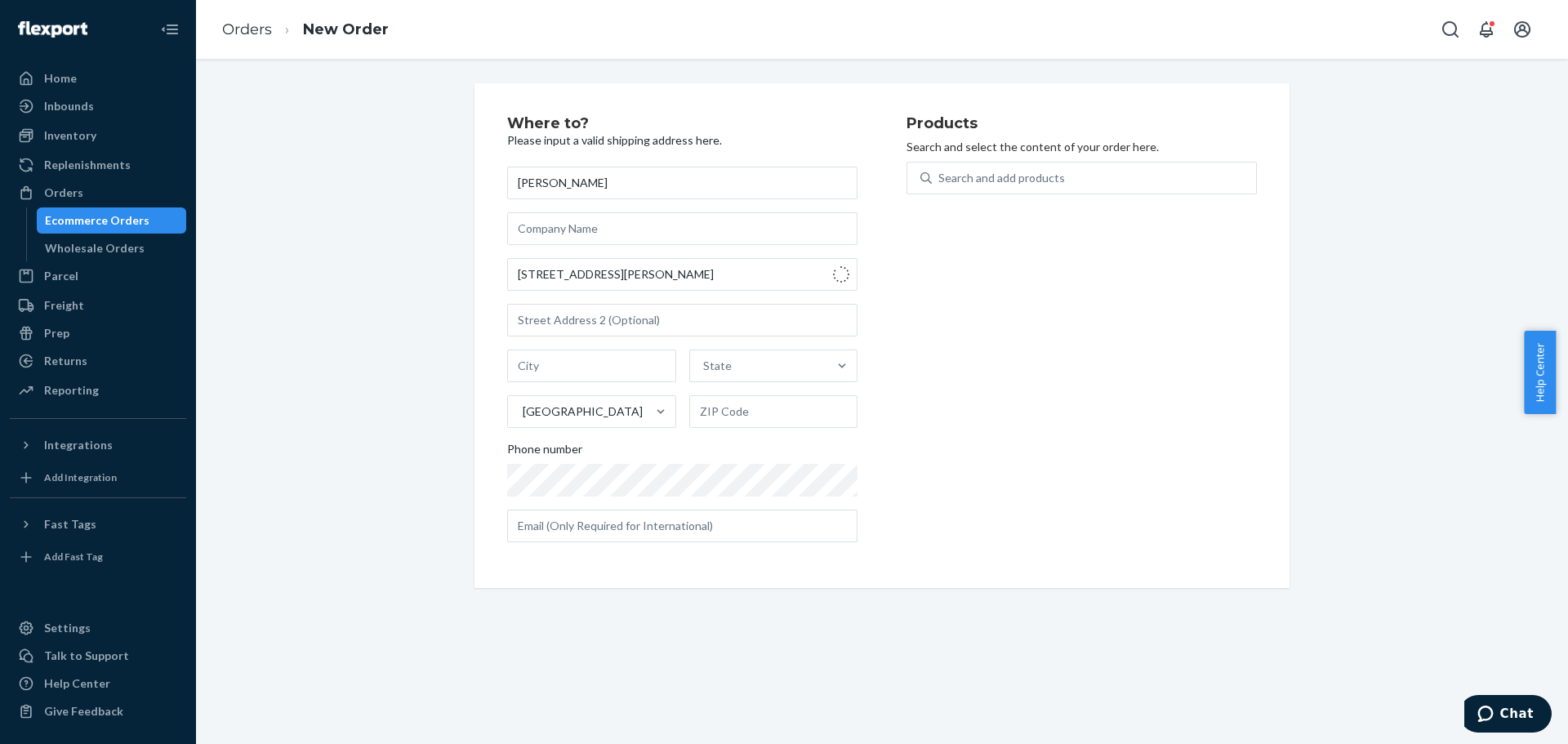
type input "[STREET_ADDRESS][PERSON_NAME]"
type input "2107"
type input "[GEOGRAPHIC_DATA][PERSON_NAME]"
paste input "2-5701"
drag, startPoint x: 759, startPoint y: 408, endPoint x: 670, endPoint y: 418, distance: 89.6
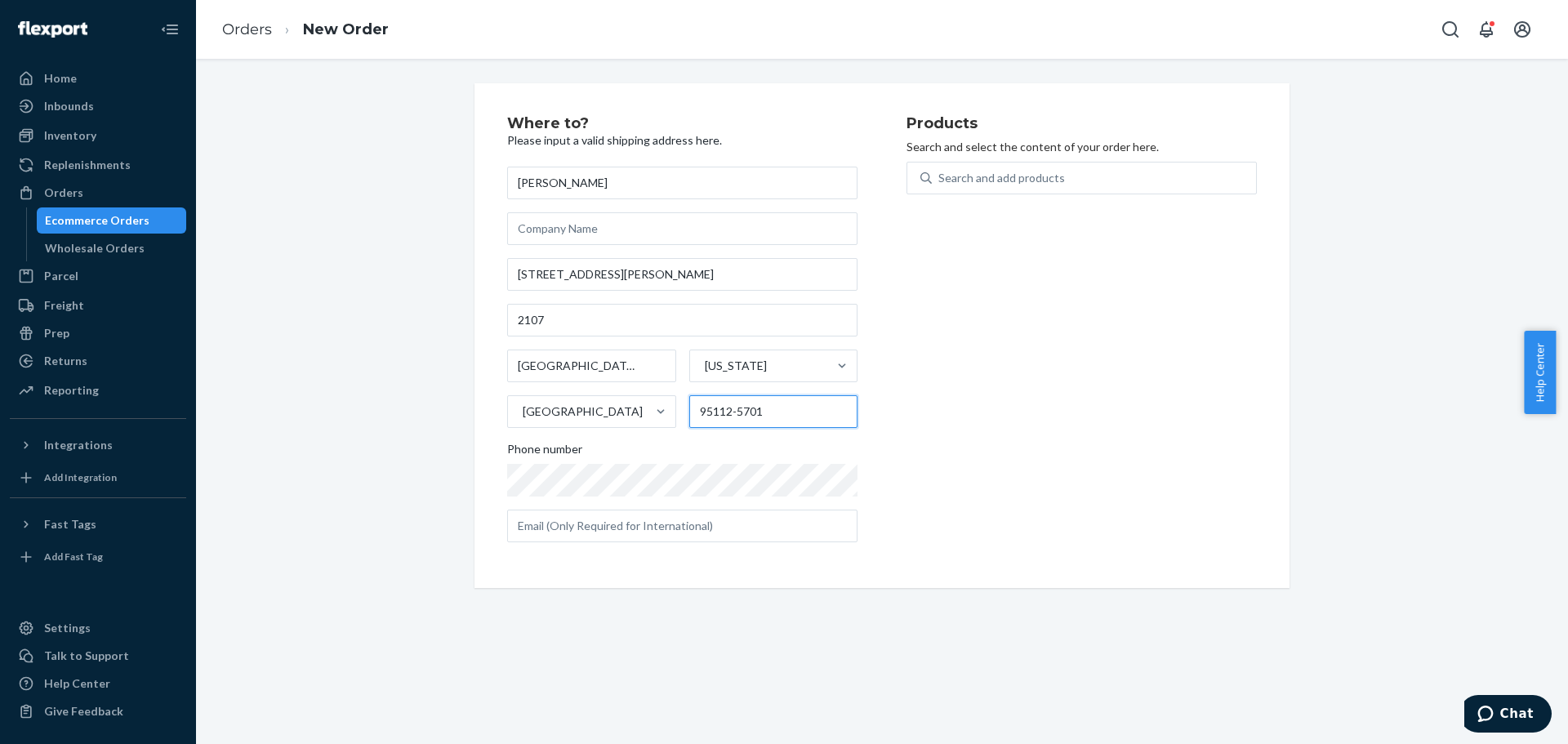
click at [670, 418] on div "[GEOGRAPHIC_DATA] [US_STATE] [GEOGRAPHIC_DATA] 95112-5701" at bounding box center [681, 389] width 350 height 79
type input "95112-5701"
drag, startPoint x: 1114, startPoint y: 295, endPoint x: 787, endPoint y: 375, distance: 336.6
click at [1112, 297] on div "Products Search and select the content of your order here. Search and add produ…" at bounding box center [1081, 336] width 350 height 439
click at [961, 179] on div "Search and add products" at bounding box center [1001, 177] width 127 height 16
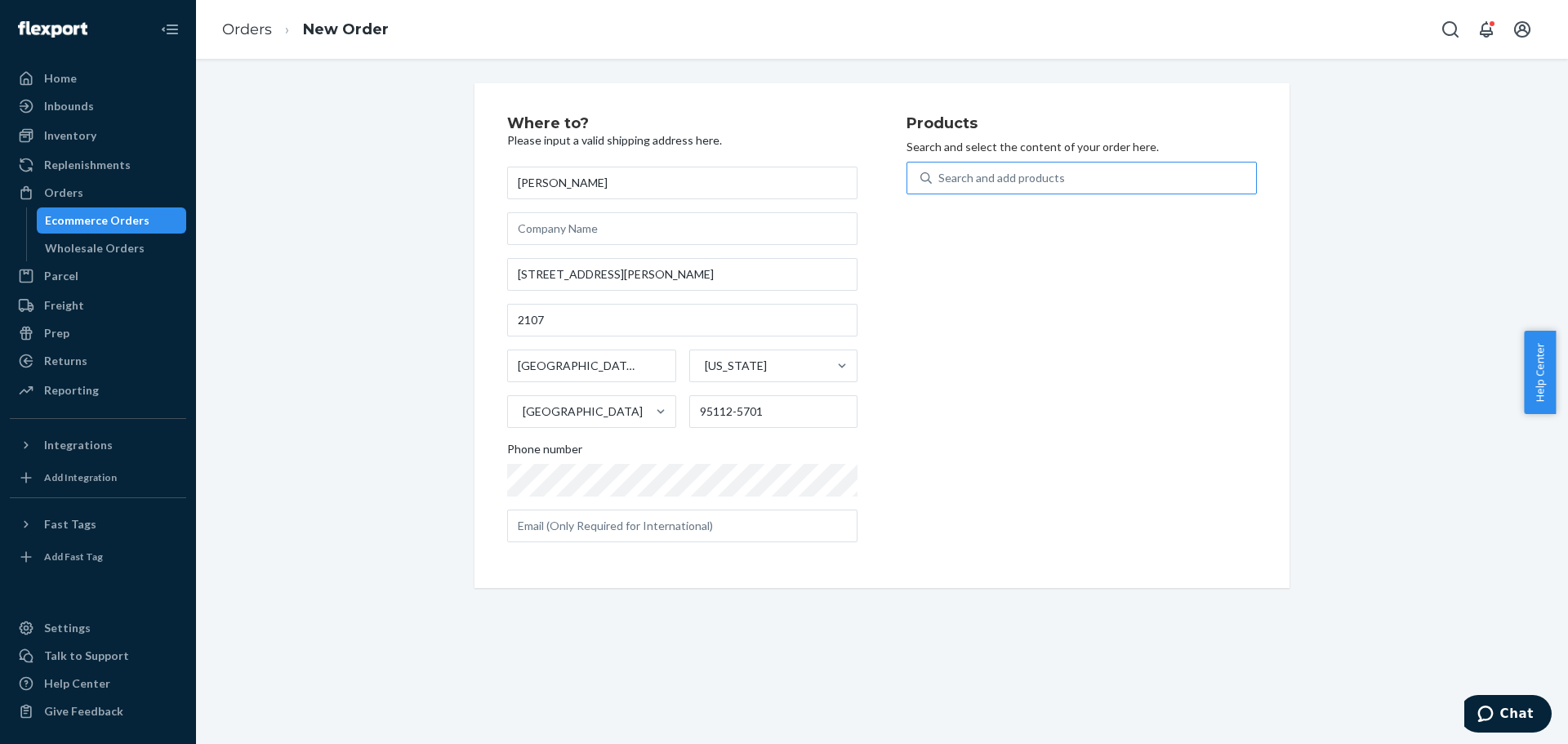
click at [940, 179] on input "Search and add products" at bounding box center [939, 177] width 2 height 16
paste input "REST-CPP06M"
type input "REST-CPP06M"
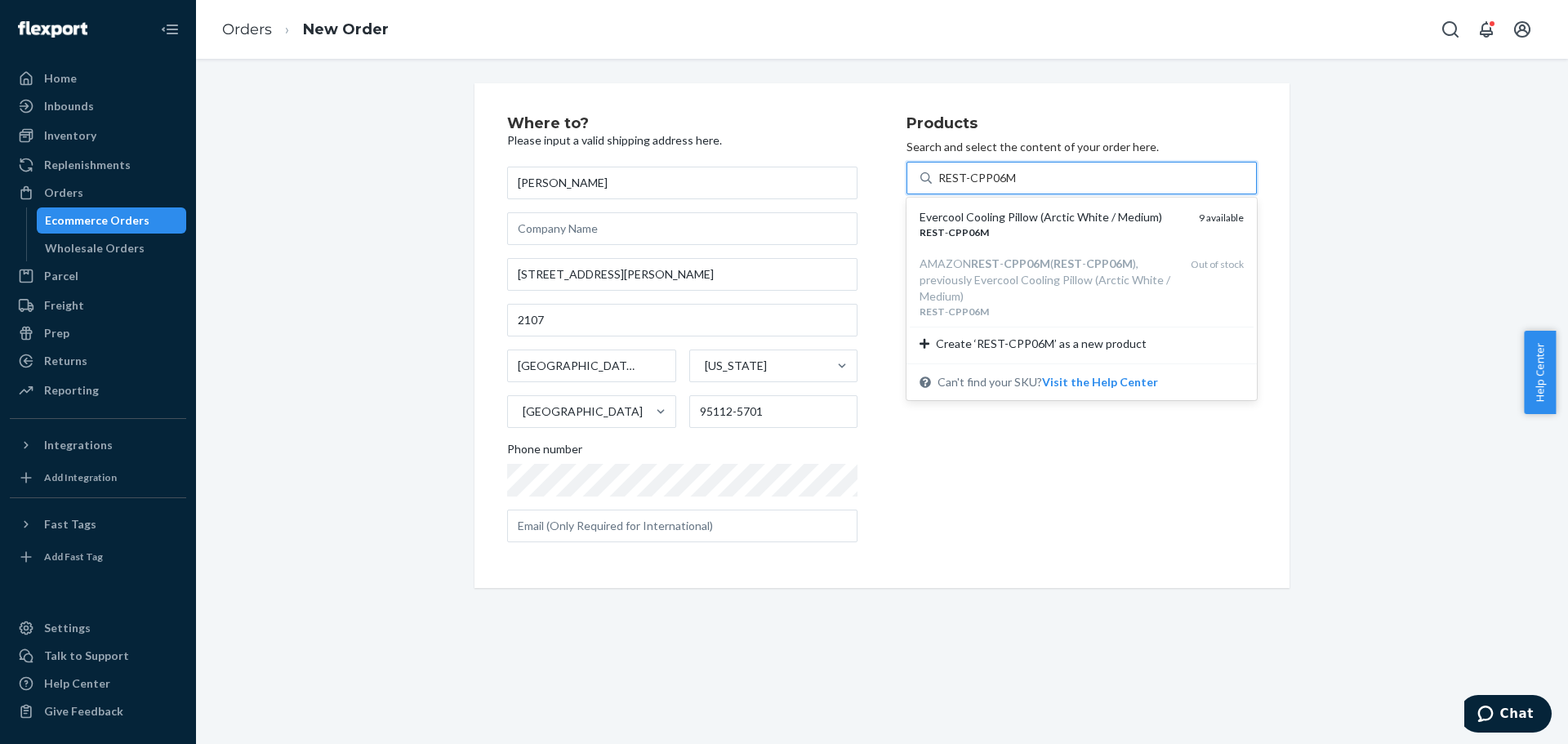
click at [1089, 223] on div "Evercool Cooling Pillow (Arctic White / Medium)" at bounding box center [1053, 217] width 266 height 16
click at [1015, 186] on input "REST-CPP06M" at bounding box center [977, 177] width 77 height 16
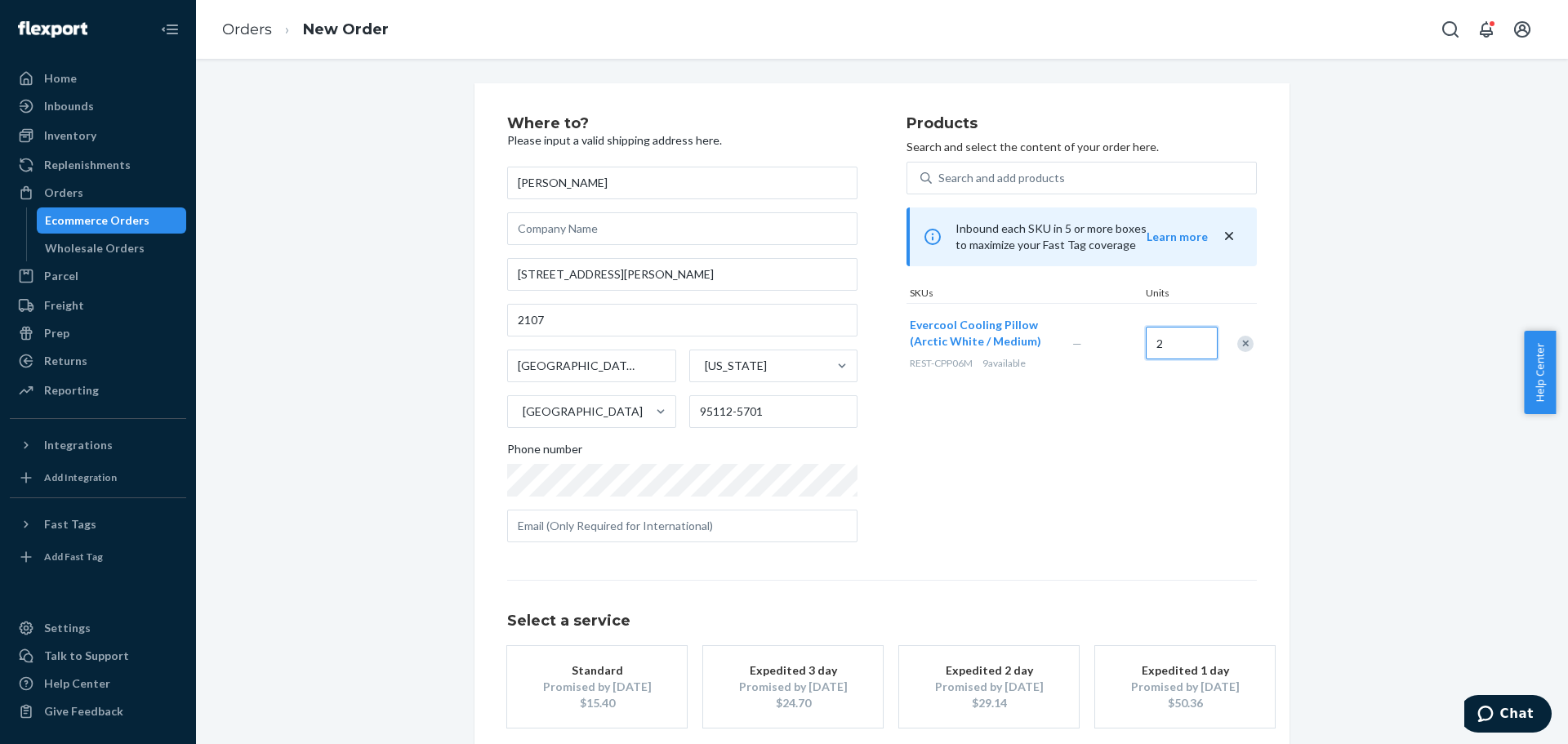
type input "2"
click at [1130, 504] on div "Products Search and select the content of your order here. Search and add produ…" at bounding box center [1081, 336] width 350 height 439
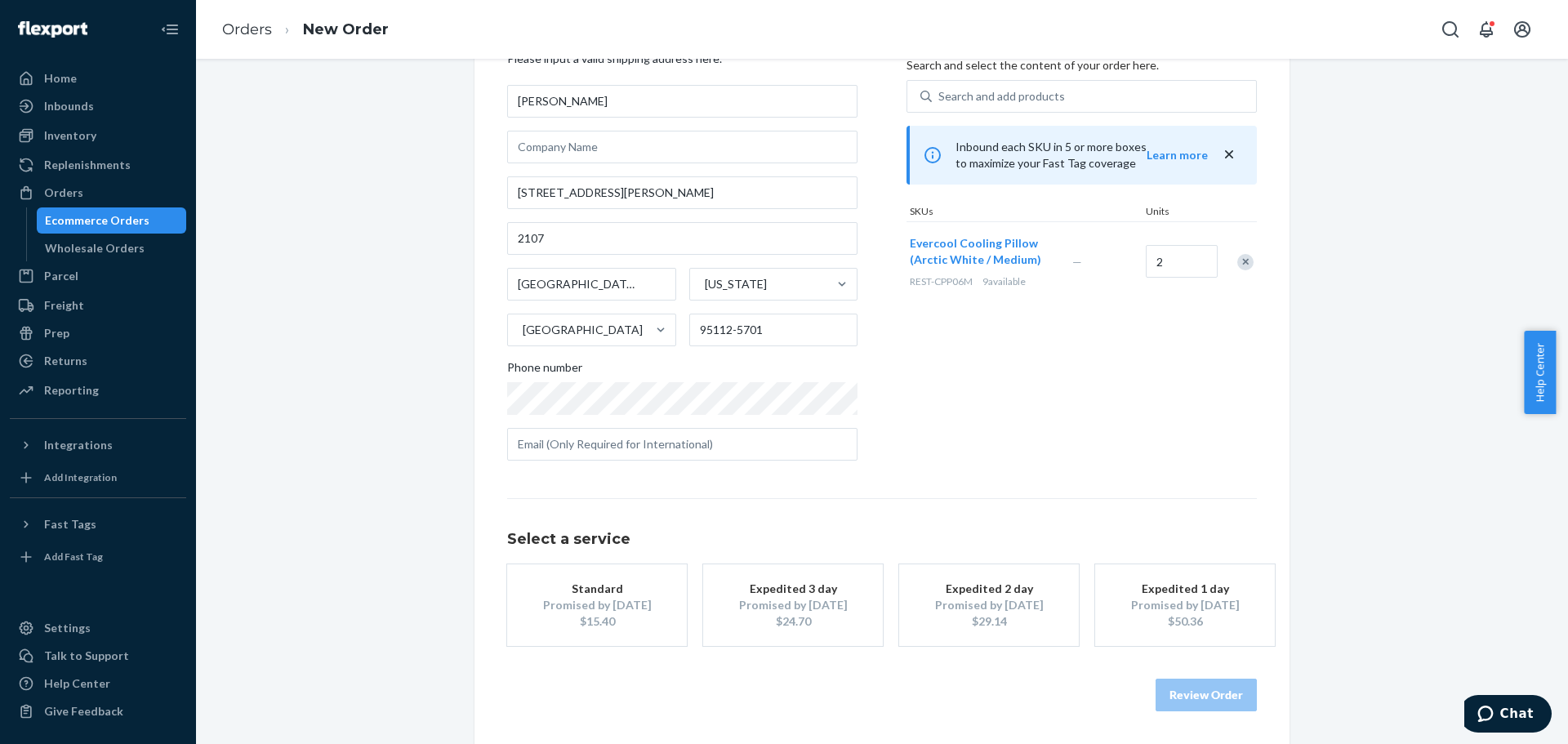
drag, startPoint x: 826, startPoint y: 609, endPoint x: 775, endPoint y: 635, distance: 57.2
click at [822, 612] on div "Promised by [DATE]" at bounding box center [792, 604] width 130 height 16
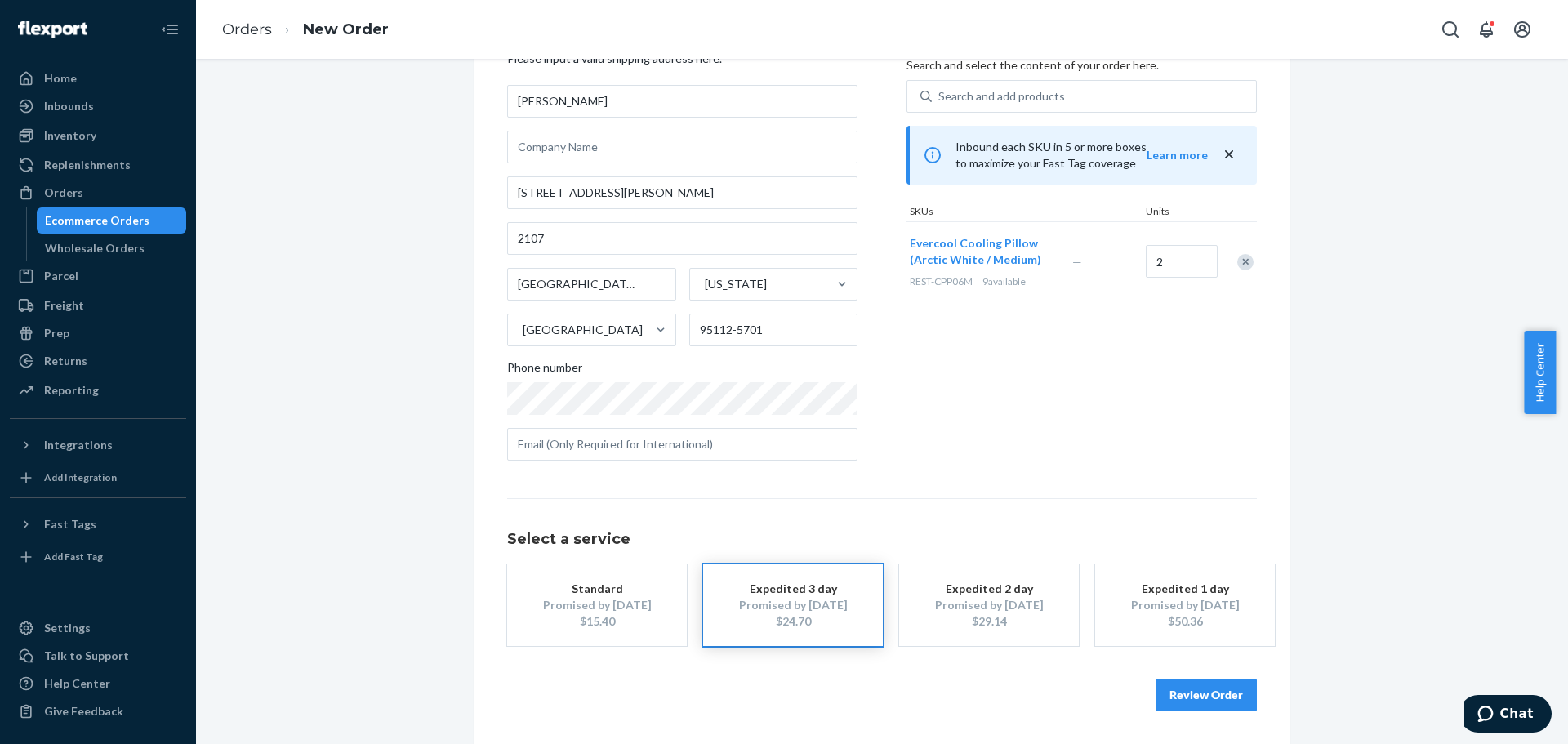
click at [1209, 687] on button "Review Order" at bounding box center [1207, 694] width 101 height 33
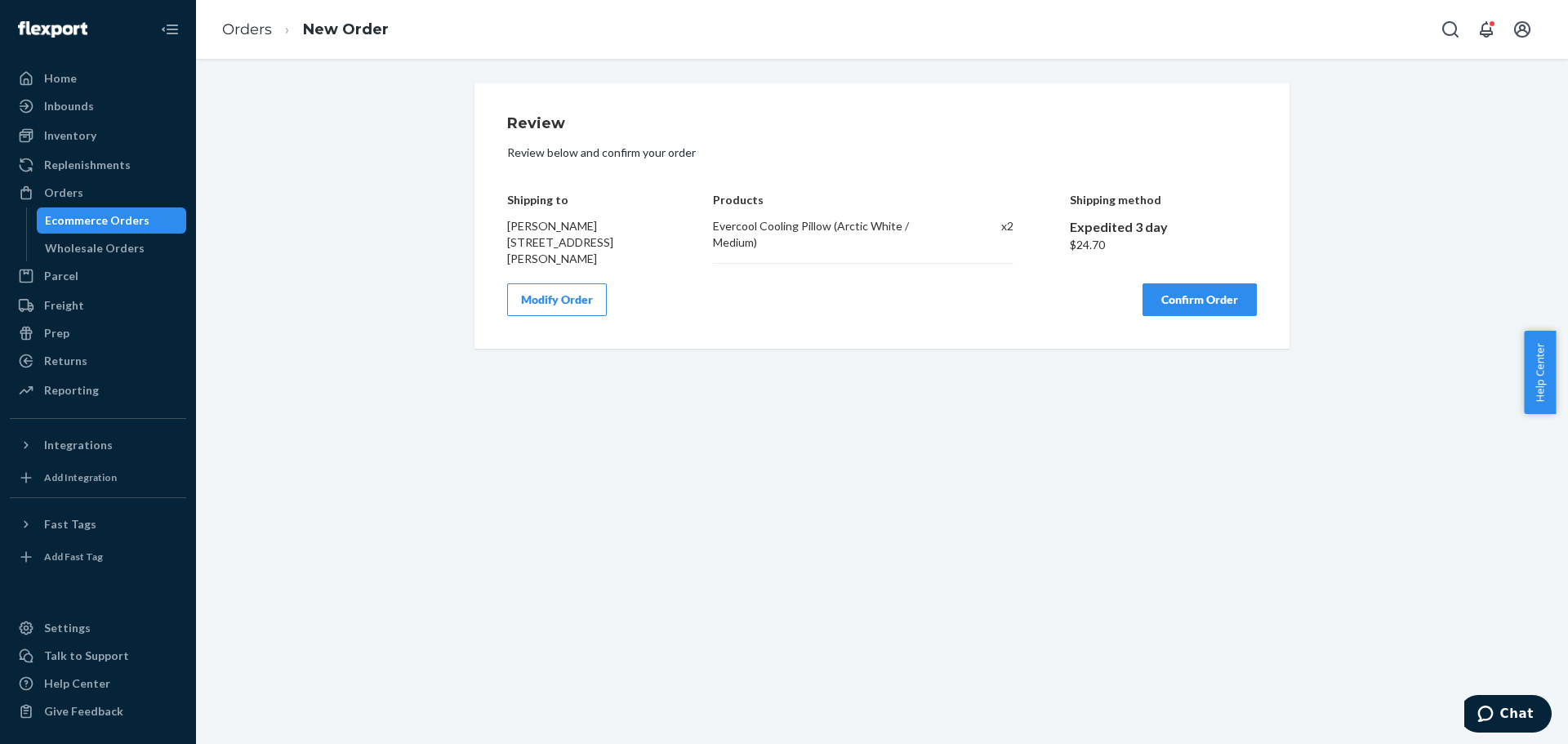
click at [1212, 316] on button "Confirm Order" at bounding box center [1200, 299] width 114 height 33
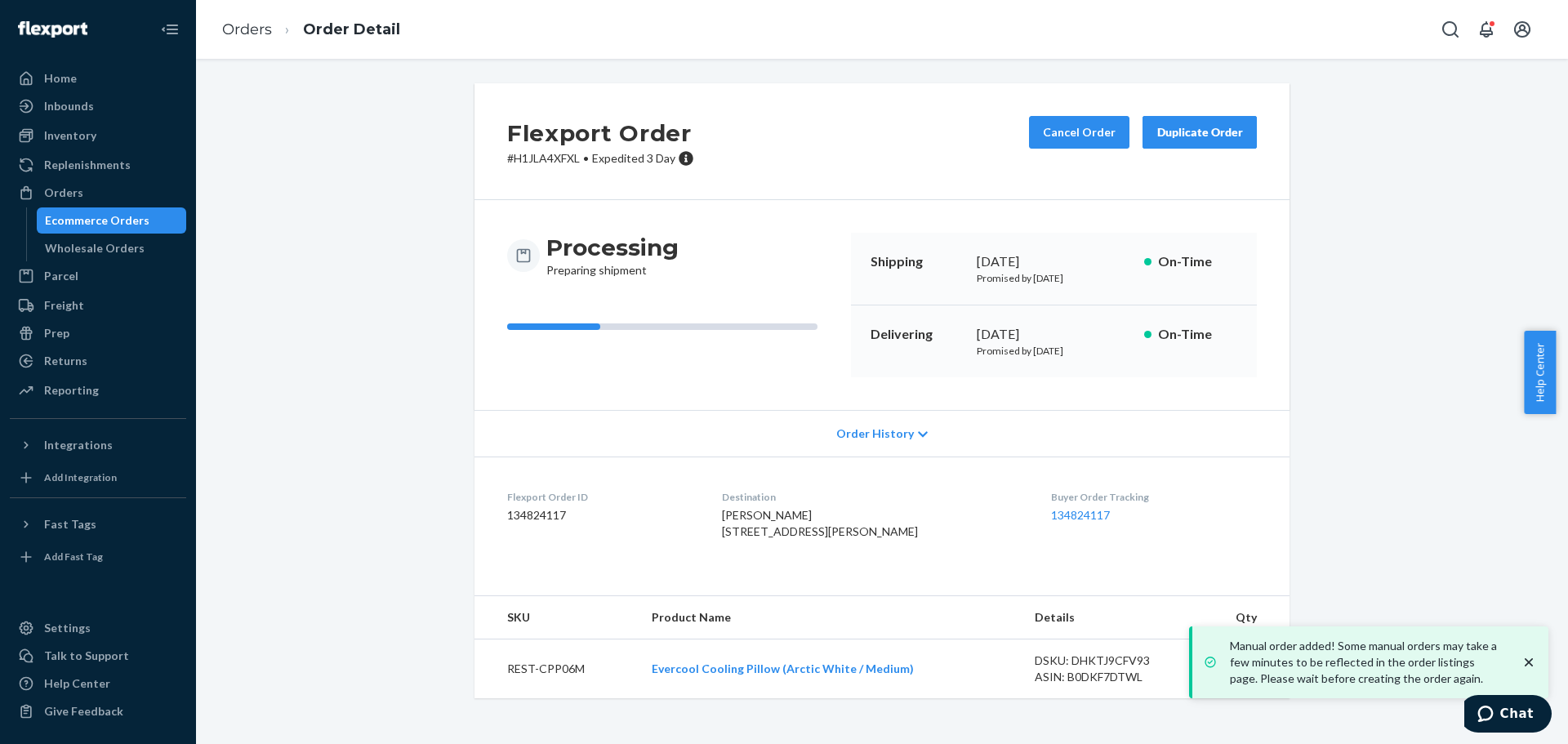
click at [409, 190] on div "Flexport Order # H1JLA4XFXL • Expedited 3 Day Cancel Order Duplicate Order Proc…" at bounding box center [882, 401] width 1347 height 634
